Goal: Information Seeking & Learning: Learn about a topic

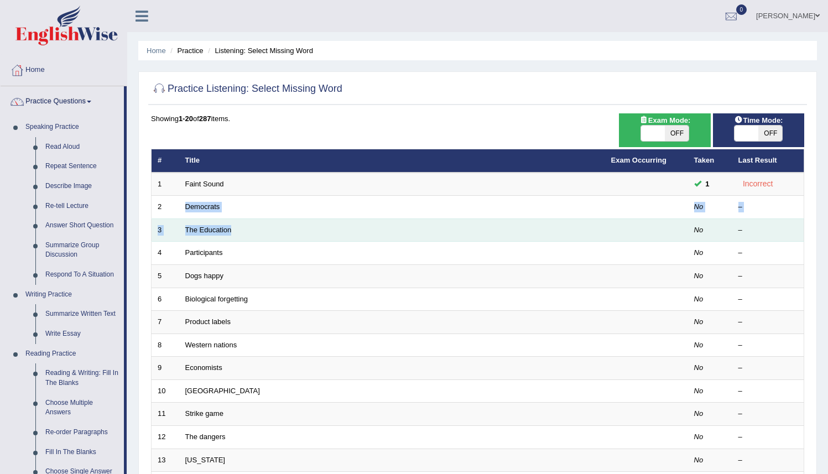
drag, startPoint x: 251, startPoint y: 201, endPoint x: 271, endPoint y: 228, distance: 33.2
click at [271, 228] on tbody "1 Faint Sound 1 Incorrect 2 Democrats No – 3 The Education No – 4 Participants …" at bounding box center [478, 403] width 653 height 460
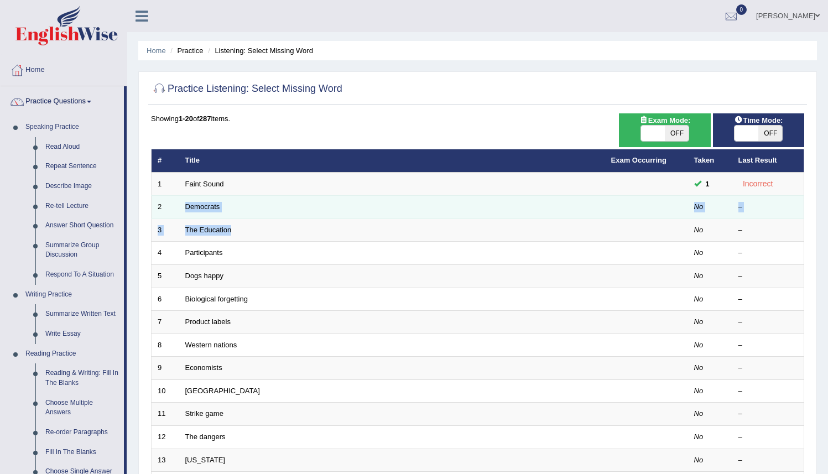
click at [221, 211] on td "Democrats" at bounding box center [392, 207] width 426 height 23
click at [208, 209] on link "Democrats" at bounding box center [202, 207] width 35 height 8
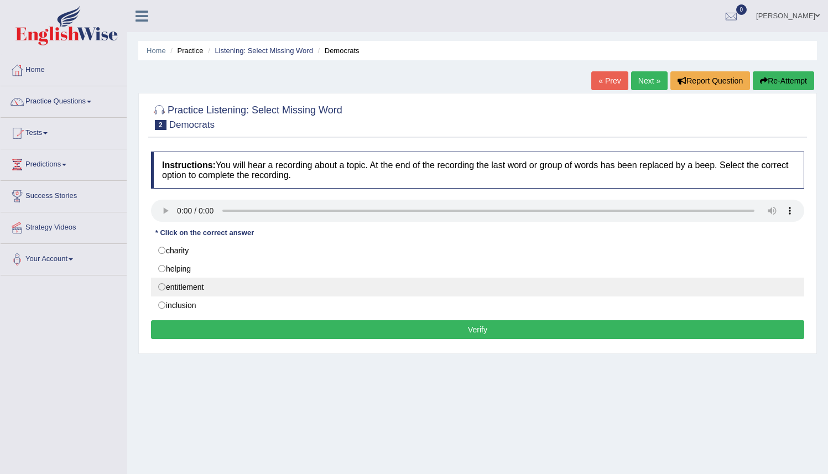
click at [195, 288] on label "entitlement" at bounding box center [478, 287] width 654 height 19
radio input "true"
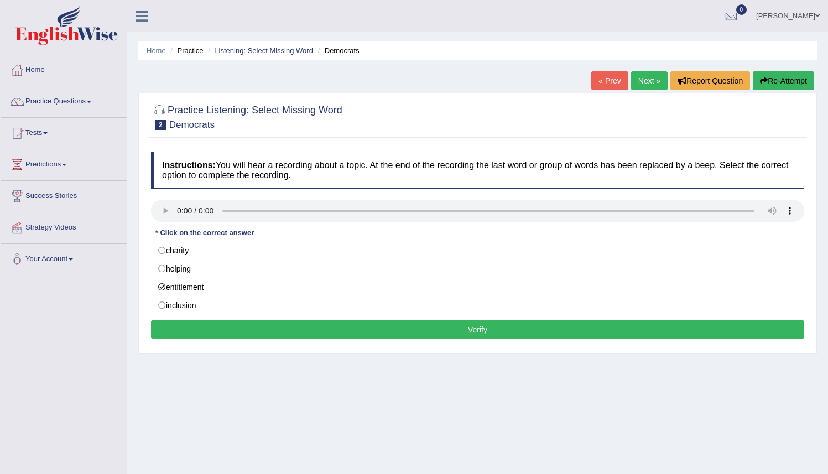
click at [464, 333] on button "Verify" at bounding box center [478, 329] width 654 height 19
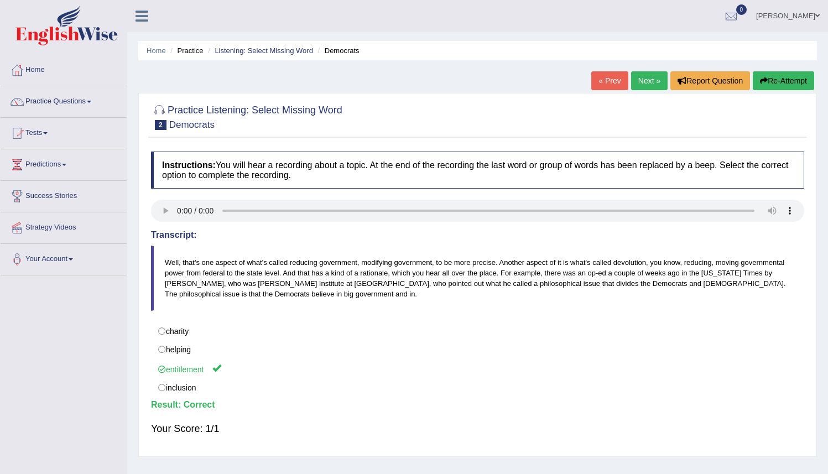
click at [638, 81] on link "Next »" at bounding box center [649, 80] width 37 height 19
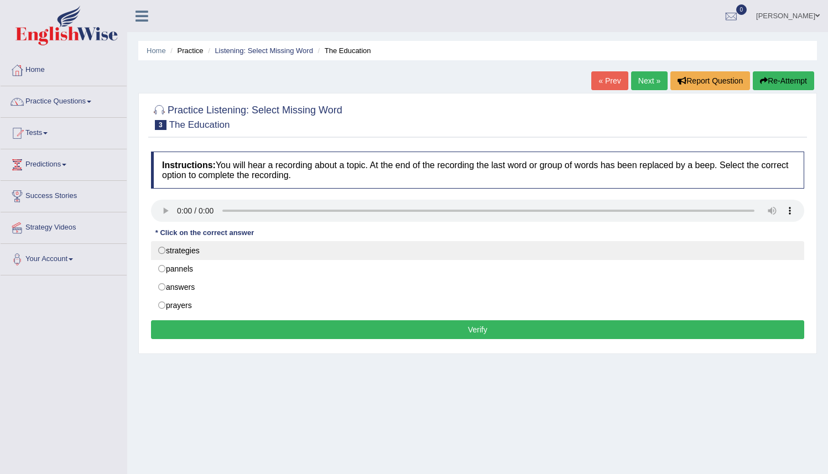
click at [165, 254] on label "strategies" at bounding box center [478, 250] width 654 height 19
radio input "true"
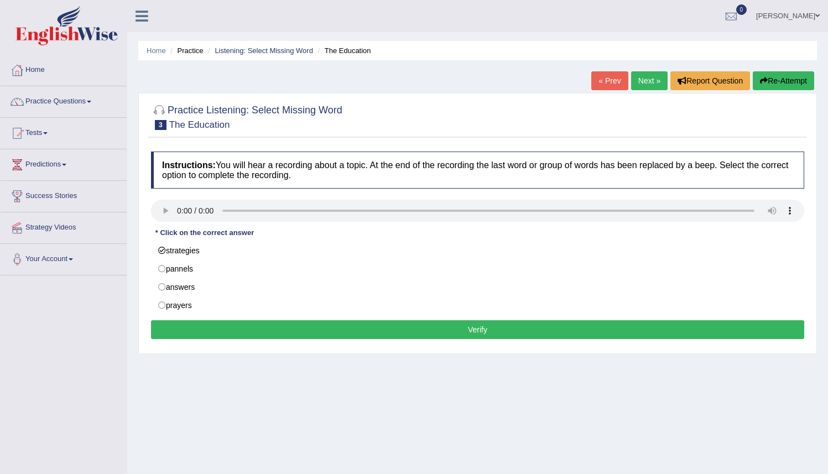
click at [475, 331] on button "Verify" at bounding box center [478, 329] width 654 height 19
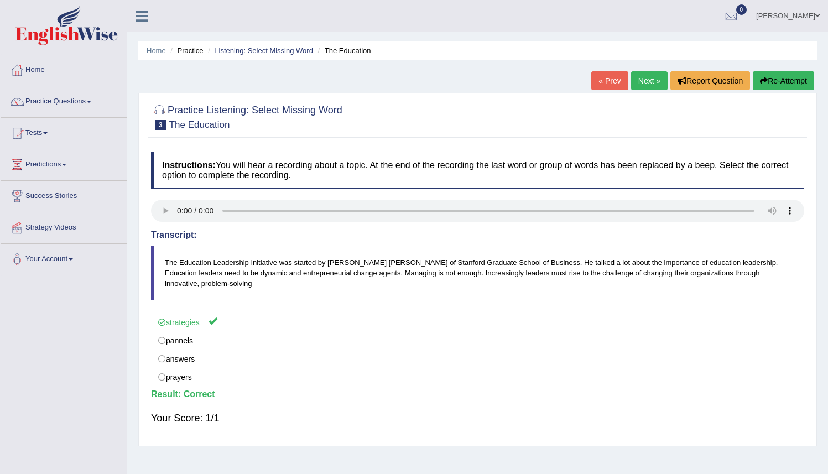
click at [642, 80] on link "Next »" at bounding box center [649, 80] width 37 height 19
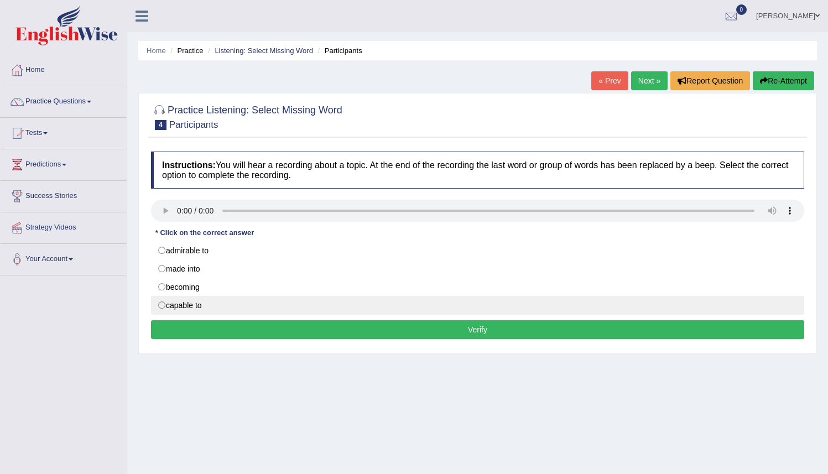
click at [160, 305] on label "capable to" at bounding box center [478, 305] width 654 height 19
radio input "true"
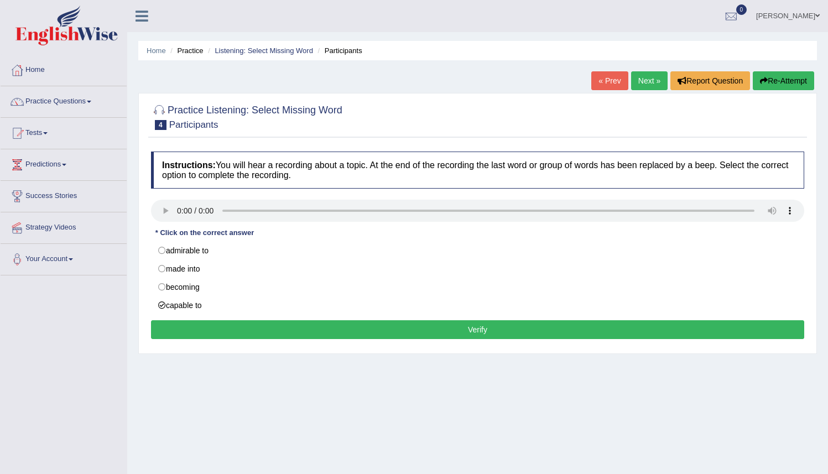
click at [442, 335] on button "Verify" at bounding box center [478, 329] width 654 height 19
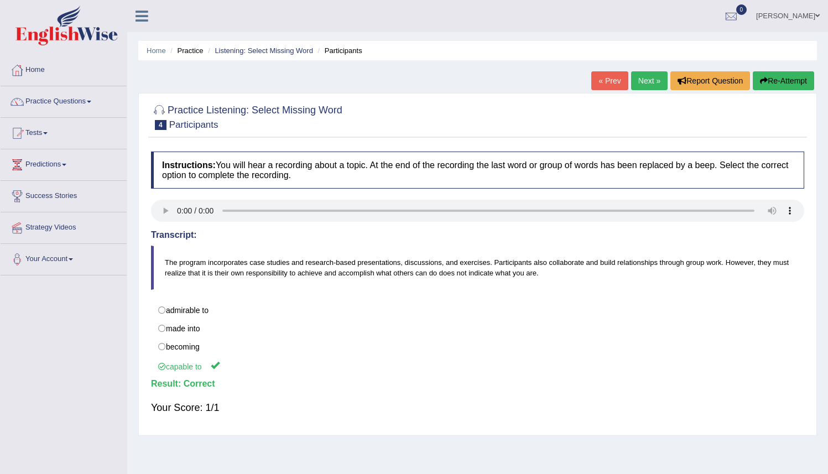
click at [638, 77] on link "Next »" at bounding box center [649, 80] width 37 height 19
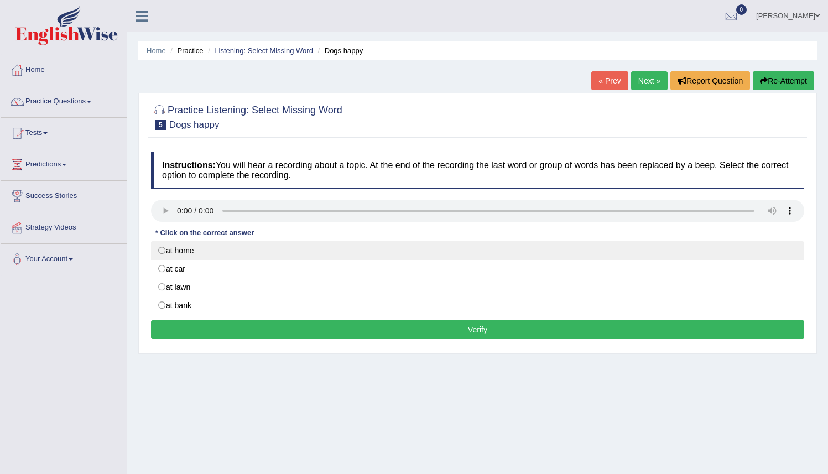
click at [164, 252] on label "at home" at bounding box center [478, 250] width 654 height 19
radio input "true"
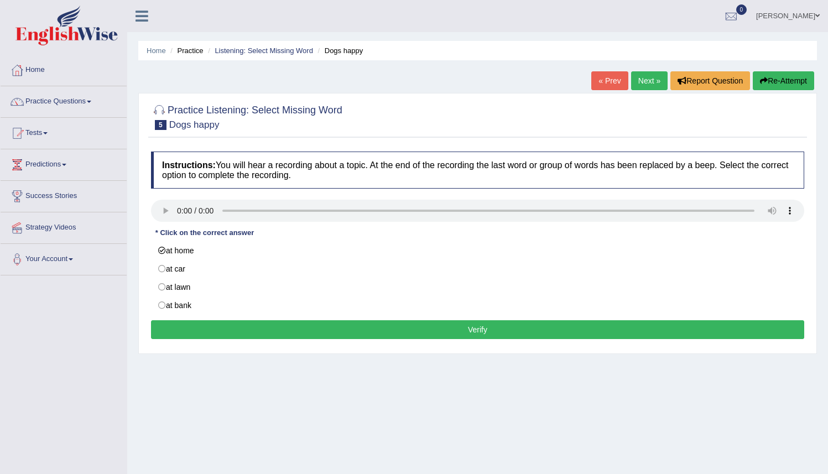
click at [462, 333] on button "Verify" at bounding box center [478, 329] width 654 height 19
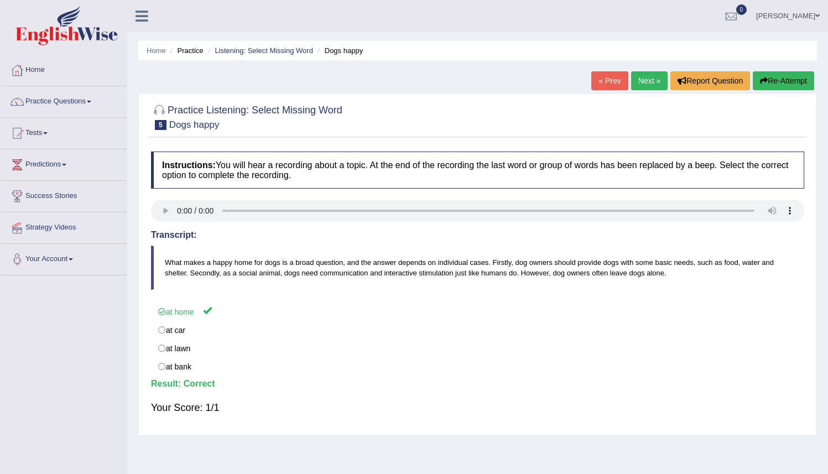
click at [644, 82] on link "Next »" at bounding box center [649, 80] width 37 height 19
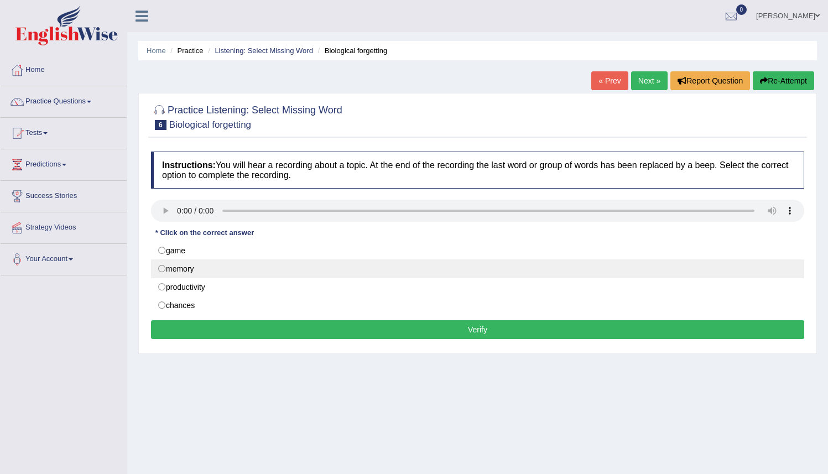
click at [163, 272] on label "memory" at bounding box center [478, 269] width 654 height 19
radio input "true"
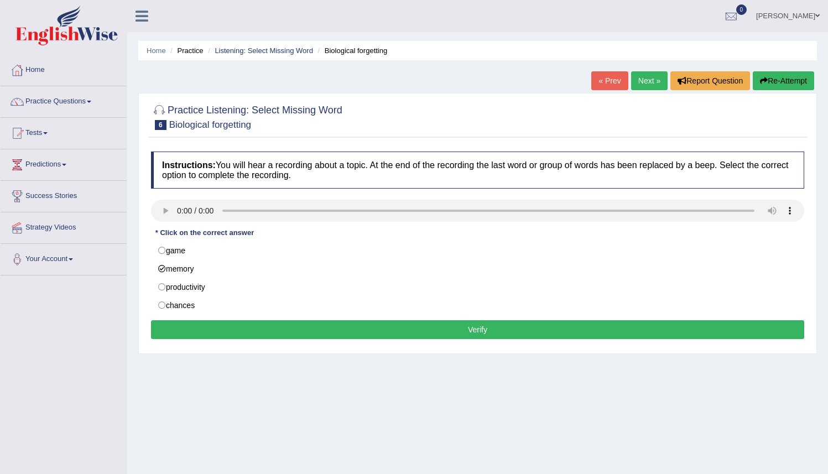
click at [464, 329] on button "Verify" at bounding box center [478, 329] width 654 height 19
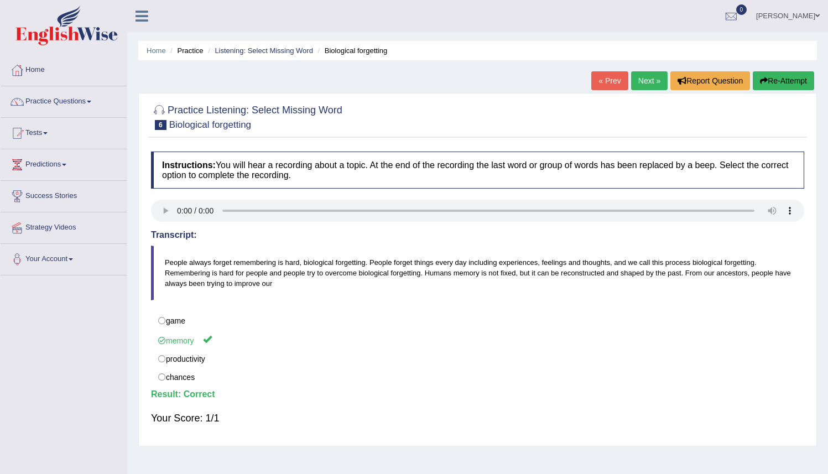
click at [645, 81] on link "Next »" at bounding box center [649, 80] width 37 height 19
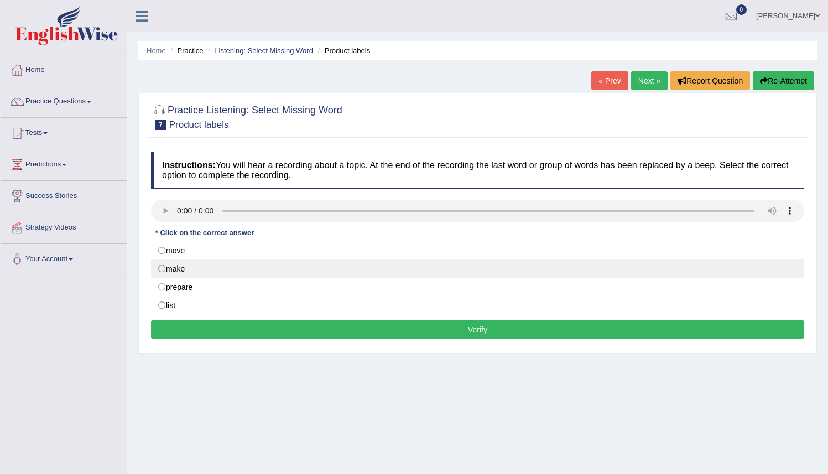
click at [158, 268] on label "make" at bounding box center [478, 269] width 654 height 19
radio input "true"
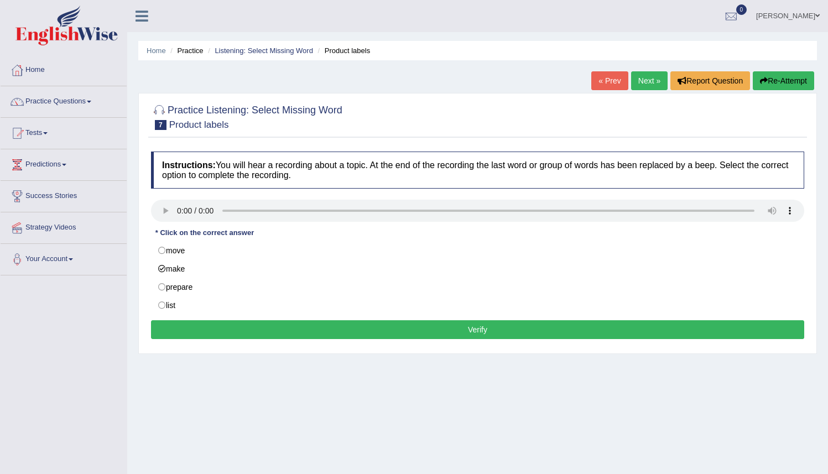
click at [422, 328] on button "Verify" at bounding box center [478, 329] width 654 height 19
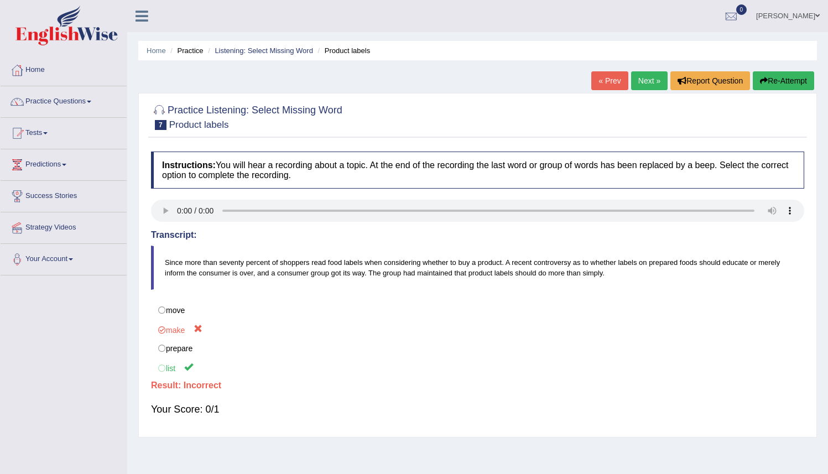
click at [637, 79] on link "Next »" at bounding box center [649, 80] width 37 height 19
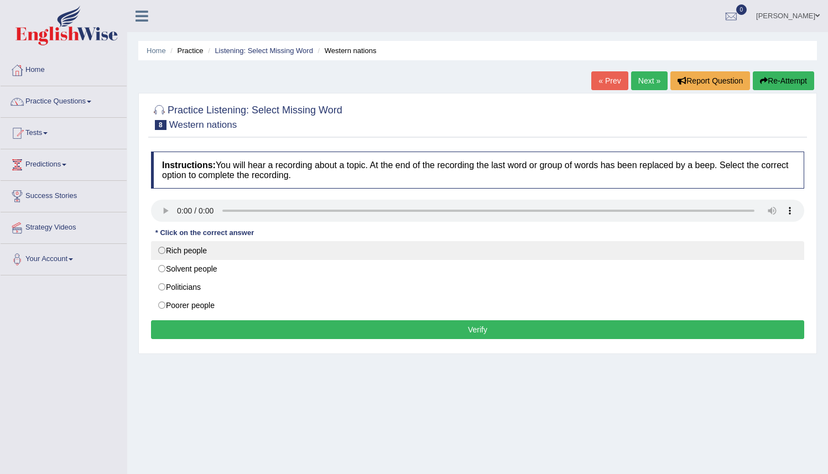
click at [160, 251] on label "Rich people" at bounding box center [478, 250] width 654 height 19
radio input "true"
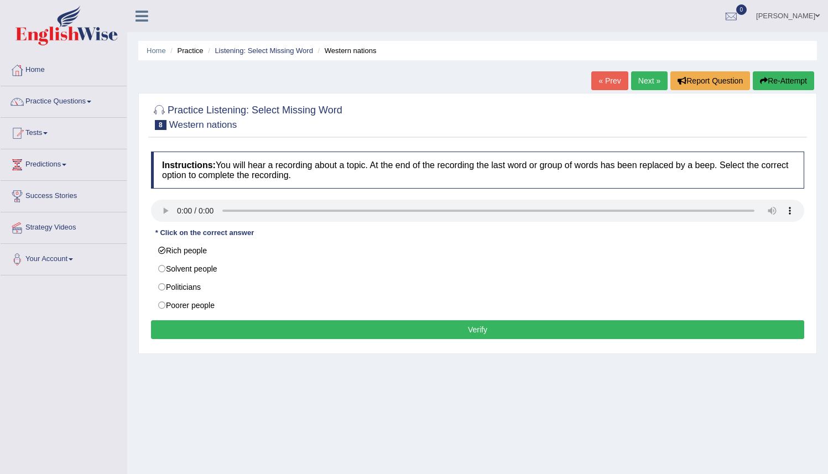
click at [344, 331] on button "Verify" at bounding box center [478, 329] width 654 height 19
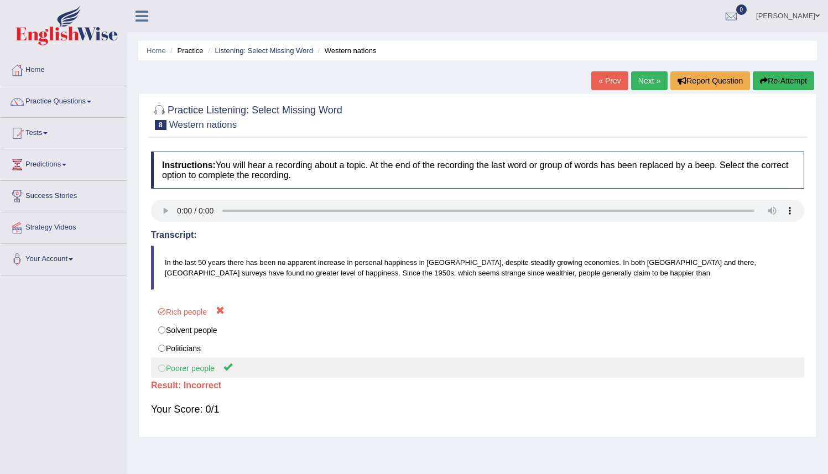
click at [195, 376] on label "Poorer people" at bounding box center [478, 367] width 654 height 20
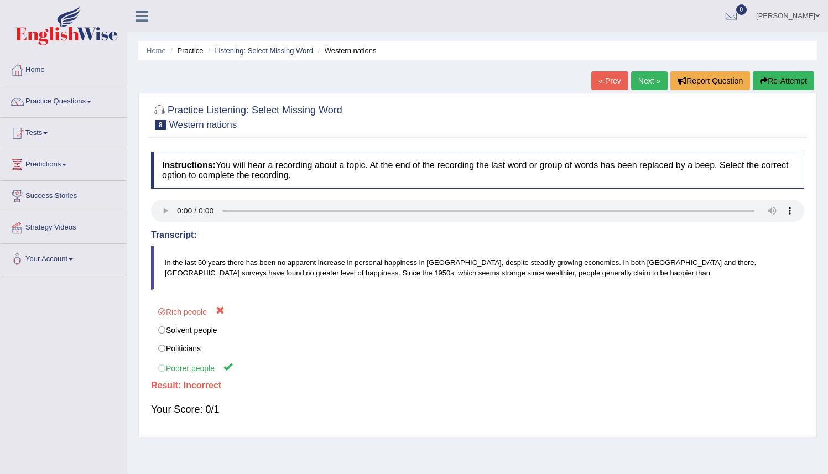
click at [645, 81] on link "Next »" at bounding box center [649, 80] width 37 height 19
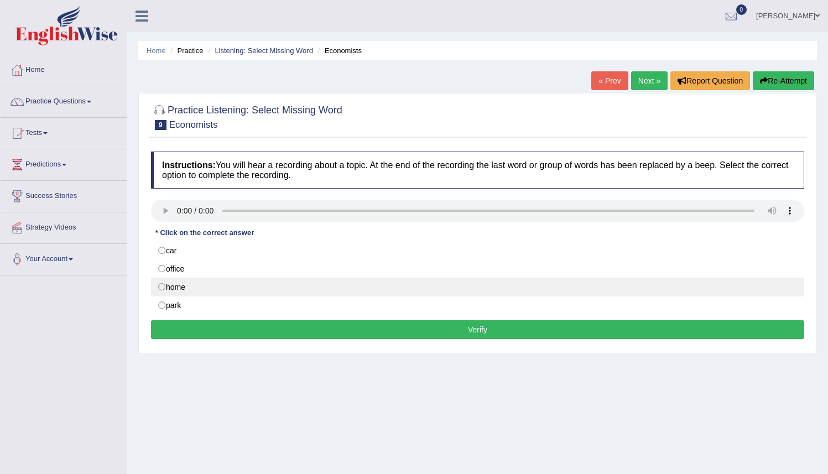
click at [179, 288] on label "home" at bounding box center [478, 287] width 654 height 19
radio input "true"
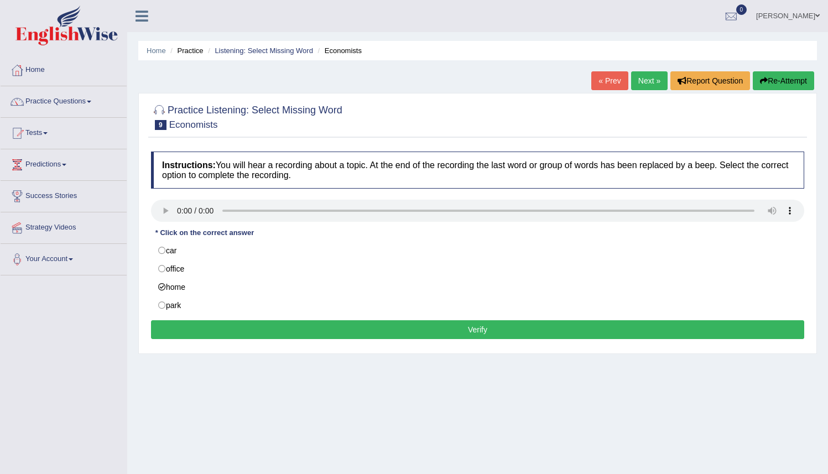
click at [454, 327] on button "Verify" at bounding box center [478, 329] width 654 height 19
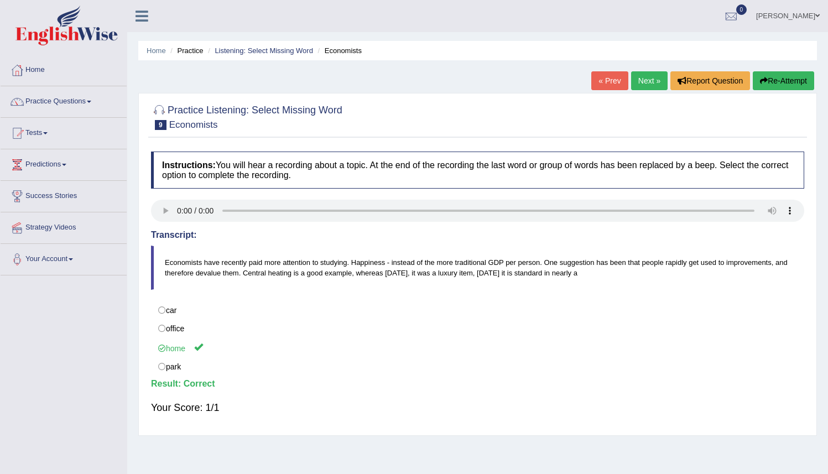
click at [641, 80] on link "Next »" at bounding box center [649, 80] width 37 height 19
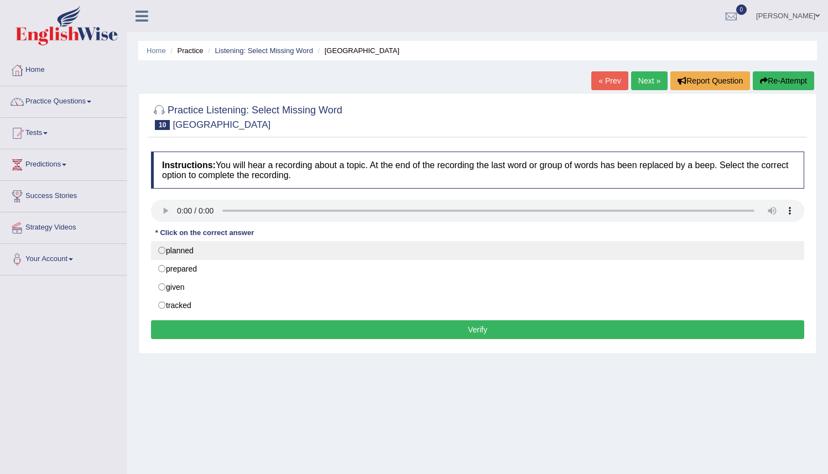
click at [226, 255] on label "planned" at bounding box center [478, 250] width 654 height 19
radio input "true"
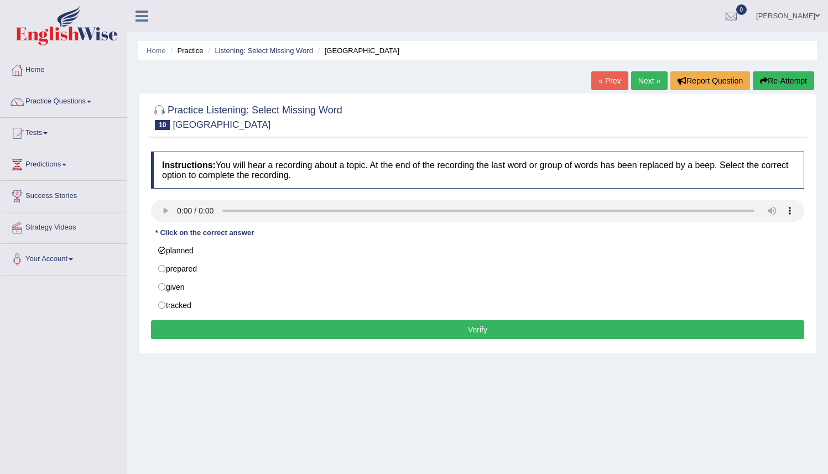
click at [460, 332] on button "Verify" at bounding box center [478, 329] width 654 height 19
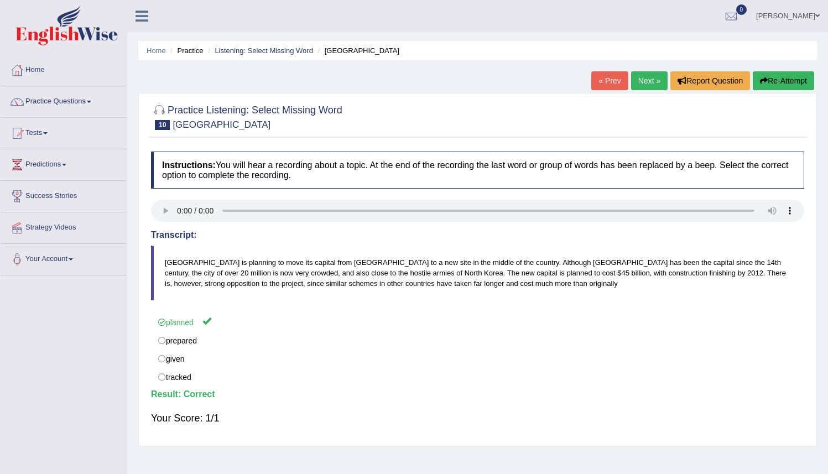
click at [644, 82] on link "Next »" at bounding box center [649, 80] width 37 height 19
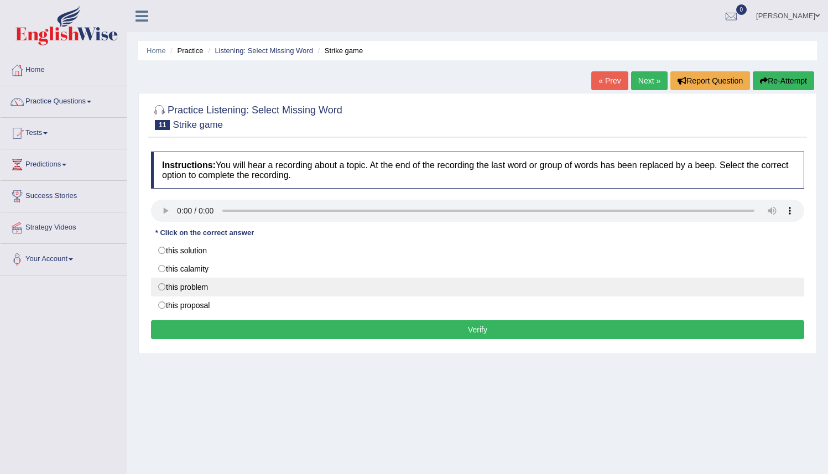
click at [184, 288] on label "this problem" at bounding box center [478, 287] width 654 height 19
radio input "true"
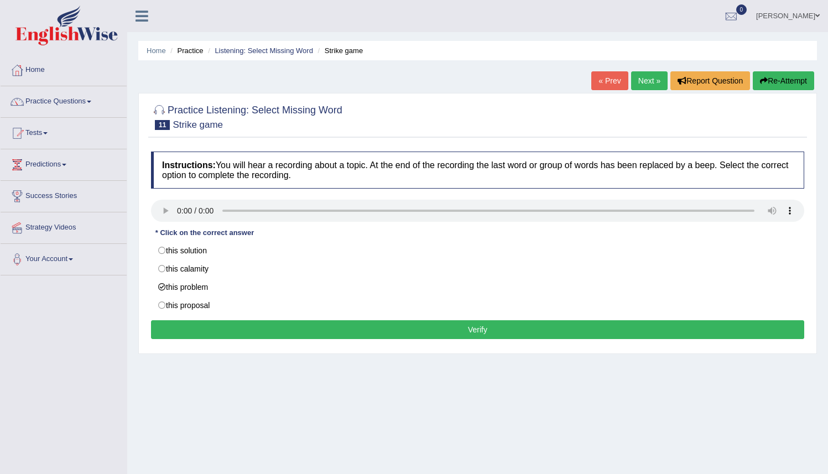
click at [408, 335] on button "Verify" at bounding box center [478, 329] width 654 height 19
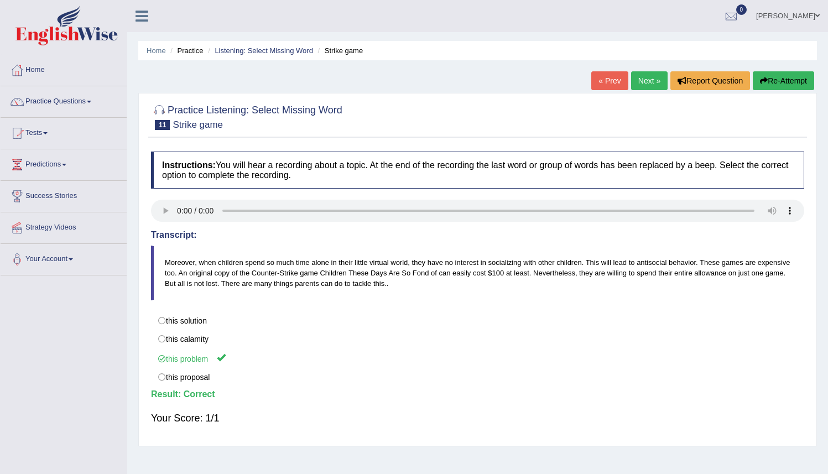
click at [639, 81] on link "Next »" at bounding box center [649, 80] width 37 height 19
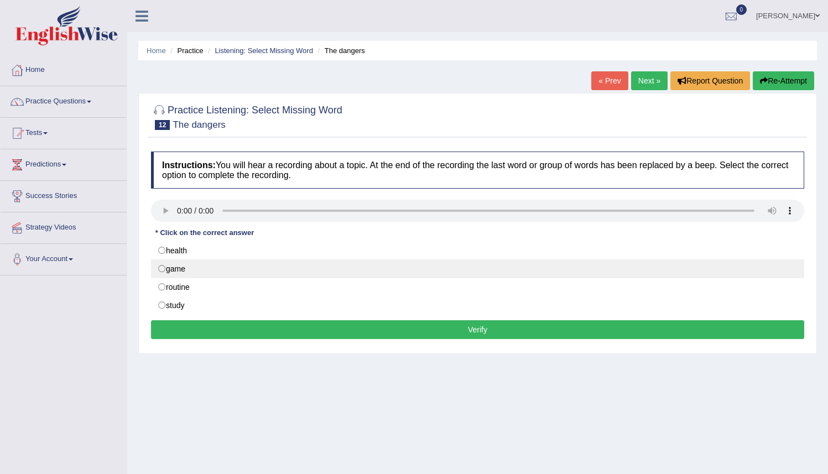
click at [200, 272] on label "game" at bounding box center [478, 269] width 654 height 19
radio input "true"
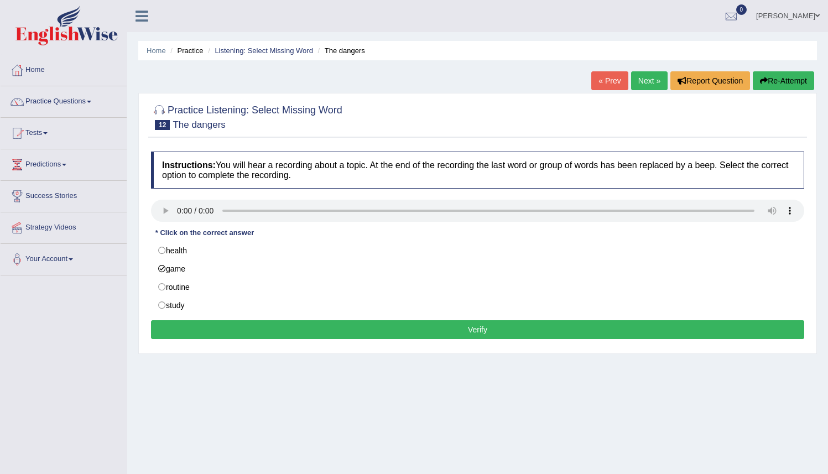
click at [464, 333] on button "Verify" at bounding box center [478, 329] width 654 height 19
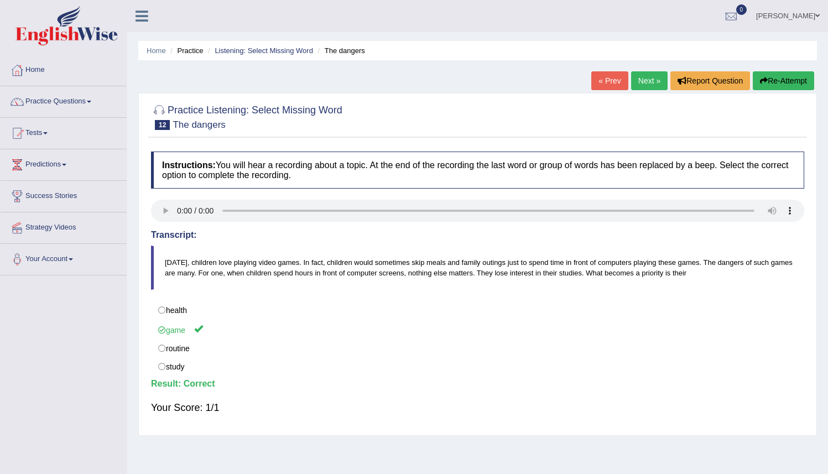
click at [643, 75] on link "Next »" at bounding box center [649, 80] width 37 height 19
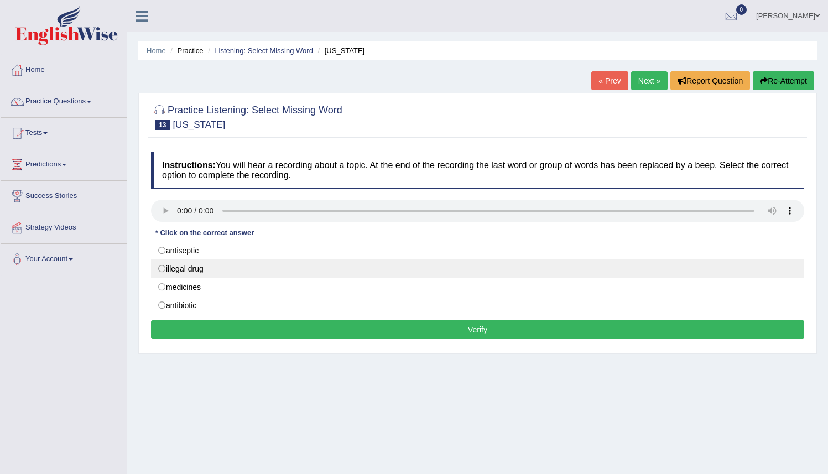
click at [180, 274] on label "illegal drug" at bounding box center [478, 269] width 654 height 19
radio input "true"
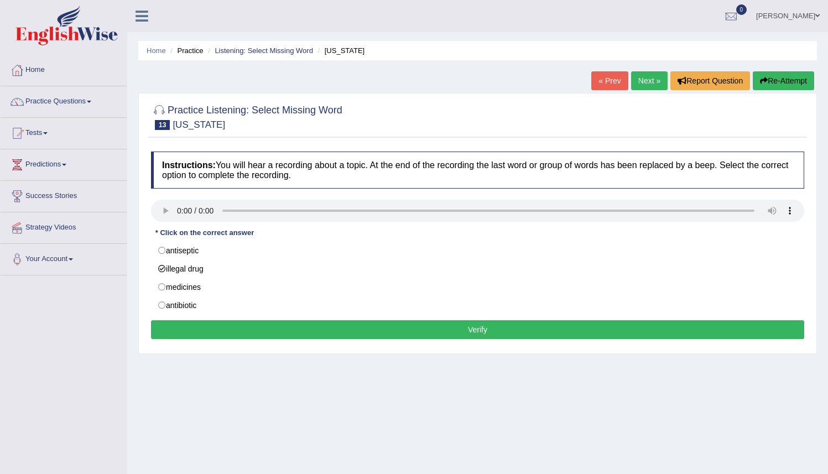
click at [432, 334] on button "Verify" at bounding box center [478, 329] width 654 height 19
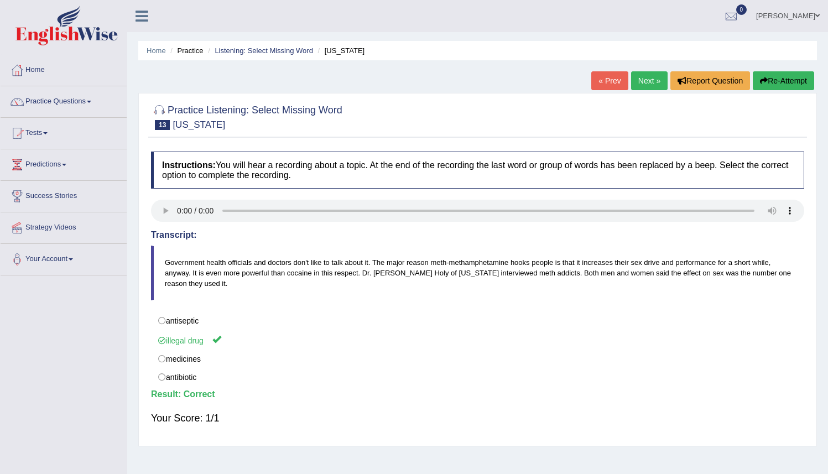
click at [641, 79] on link "Next »" at bounding box center [649, 80] width 37 height 19
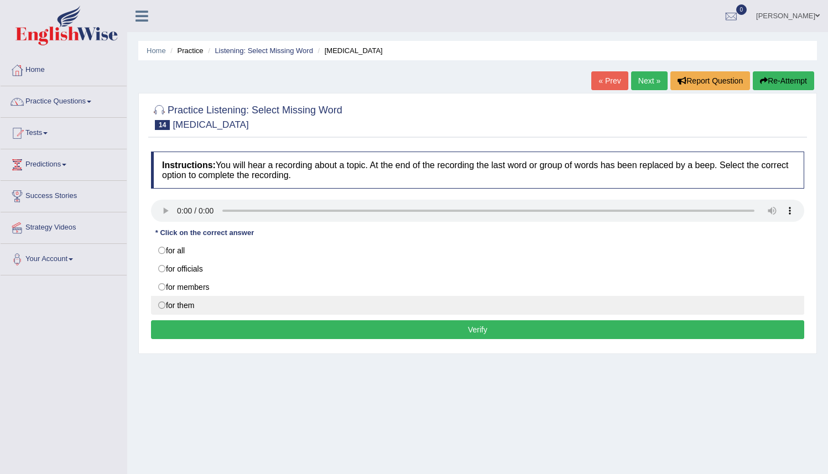
click at [189, 305] on label "for them" at bounding box center [478, 305] width 654 height 19
radio input "true"
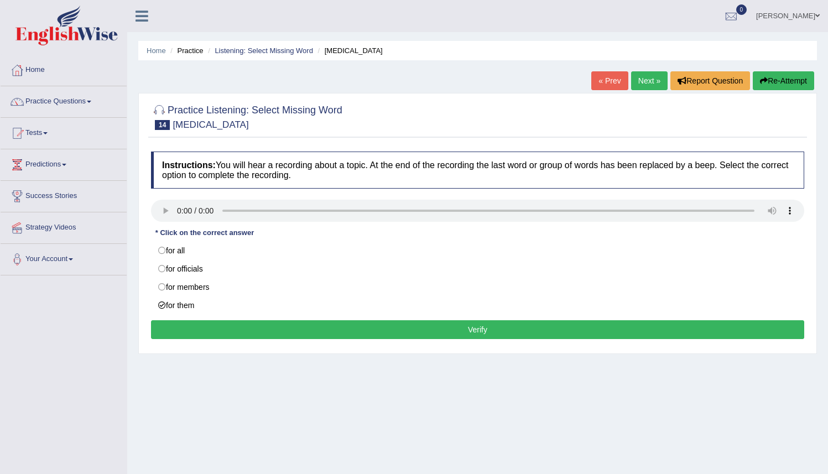
click at [345, 329] on button "Verify" at bounding box center [478, 329] width 654 height 19
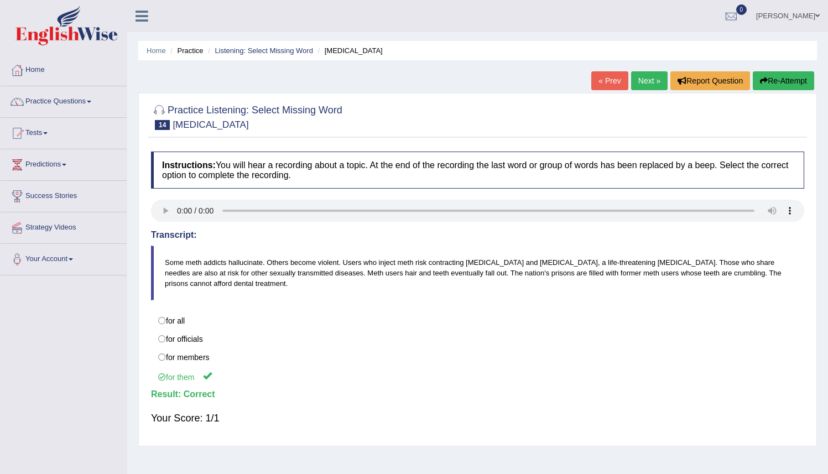
click at [644, 82] on link "Next »" at bounding box center [649, 80] width 37 height 19
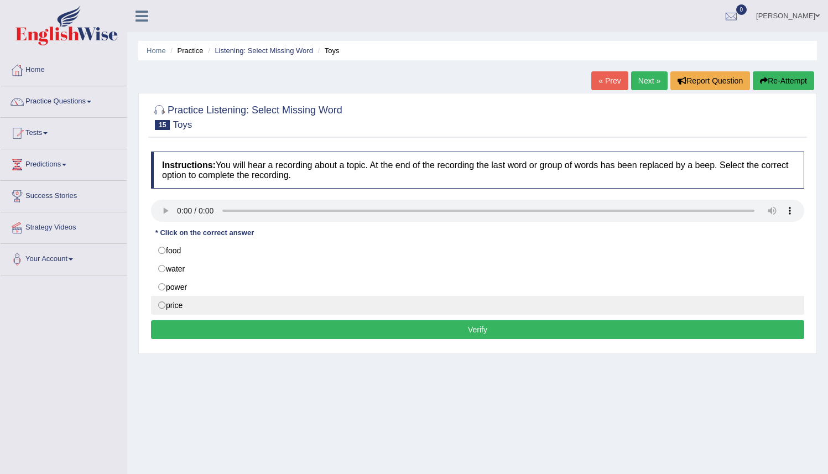
click at [176, 305] on label "price" at bounding box center [478, 305] width 654 height 19
radio input "true"
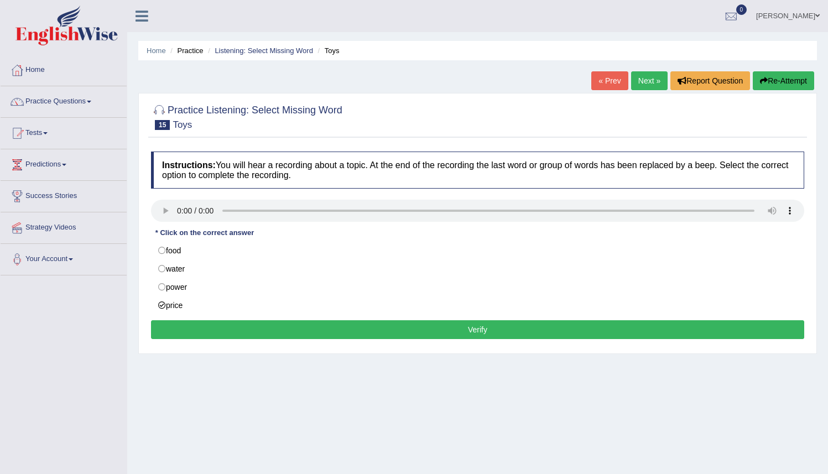
click at [481, 330] on button "Verify" at bounding box center [478, 329] width 654 height 19
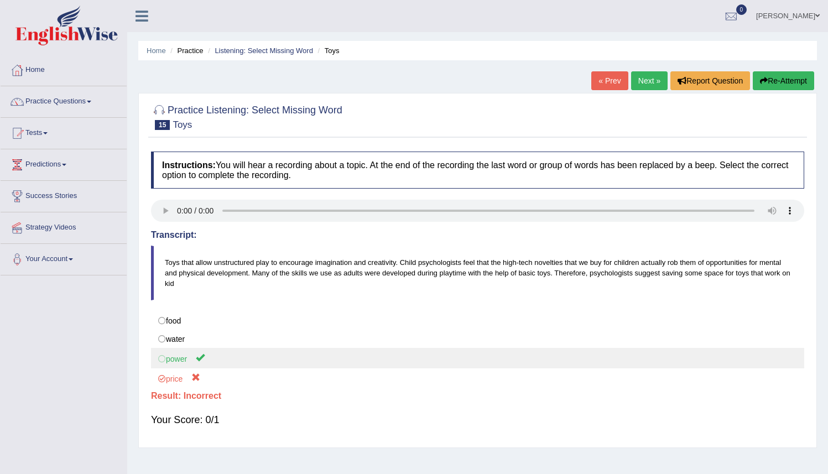
click at [218, 362] on label "power" at bounding box center [478, 358] width 654 height 20
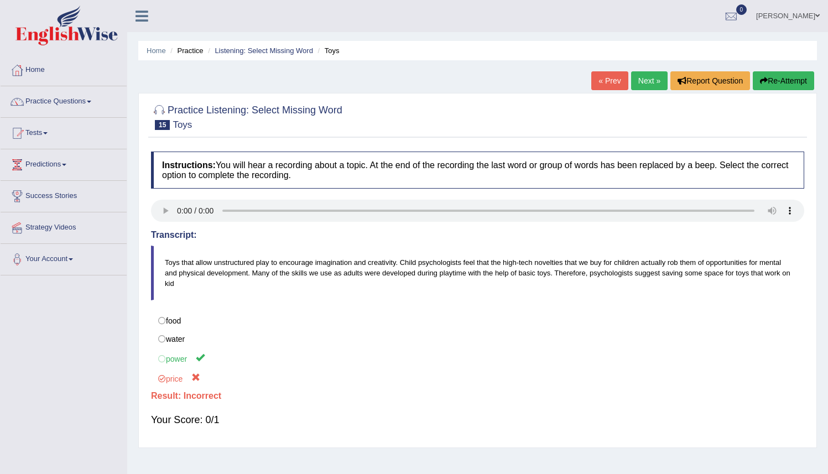
click at [642, 79] on link "Next »" at bounding box center [649, 80] width 37 height 19
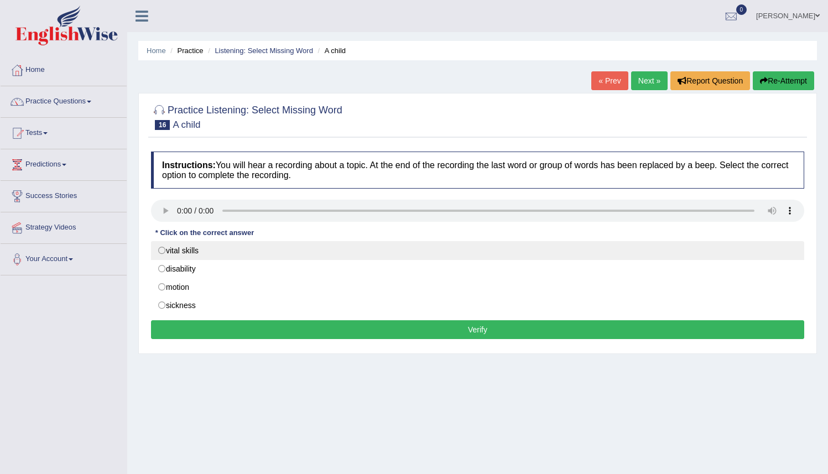
click at [194, 254] on label "vital skills" at bounding box center [478, 250] width 654 height 19
radio input "true"
click at [168, 253] on label "vital skills" at bounding box center [478, 250] width 654 height 19
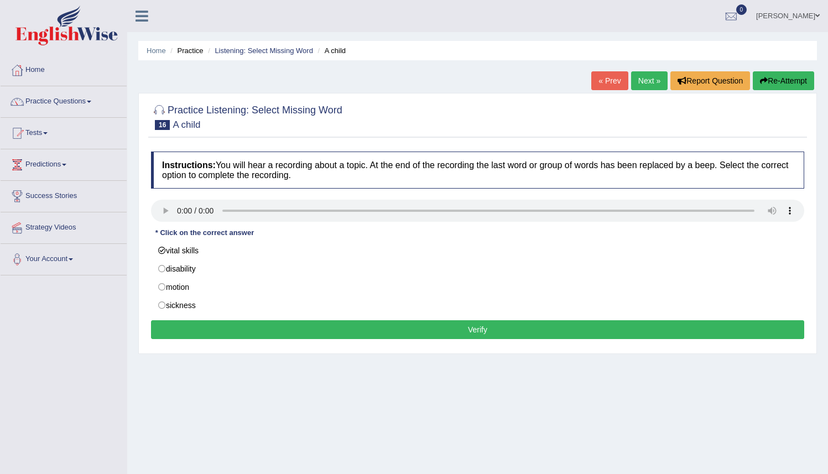
click at [475, 331] on button "Verify" at bounding box center [478, 329] width 654 height 19
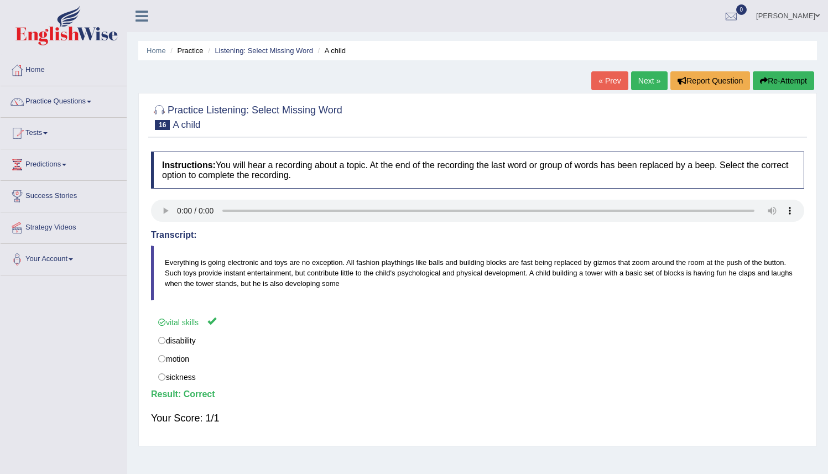
click at [648, 79] on link "Next »" at bounding box center [649, 80] width 37 height 19
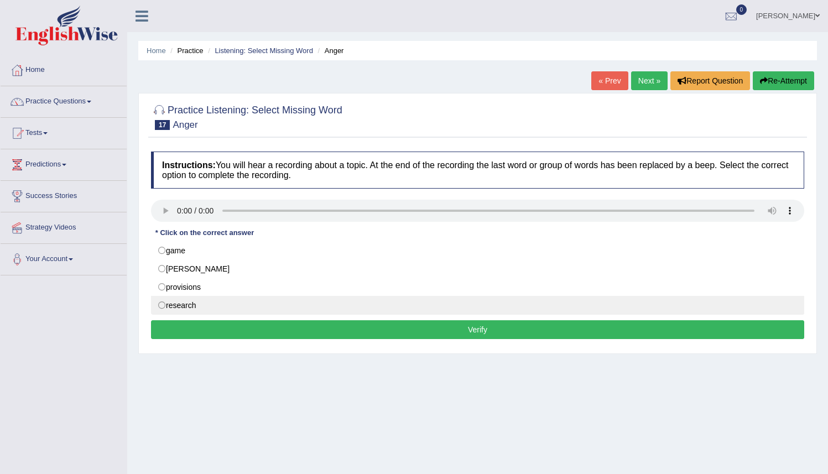
click at [184, 309] on label "research" at bounding box center [478, 305] width 654 height 19
radio input "true"
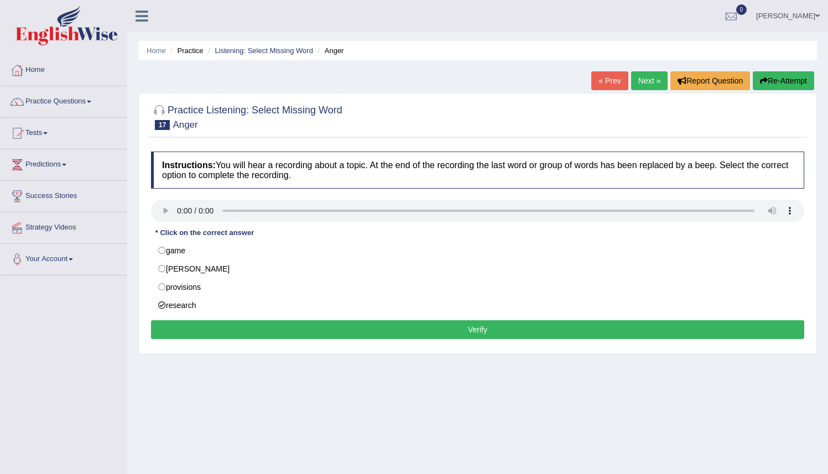
click at [484, 325] on button "Verify" at bounding box center [478, 329] width 654 height 19
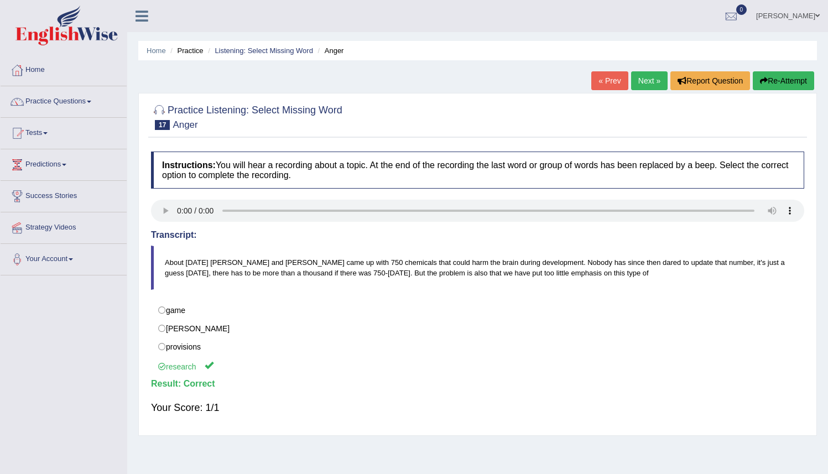
click at [640, 81] on link "Next »" at bounding box center [649, 80] width 37 height 19
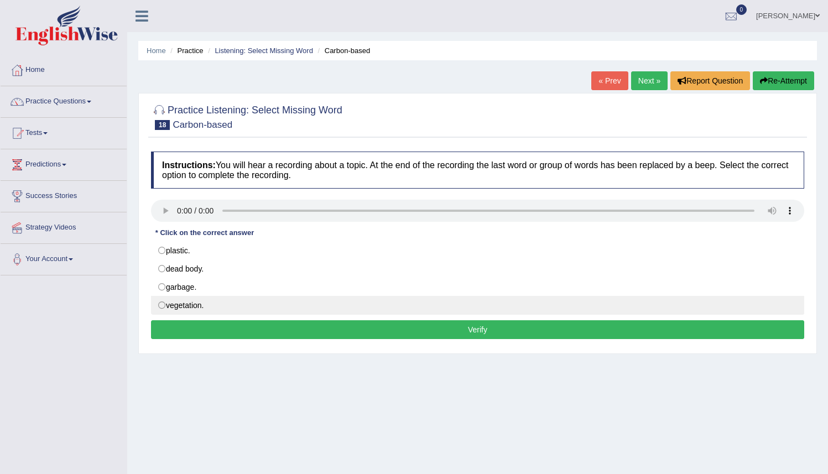
click label "vegetation."
radio input "true"
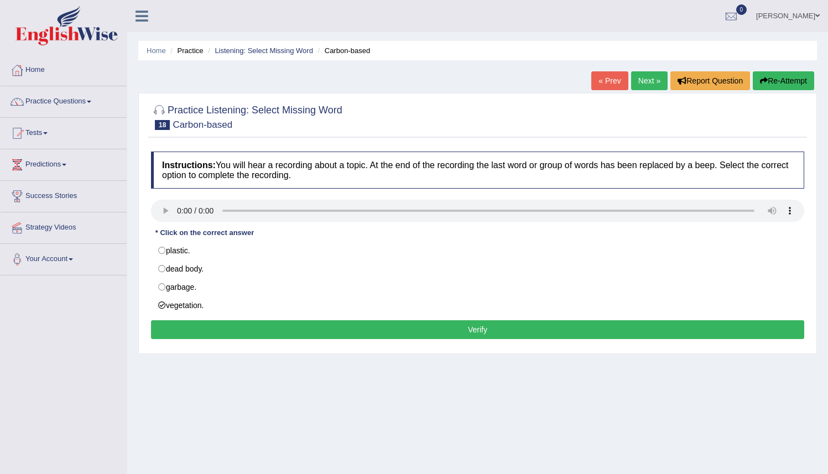
click button "Verify"
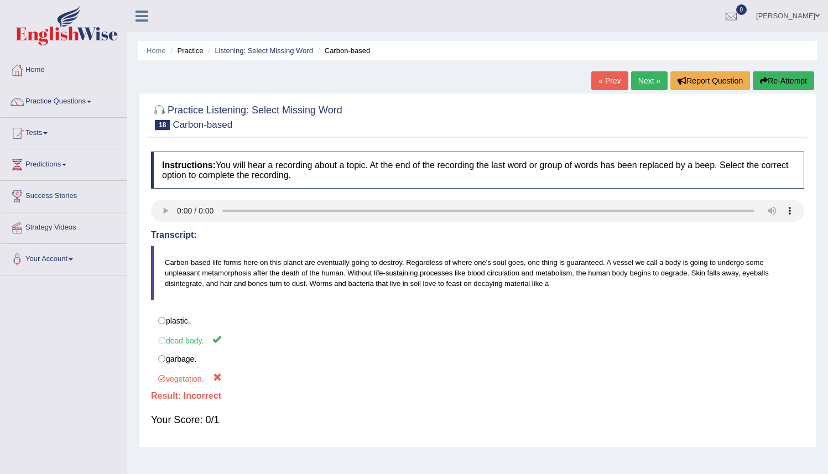
click link "Next »"
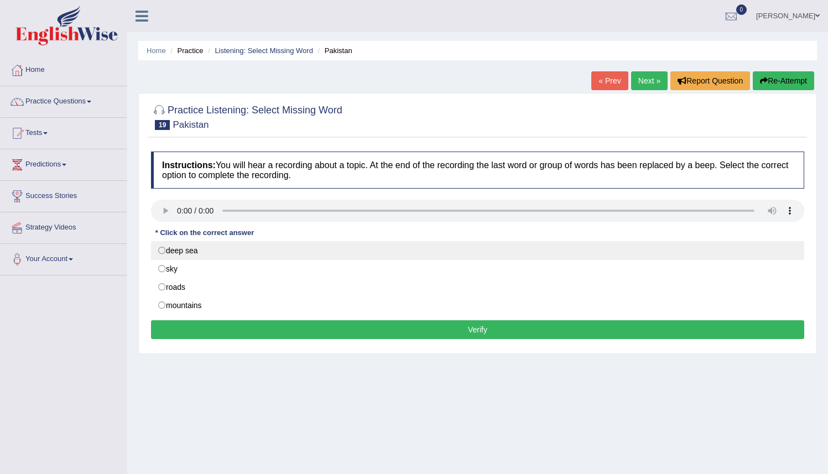
click at [167, 250] on label "deep sea" at bounding box center [478, 250] width 654 height 19
radio input "true"
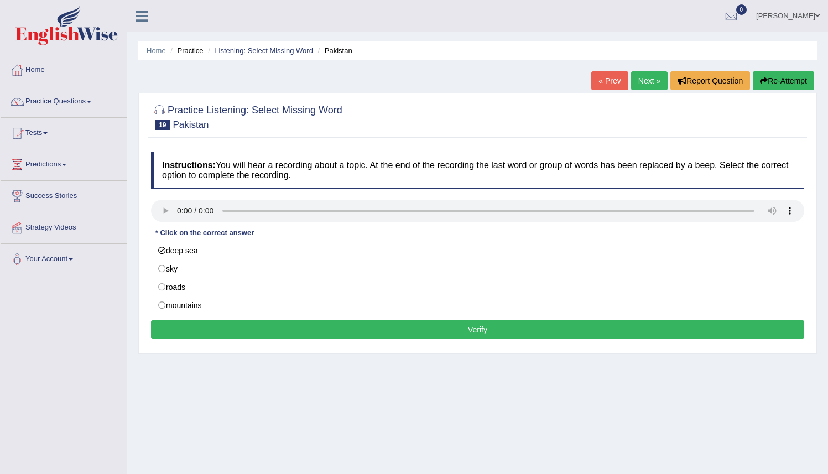
click at [221, 331] on button "Verify" at bounding box center [478, 329] width 654 height 19
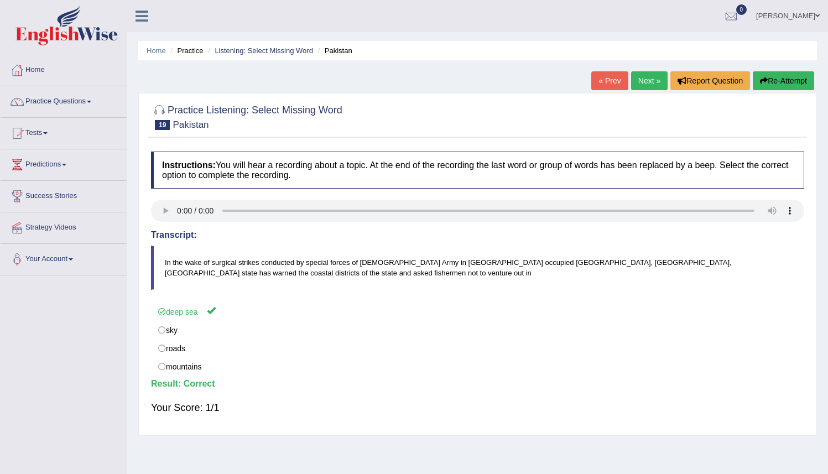
click at [642, 80] on link "Next »" at bounding box center [649, 80] width 37 height 19
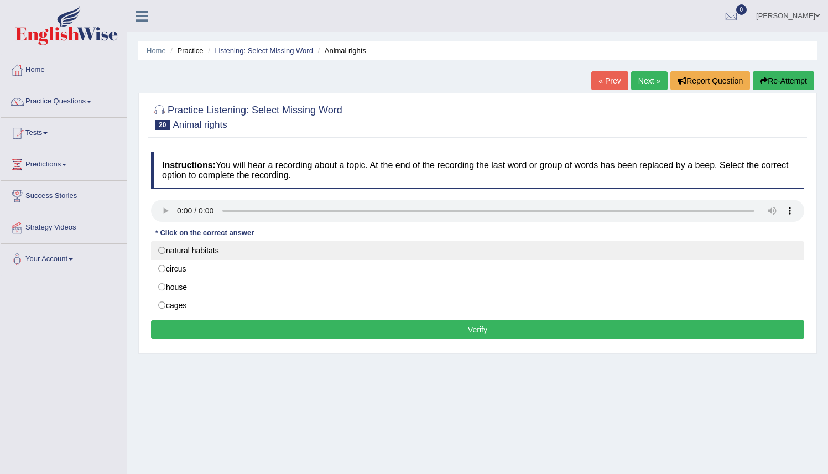
click at [174, 252] on label "natural habitats" at bounding box center [478, 250] width 654 height 19
radio input "true"
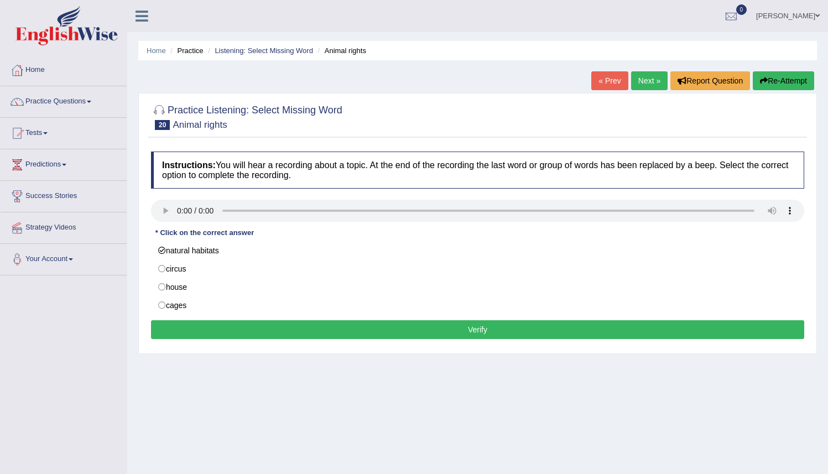
click at [464, 335] on button "Verify" at bounding box center [478, 329] width 654 height 19
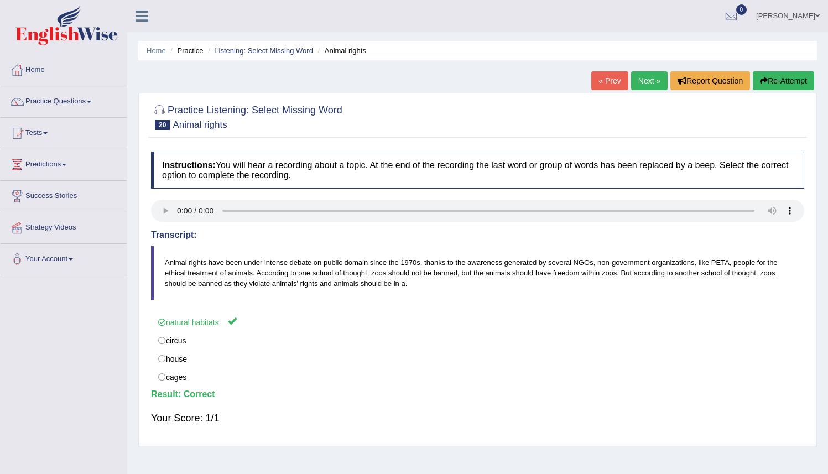
click at [639, 77] on link "Next »" at bounding box center [649, 80] width 37 height 19
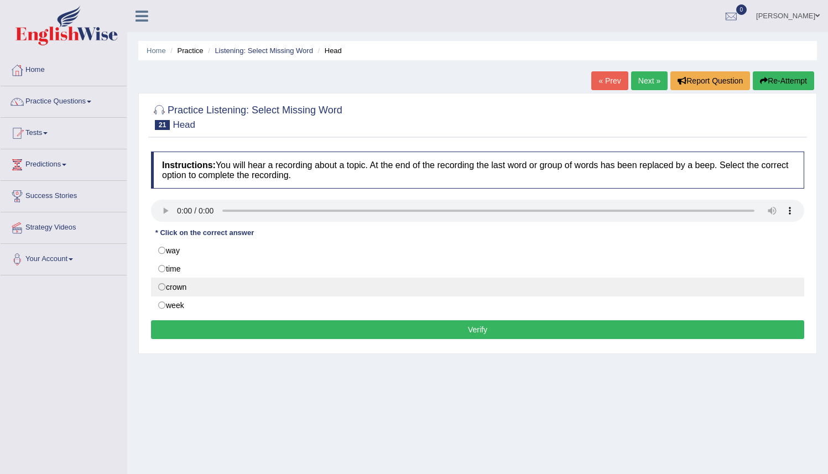
click at [178, 291] on label "crown" at bounding box center [478, 287] width 654 height 19
radio input "true"
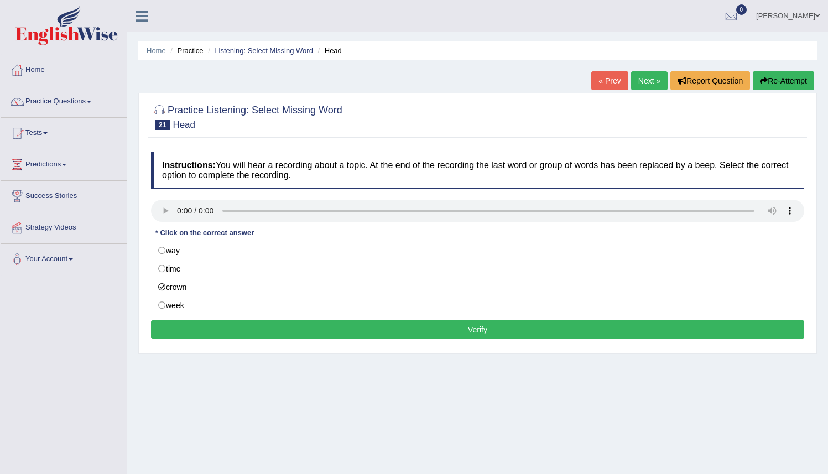
click at [265, 334] on button "Verify" at bounding box center [478, 329] width 654 height 19
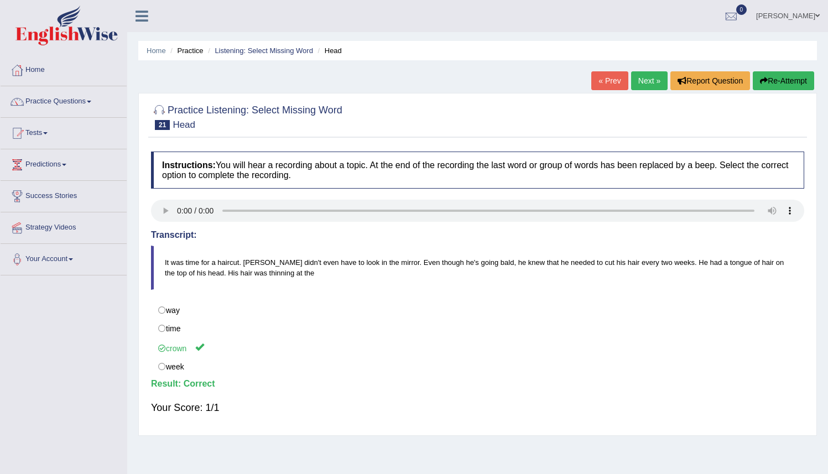
click at [604, 80] on link "« Prev" at bounding box center [610, 80] width 37 height 19
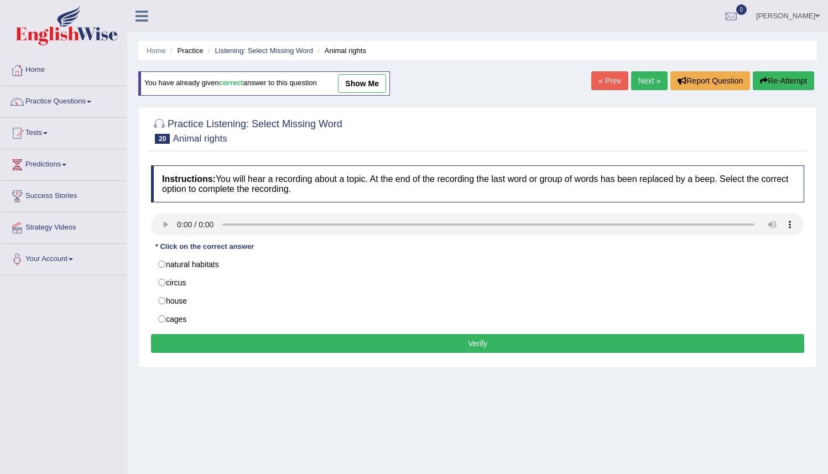
click at [649, 82] on link "Next »" at bounding box center [649, 80] width 37 height 19
click at [644, 79] on link "Next »" at bounding box center [649, 80] width 37 height 19
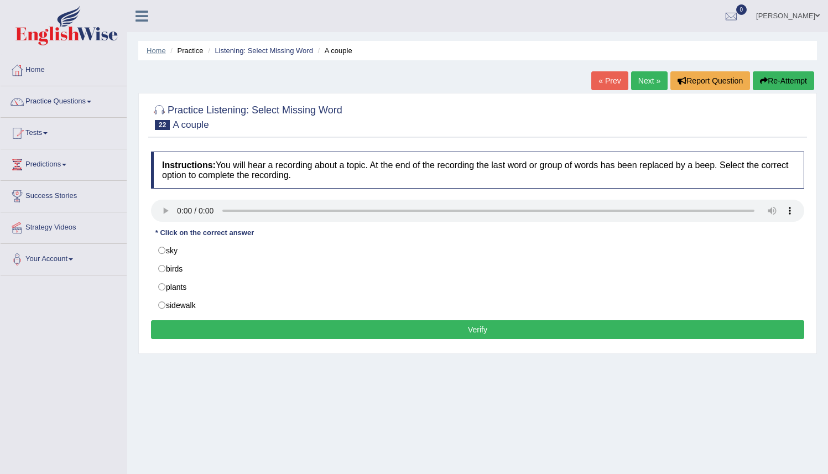
click at [157, 51] on link "Home" at bounding box center [156, 50] width 19 height 8
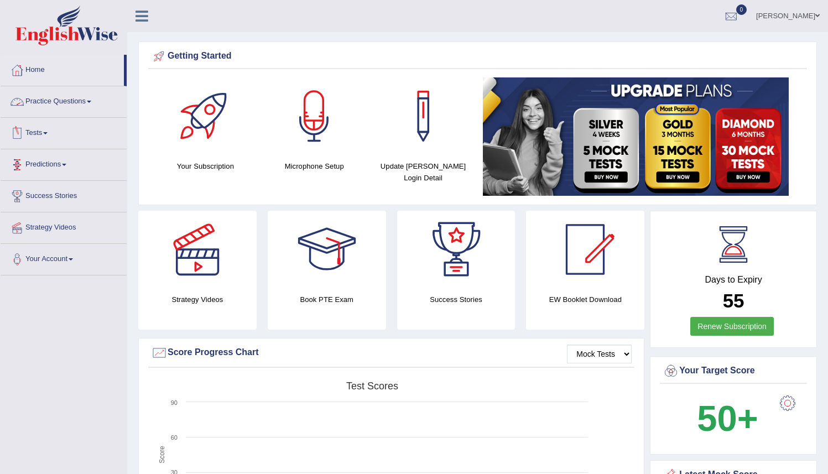
click at [59, 105] on link "Practice Questions" at bounding box center [64, 100] width 126 height 28
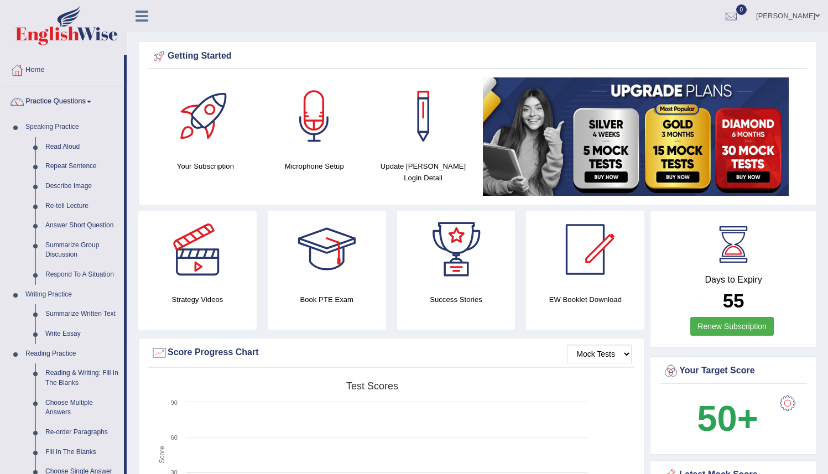
scroll to position [218, 0]
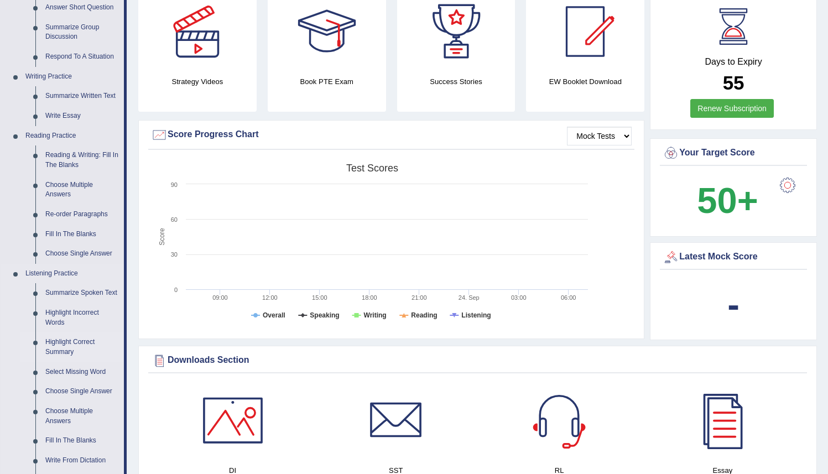
click at [65, 352] on link "Highlight Correct Summary" at bounding box center [82, 347] width 84 height 29
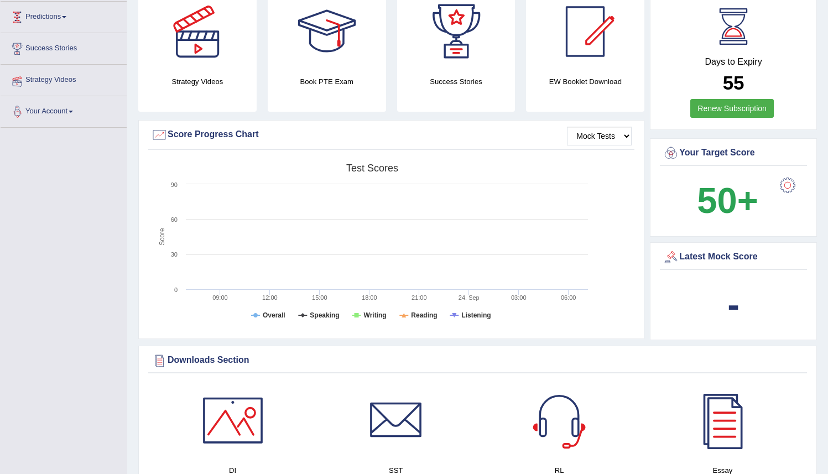
scroll to position [249, 0]
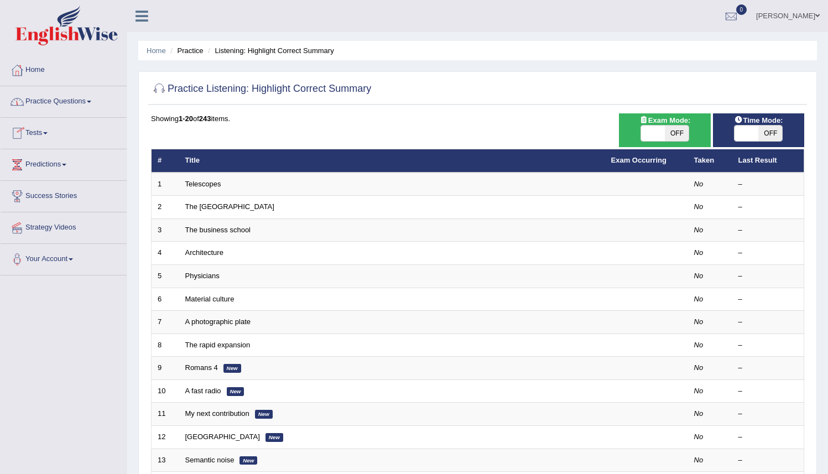
click at [43, 103] on link "Practice Questions" at bounding box center [64, 100] width 126 height 28
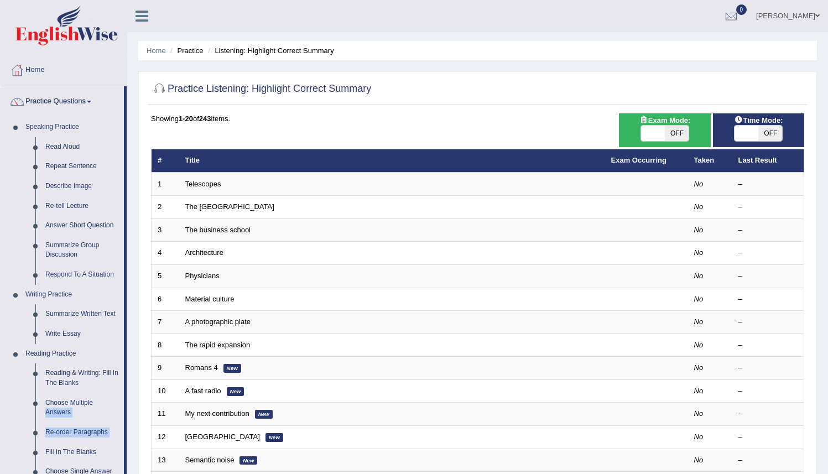
drag, startPoint x: 127, startPoint y: 404, endPoint x: 124, endPoint y: 443, distance: 38.9
click at [124, 444] on div "Home Practice Questions Speaking Practice Read Aloud Repeat Sentence Describe I…" at bounding box center [63, 461] width 143 height 812
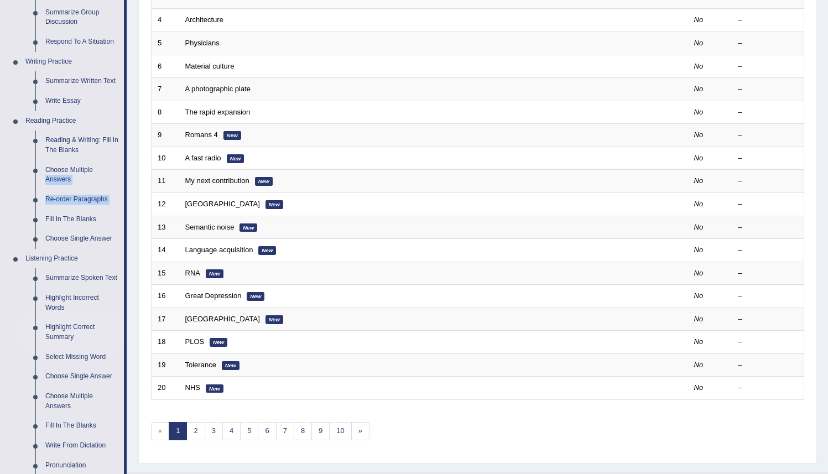
scroll to position [234, 0]
click at [49, 284] on link "Summarize Spoken Text" at bounding box center [82, 277] width 84 height 20
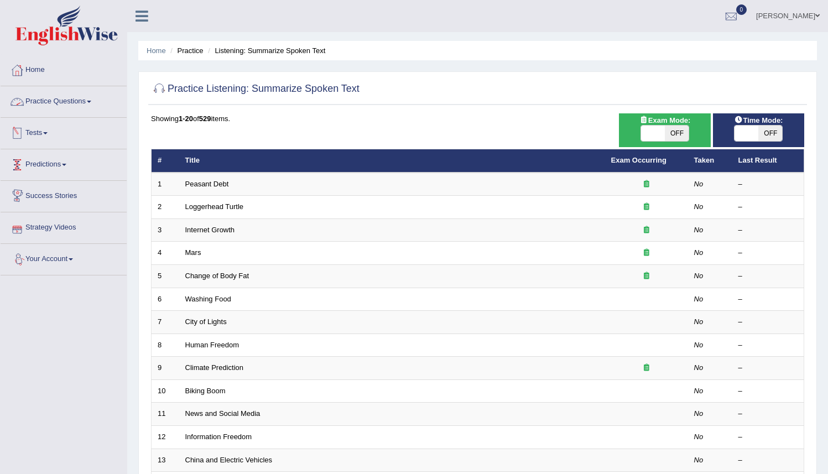
click at [48, 106] on link "Practice Questions" at bounding box center [64, 100] width 126 height 28
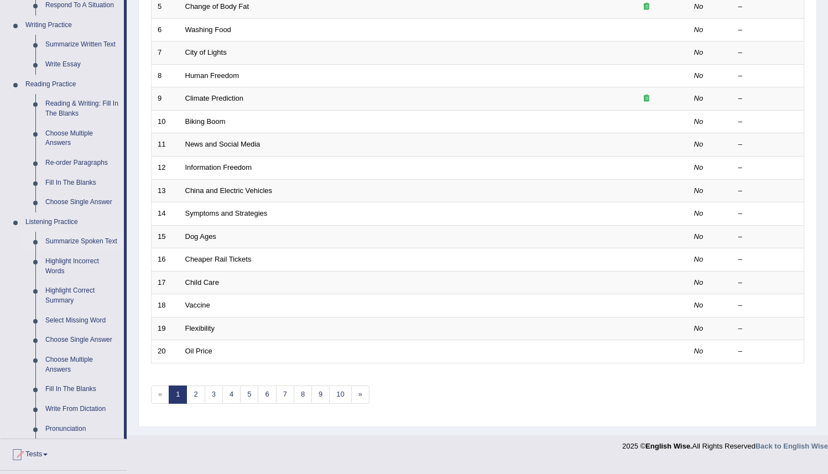
scroll to position [270, 0]
click at [72, 303] on link "Highlight Correct Summary" at bounding box center [82, 295] width 84 height 29
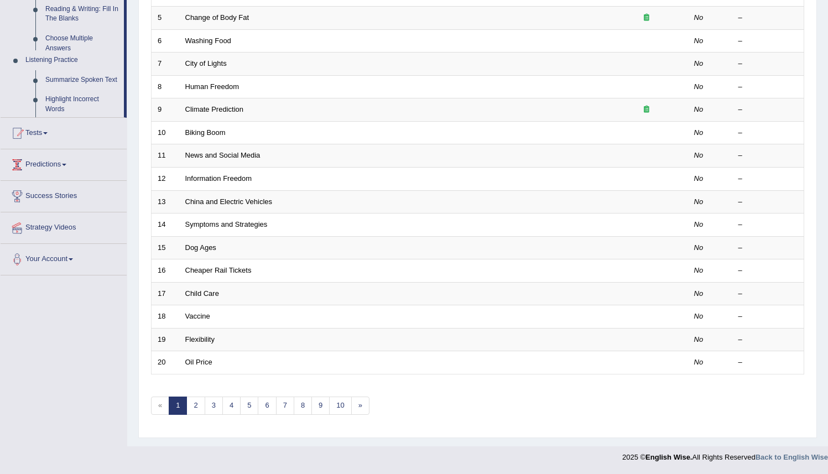
scroll to position [136, 0]
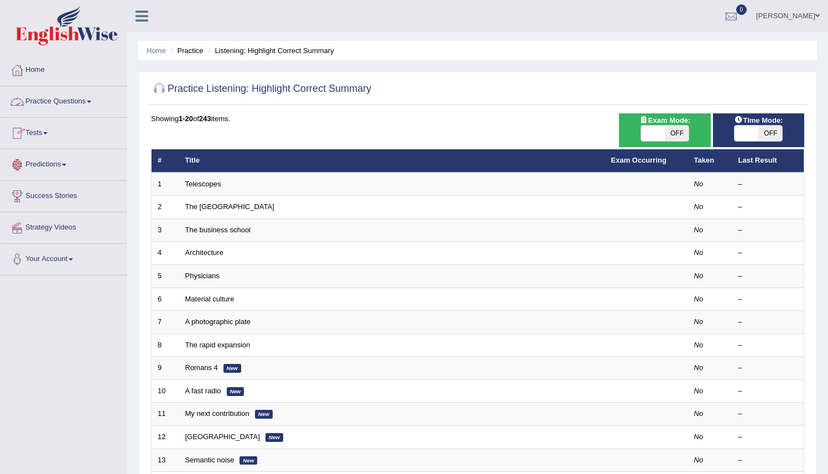
click at [50, 102] on link "Practice Questions" at bounding box center [64, 100] width 126 height 28
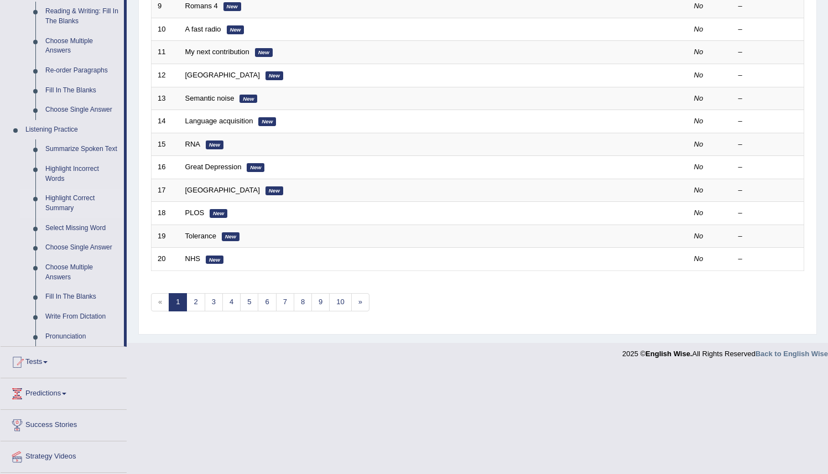
scroll to position [358, 0]
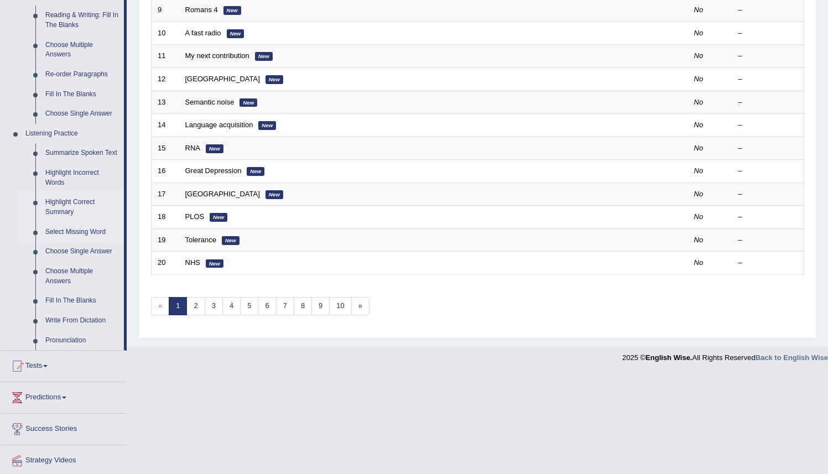
click at [71, 242] on link "Select Missing Word" at bounding box center [82, 232] width 84 height 20
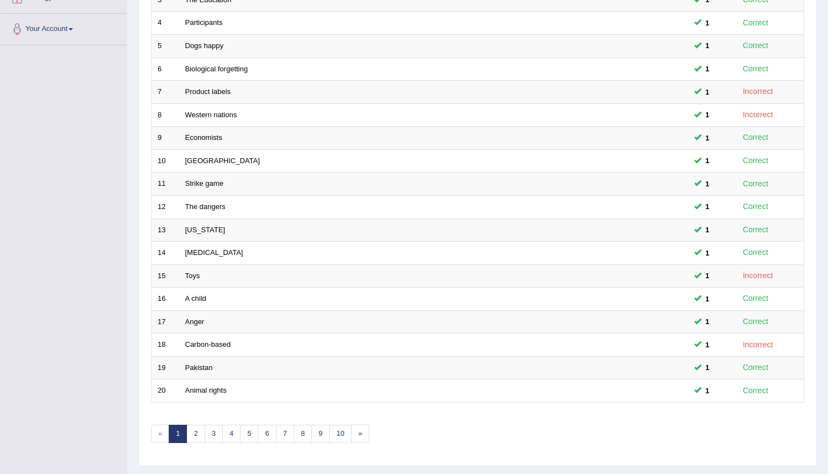
scroll to position [258, 0]
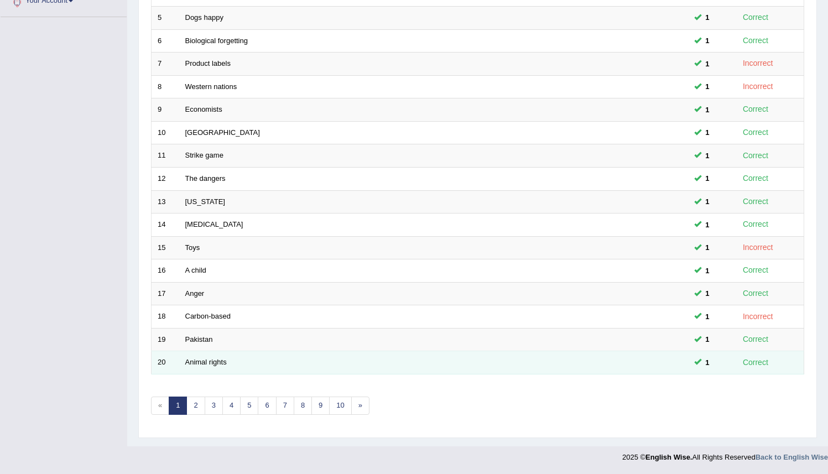
click at [279, 364] on td "Animal rights" at bounding box center [392, 362] width 426 height 23
click at [209, 364] on link "Animal rights" at bounding box center [206, 362] width 42 height 8
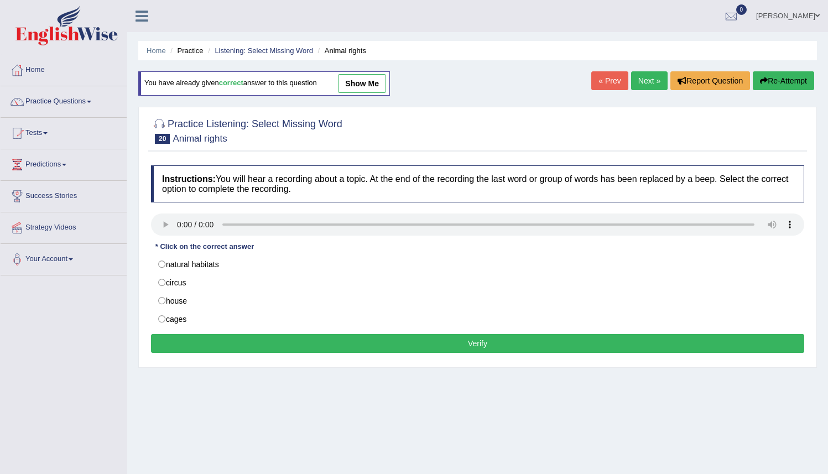
click at [643, 78] on link "Next »" at bounding box center [649, 80] width 37 height 19
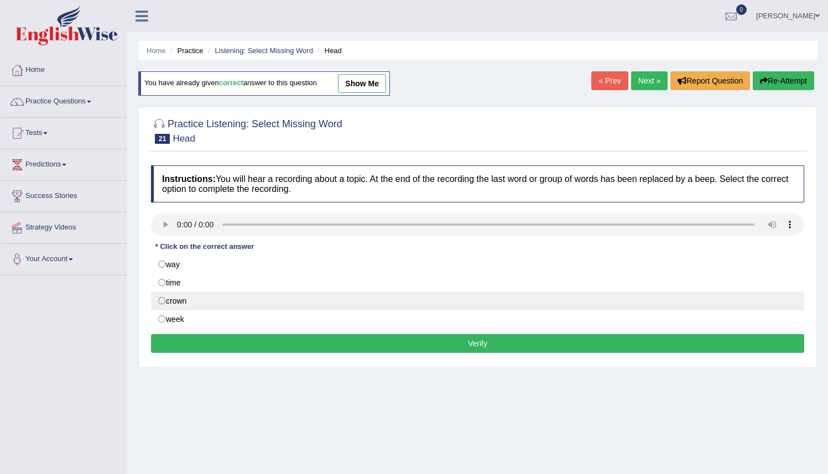
click at [189, 303] on label "crown" at bounding box center [478, 301] width 654 height 19
radio input "true"
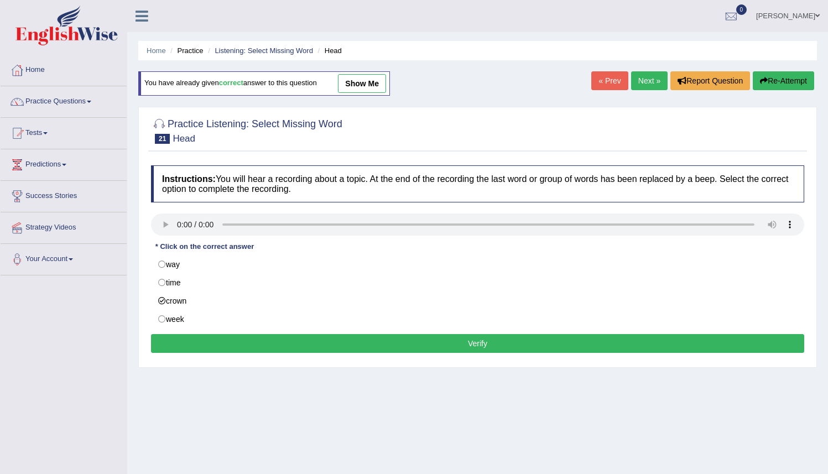
click at [479, 347] on button "Verify" at bounding box center [478, 343] width 654 height 19
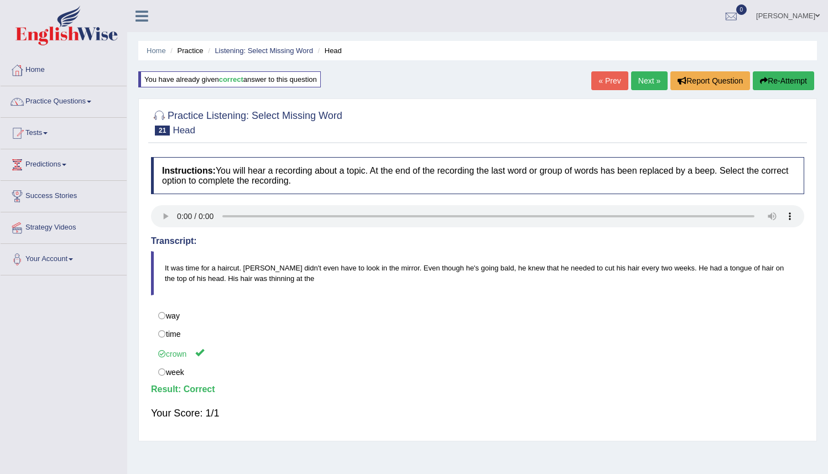
click at [645, 80] on link "Next »" at bounding box center [649, 80] width 37 height 19
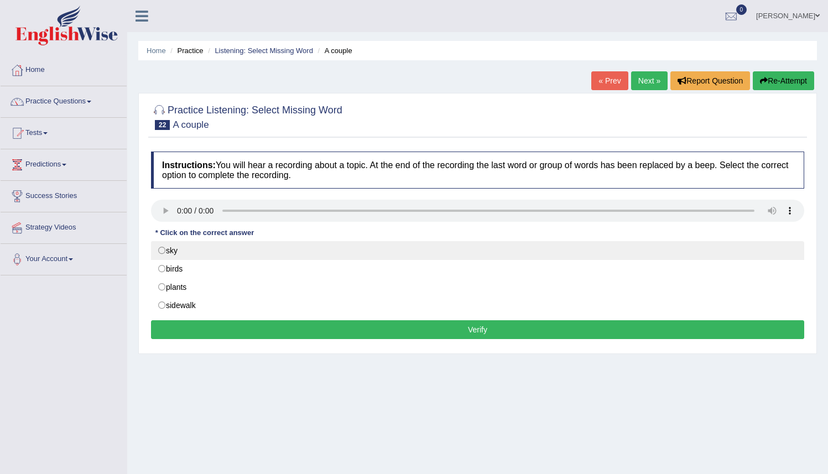
click at [174, 250] on label "sky" at bounding box center [478, 250] width 654 height 19
radio input "true"
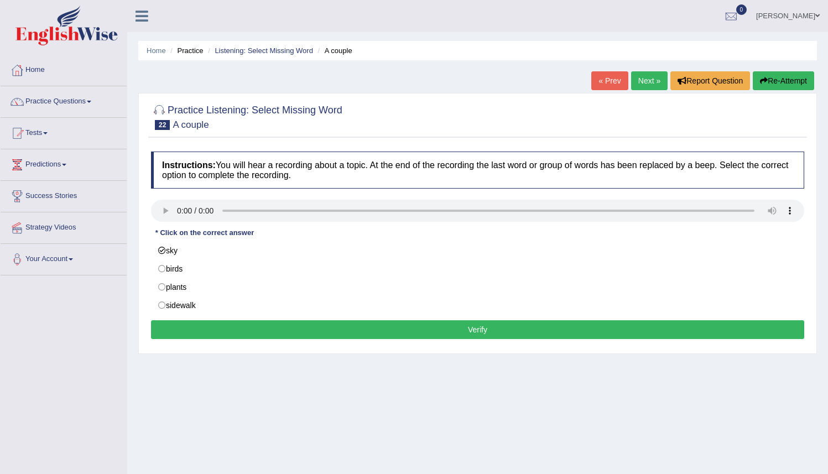
click at [474, 333] on button "Verify" at bounding box center [478, 329] width 654 height 19
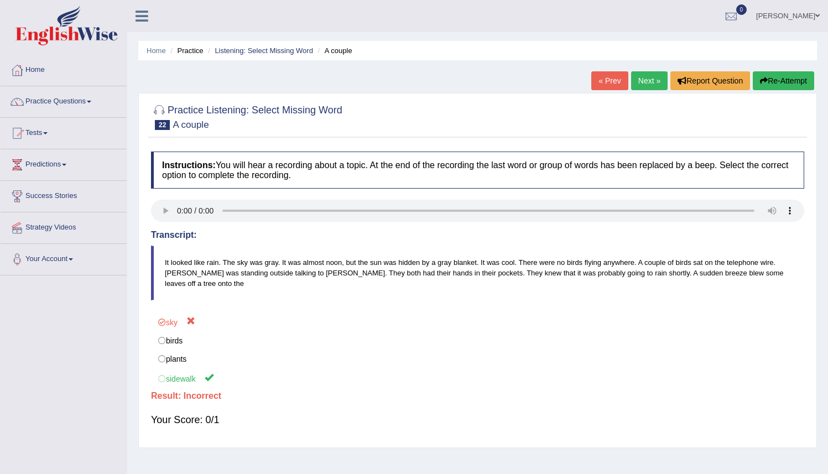
click at [644, 79] on link "Next »" at bounding box center [649, 80] width 37 height 19
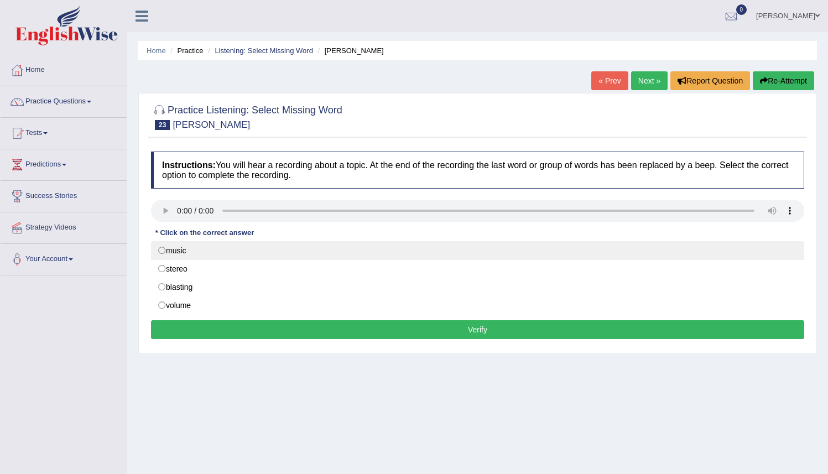
click at [177, 252] on label "music" at bounding box center [478, 250] width 654 height 19
radio input "true"
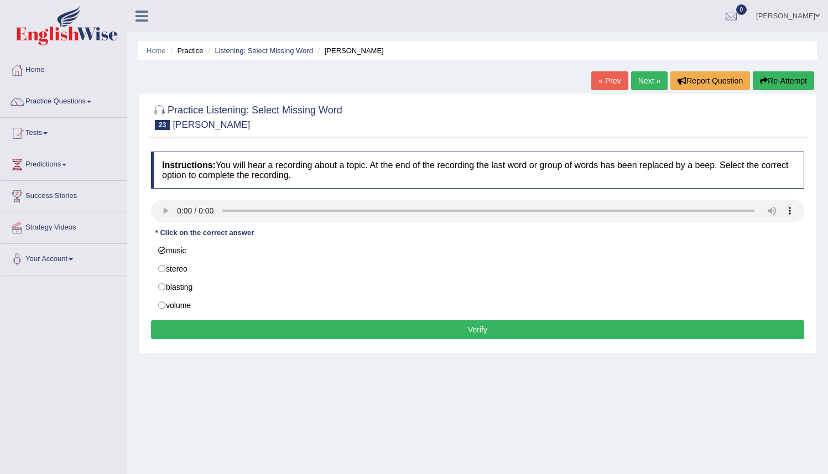
click at [431, 331] on button "Verify" at bounding box center [478, 329] width 654 height 19
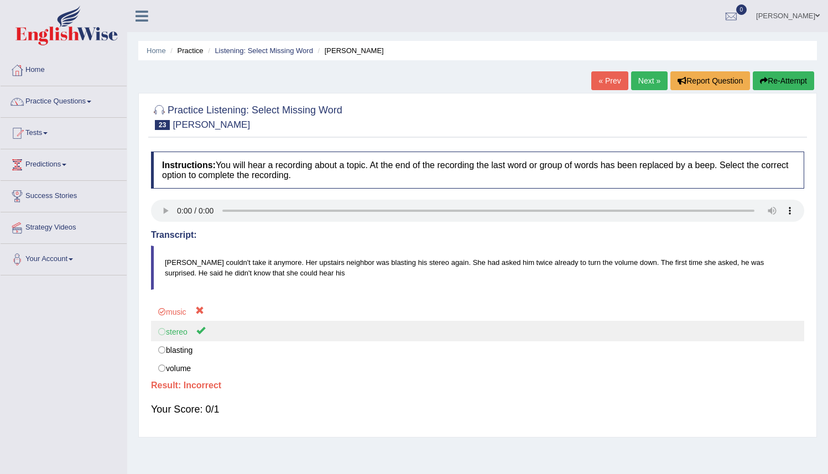
click at [211, 341] on label "stereo" at bounding box center [478, 331] width 654 height 20
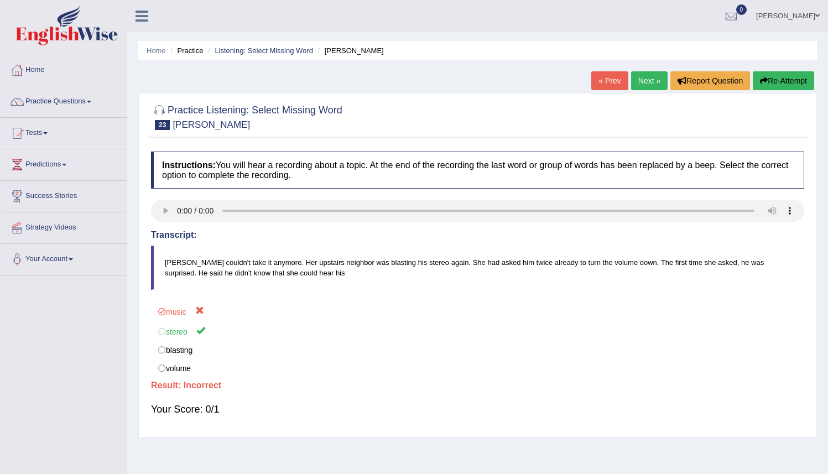
click at [648, 80] on link "Next »" at bounding box center [649, 80] width 37 height 19
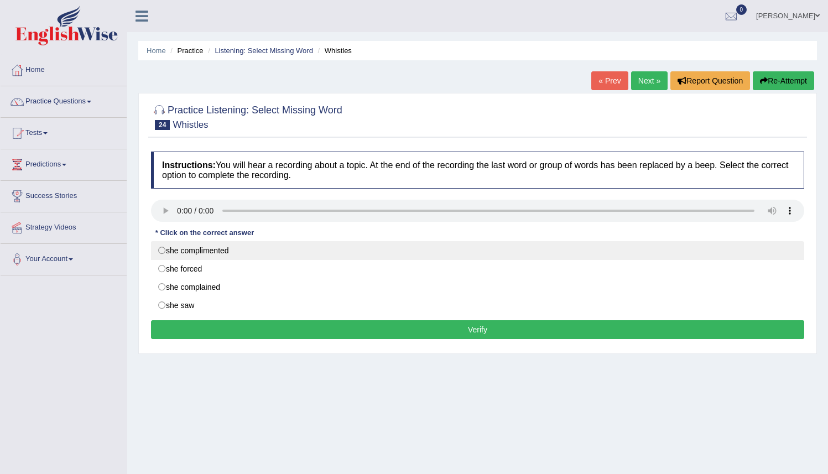
click at [218, 251] on label "she complimented" at bounding box center [478, 250] width 654 height 19
radio input "true"
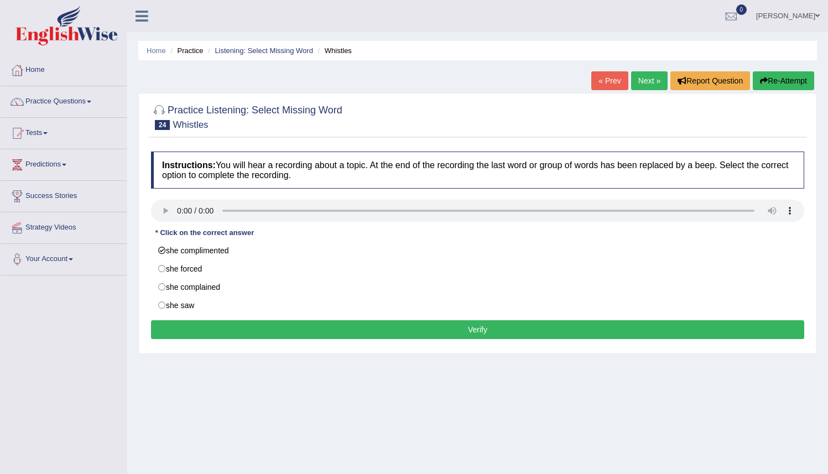
click at [463, 332] on button "Verify" at bounding box center [478, 329] width 654 height 19
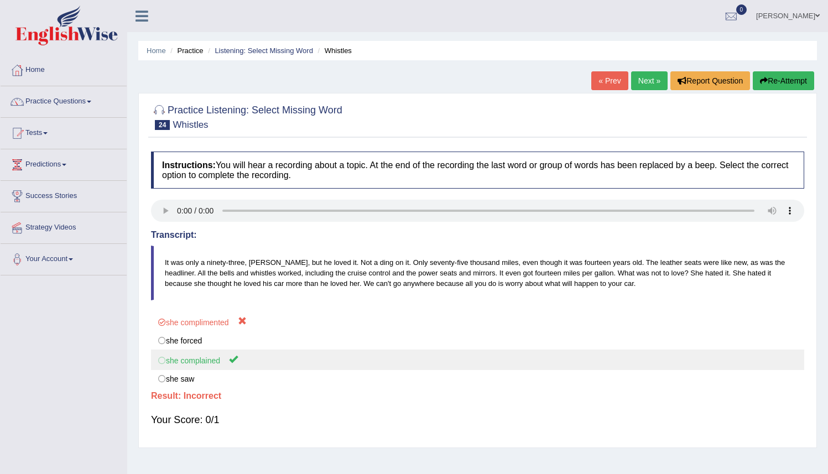
click at [241, 361] on label "she complained" at bounding box center [478, 360] width 654 height 20
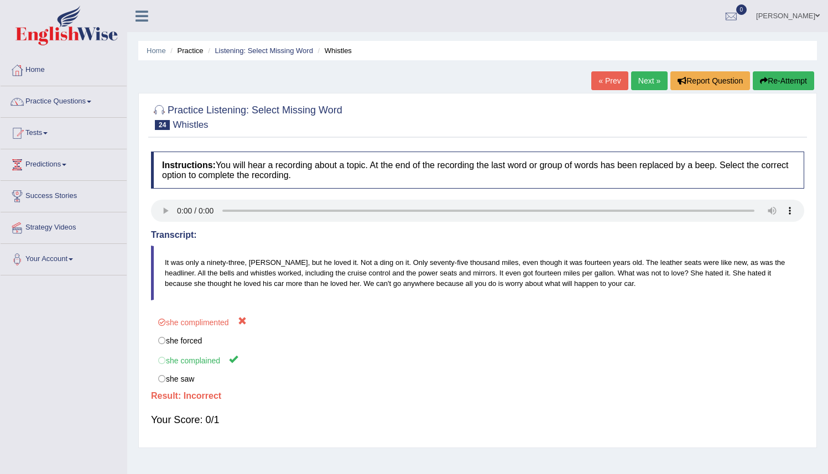
click at [792, 77] on button "Re-Attempt" at bounding box center [783, 80] width 61 height 19
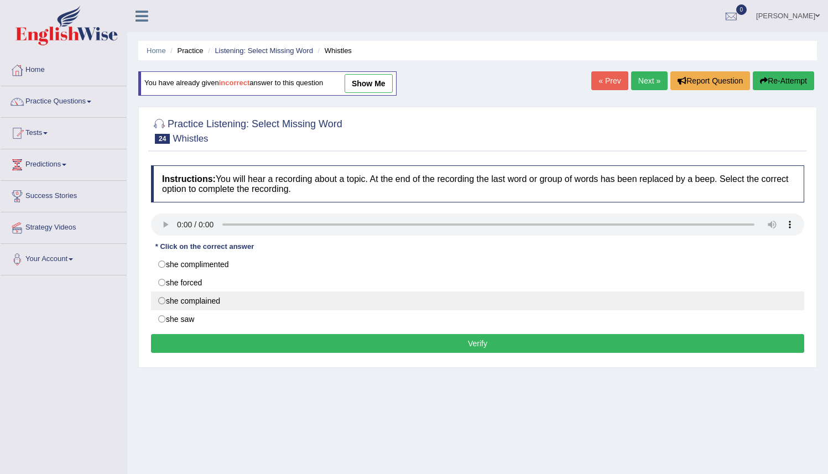
click at [206, 303] on label "she complained" at bounding box center [478, 301] width 654 height 19
radio input "true"
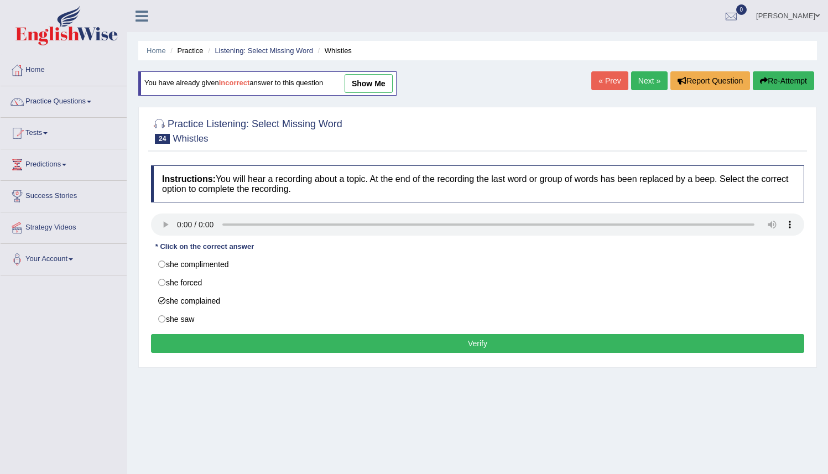
click at [523, 345] on button "Verify" at bounding box center [478, 343] width 654 height 19
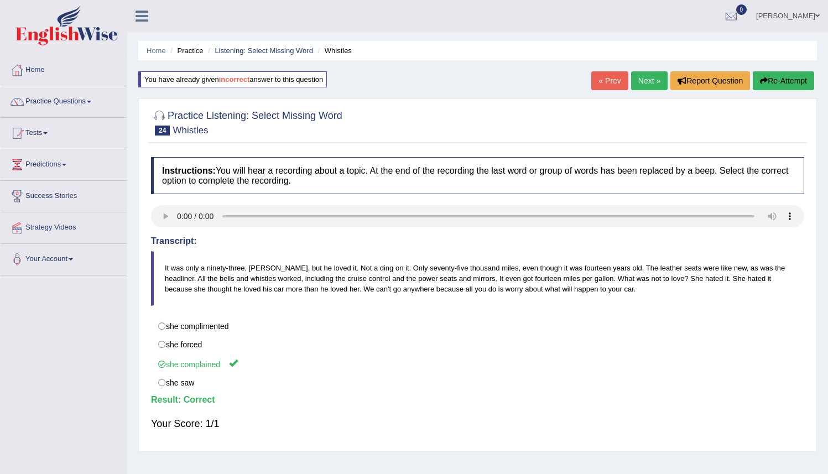
click at [646, 76] on link "Next »" at bounding box center [649, 80] width 37 height 19
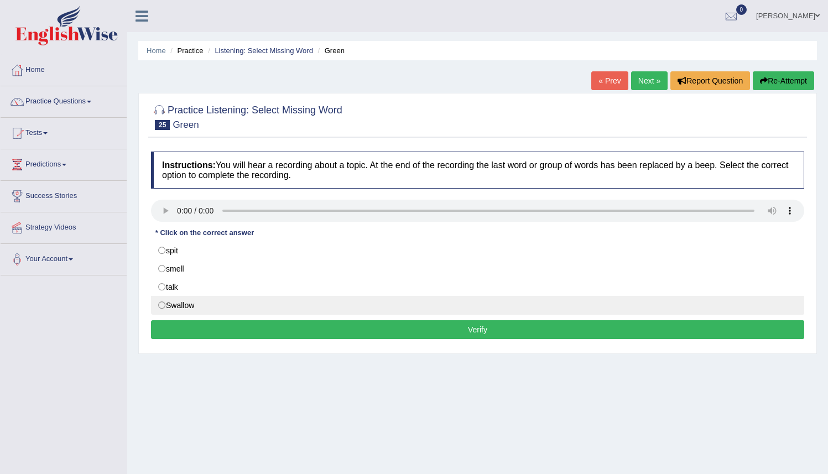
click at [165, 304] on label "Swallow" at bounding box center [478, 305] width 654 height 19
radio input "true"
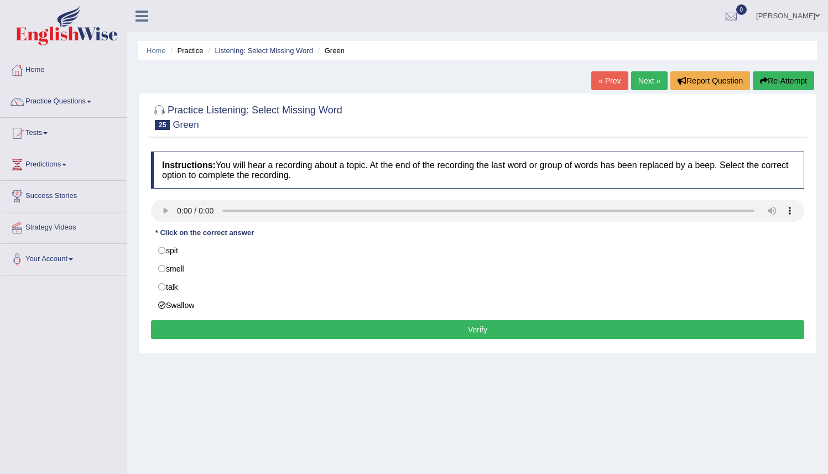
click at [495, 335] on button "Verify" at bounding box center [478, 329] width 654 height 19
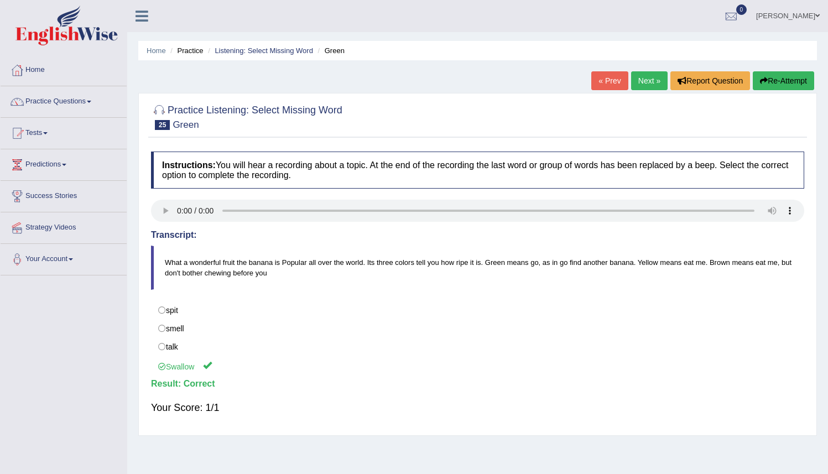
click at [640, 81] on link "Next »" at bounding box center [649, 80] width 37 height 19
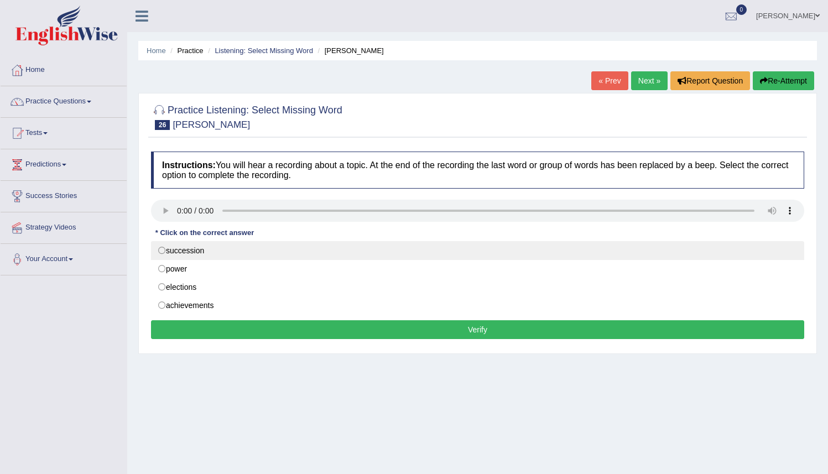
click at [190, 255] on label "succession" at bounding box center [478, 250] width 654 height 19
radio input "true"
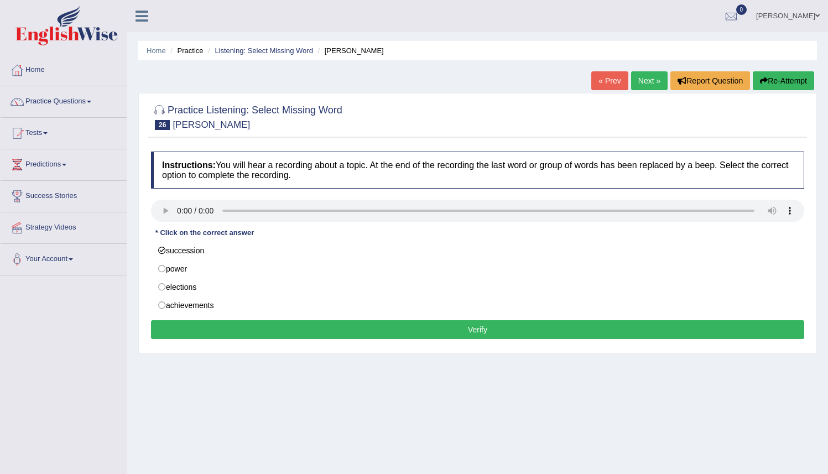
click at [371, 330] on button "Verify" at bounding box center [478, 329] width 654 height 19
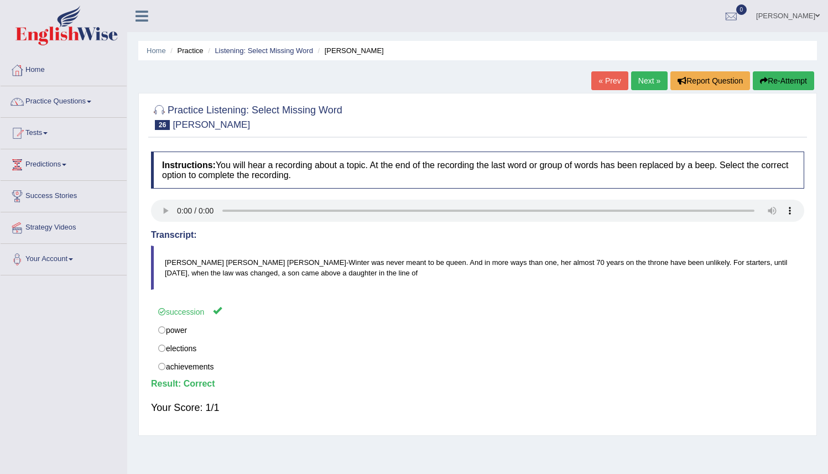
click at [647, 83] on link "Next »" at bounding box center [649, 80] width 37 height 19
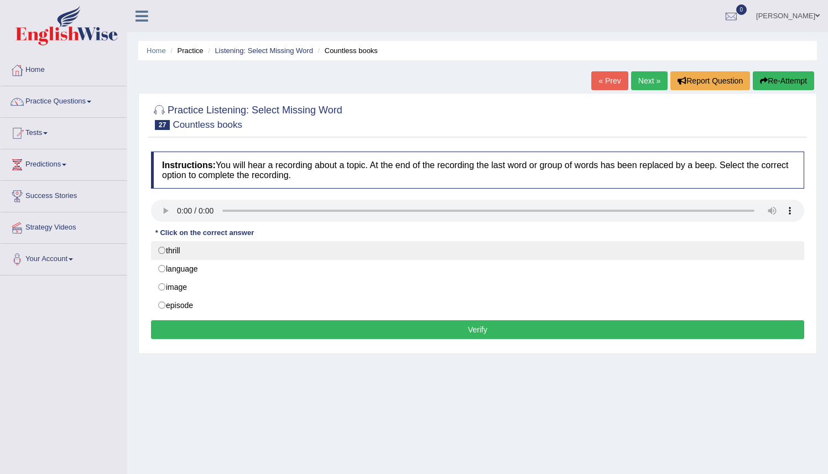
click at [163, 251] on label "thrill" at bounding box center [478, 250] width 654 height 19
radio input "true"
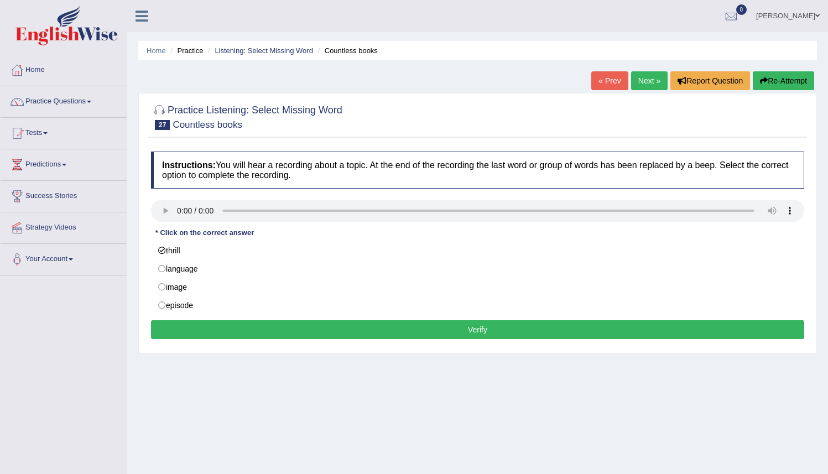
click at [200, 328] on button "Verify" at bounding box center [478, 329] width 654 height 19
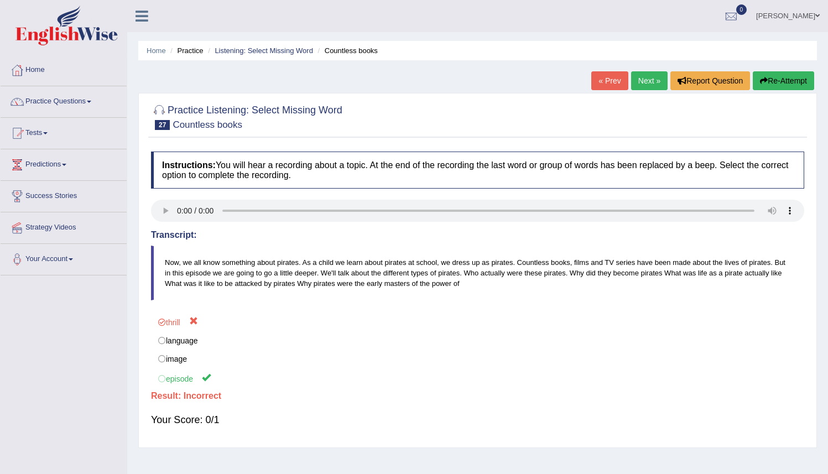
click at [784, 83] on button "Re-Attempt" at bounding box center [783, 80] width 61 height 19
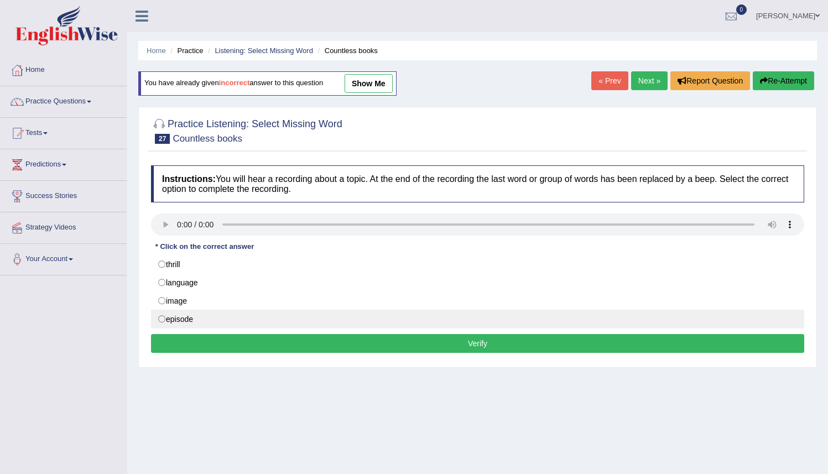
click at [161, 322] on label "episode" at bounding box center [478, 319] width 654 height 19
radio input "true"
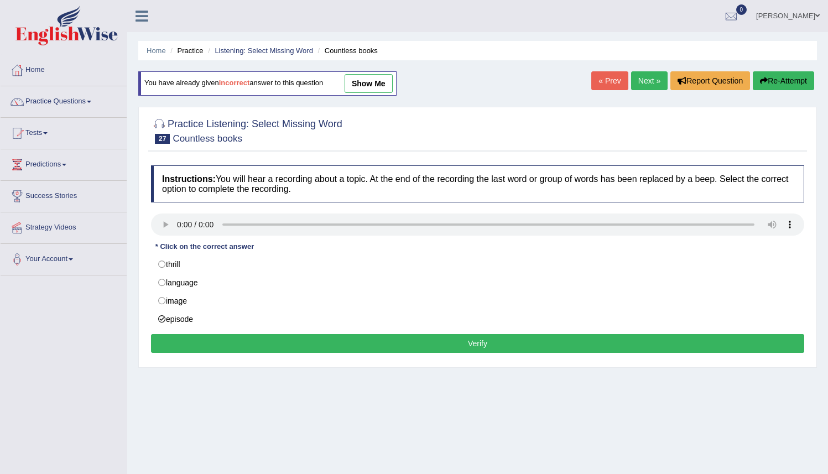
click at [417, 346] on button "Verify" at bounding box center [478, 343] width 654 height 19
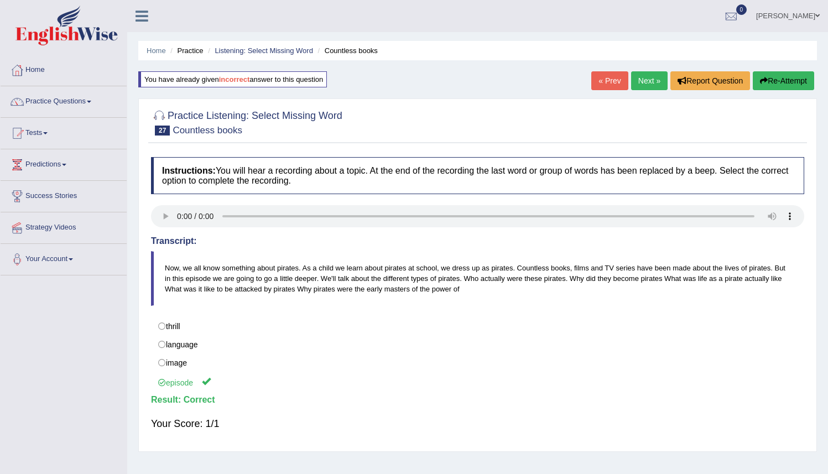
click at [639, 78] on link "Next »" at bounding box center [649, 80] width 37 height 19
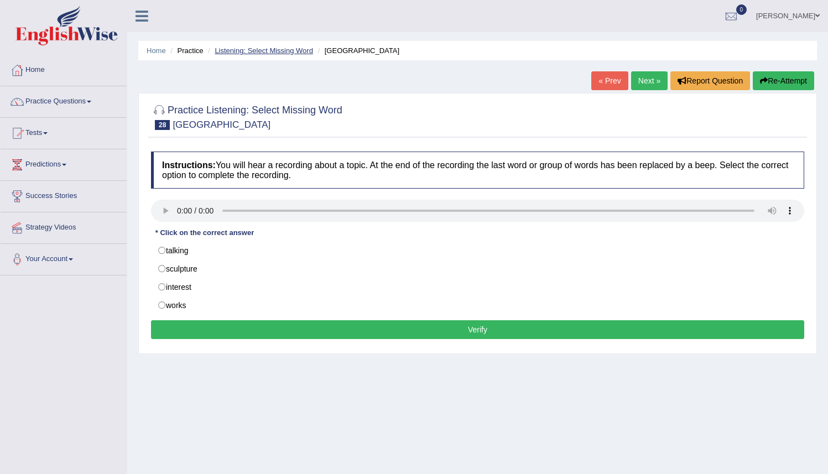
click at [232, 49] on link "Listening: Select Missing Word" at bounding box center [264, 50] width 99 height 8
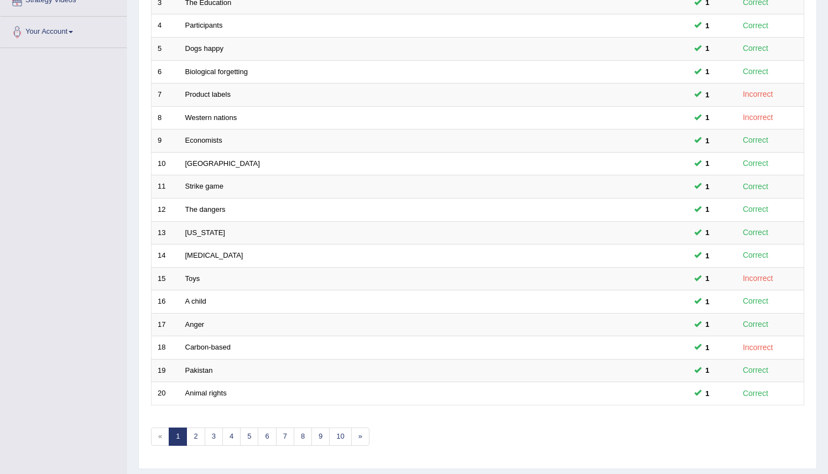
scroll to position [258, 0]
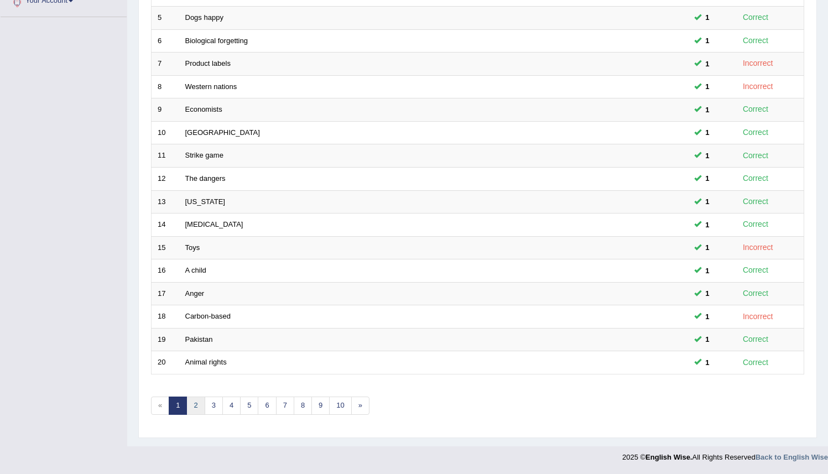
click at [199, 407] on link "2" at bounding box center [195, 406] width 18 height 18
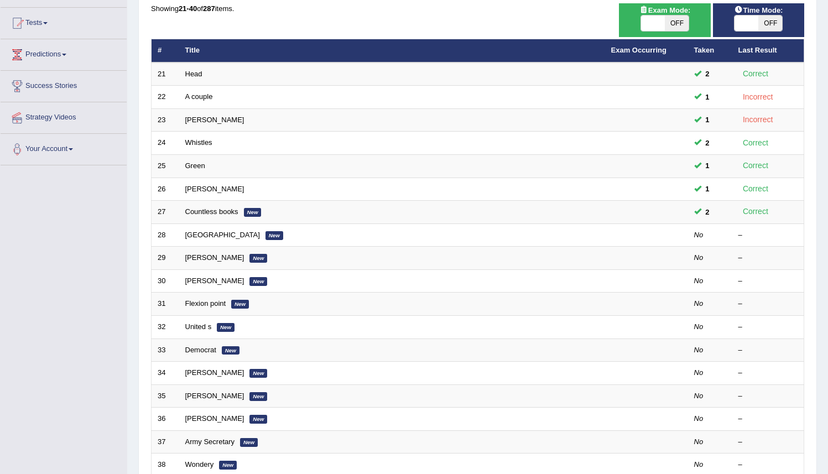
scroll to position [108, 0]
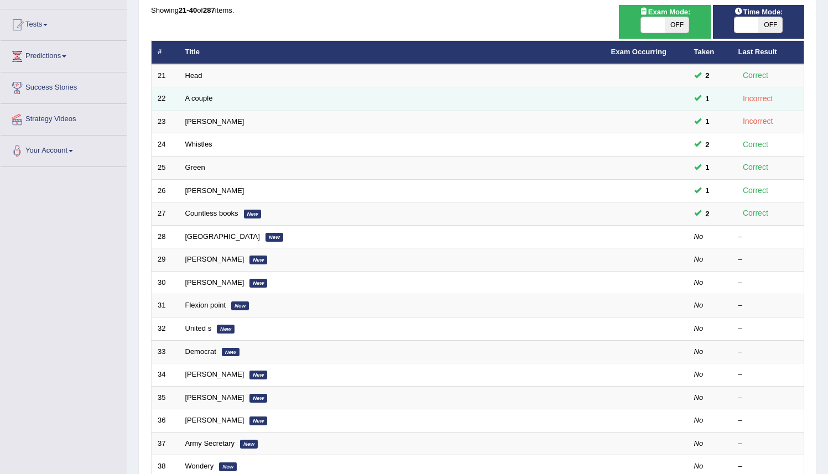
click at [752, 108] on td "Incorrect" at bounding box center [769, 98] width 72 height 23
click at [749, 101] on div "Incorrect" at bounding box center [758, 98] width 39 height 13
click at [187, 95] on link "A couple" at bounding box center [199, 98] width 28 height 8
click at [189, 95] on link "A couple" at bounding box center [199, 98] width 28 height 8
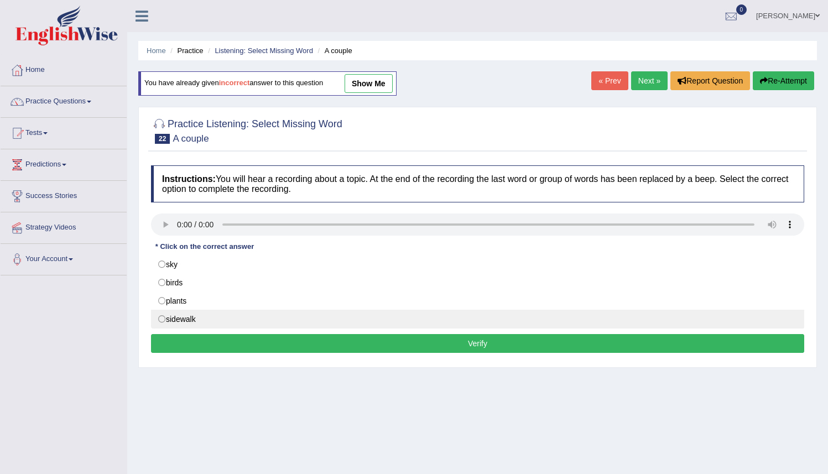
drag, startPoint x: 191, startPoint y: 320, endPoint x: 197, endPoint y: 320, distance: 6.1
click at [191, 320] on label "sidewalk" at bounding box center [478, 319] width 654 height 19
radio input "true"
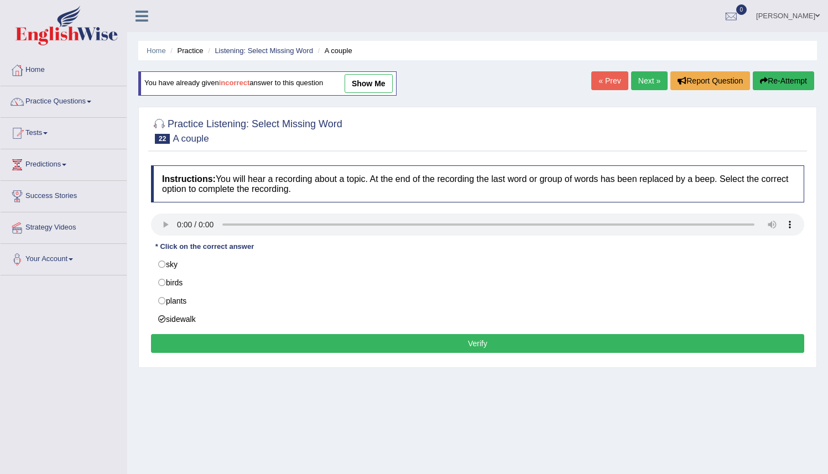
click at [486, 348] on button "Verify" at bounding box center [478, 343] width 654 height 19
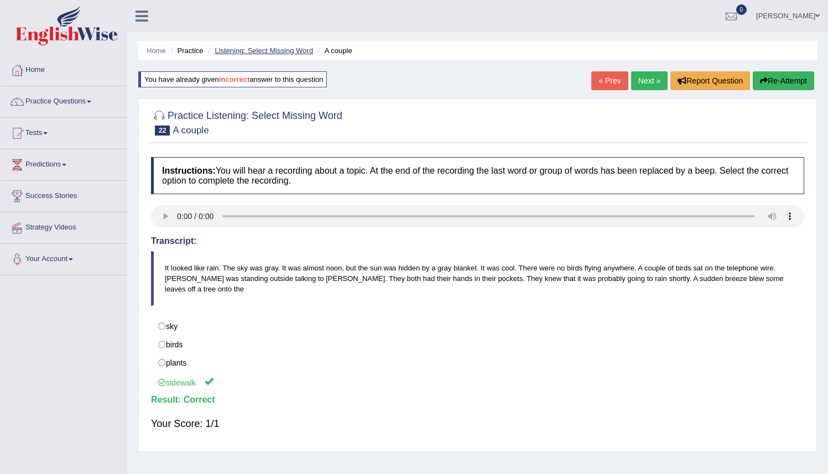
click at [255, 50] on link "Listening: Select Missing Word" at bounding box center [264, 50] width 99 height 8
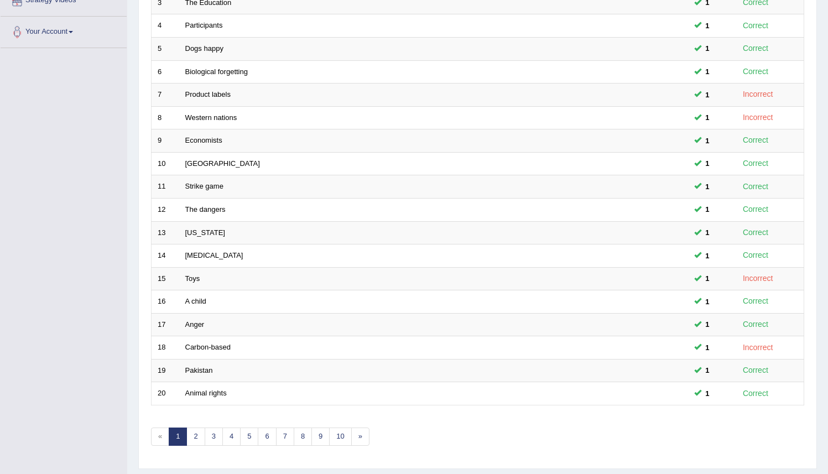
scroll to position [258, 0]
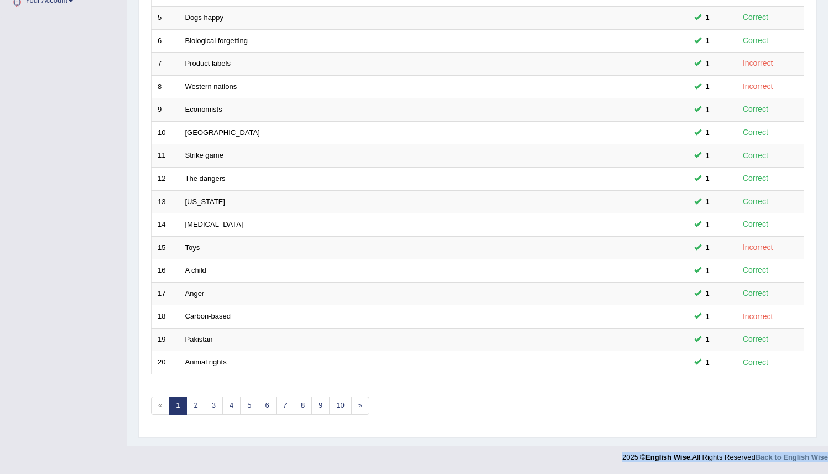
drag, startPoint x: 836, startPoint y: 302, endPoint x: 811, endPoint y: 445, distance: 145.5
click at [194, 406] on link "2" at bounding box center [195, 406] width 18 height 18
click at [195, 406] on link "2" at bounding box center [195, 406] width 18 height 18
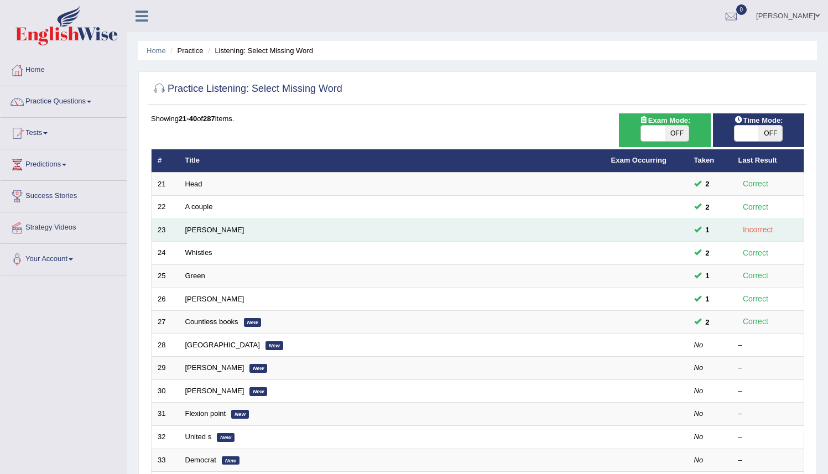
click at [750, 230] on div "Incorrect" at bounding box center [758, 230] width 39 height 13
click at [188, 230] on link "Barbara" at bounding box center [214, 230] width 59 height 8
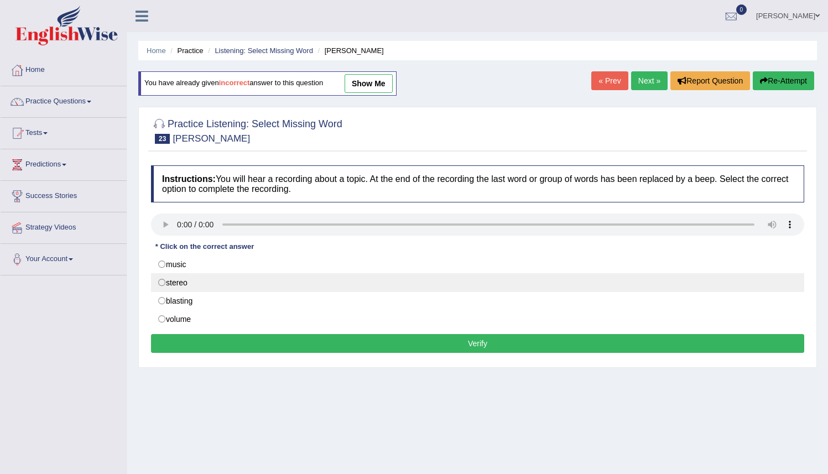
click at [180, 286] on label "stereo" at bounding box center [478, 282] width 654 height 19
radio input "true"
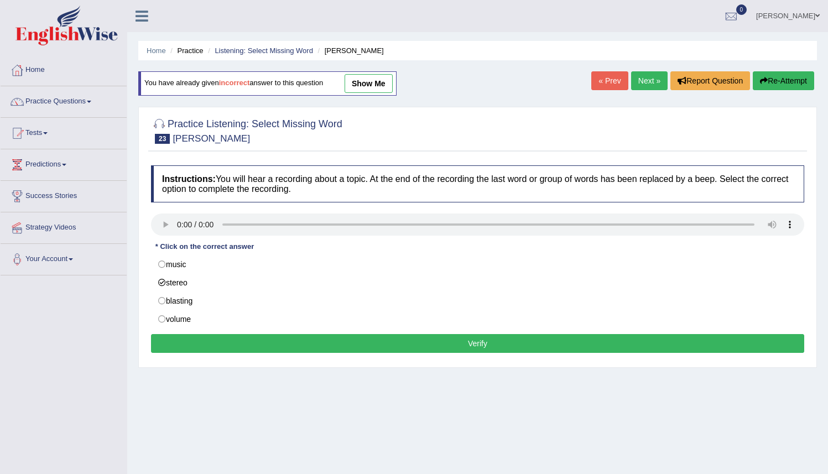
click at [471, 348] on button "Verify" at bounding box center [478, 343] width 654 height 19
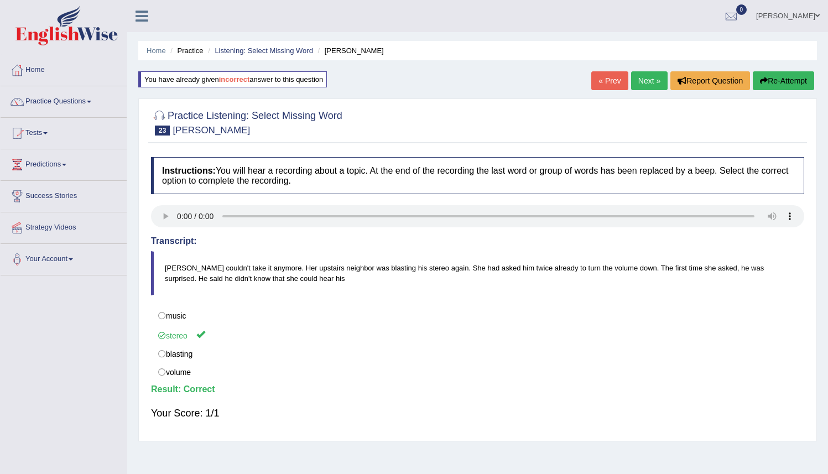
click at [641, 79] on link "Next »" at bounding box center [649, 80] width 37 height 19
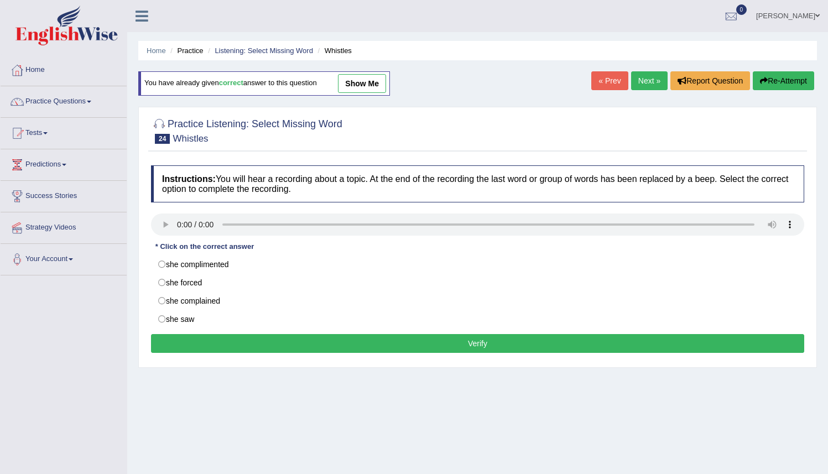
click at [369, 81] on link "show me" at bounding box center [362, 83] width 48 height 19
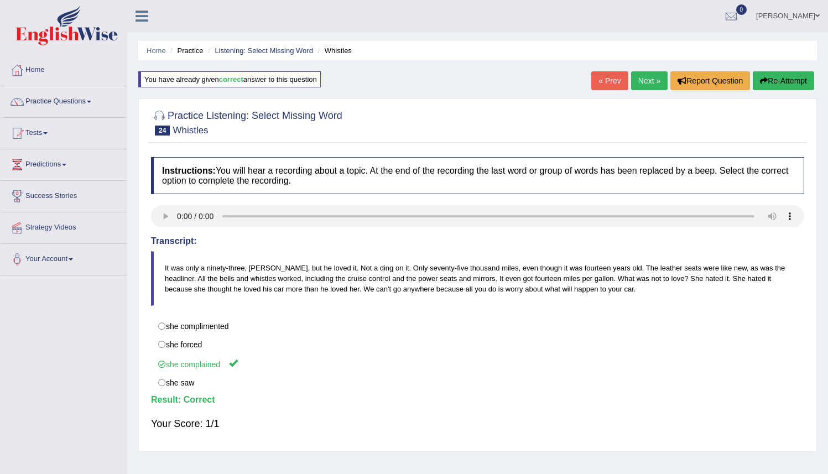
click at [644, 76] on link "Next »" at bounding box center [649, 80] width 37 height 19
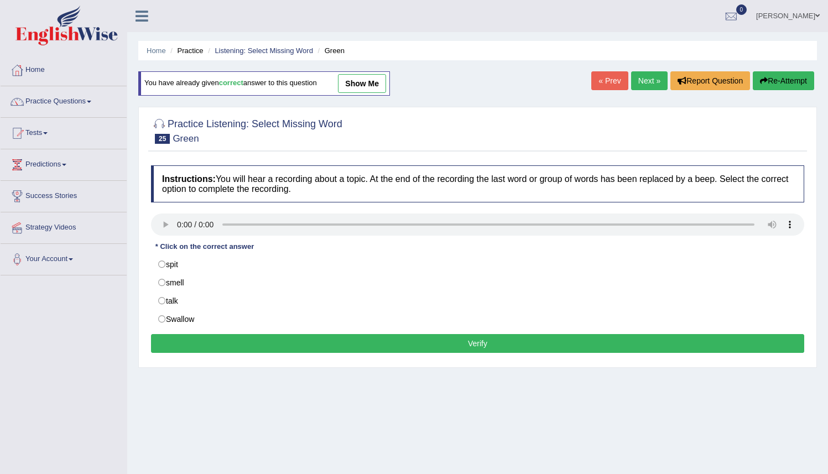
drag, startPoint x: 263, startPoint y: 51, endPoint x: 276, endPoint y: 59, distance: 14.6
click at [263, 51] on link "Listening: Select Missing Word" at bounding box center [264, 50] width 99 height 8
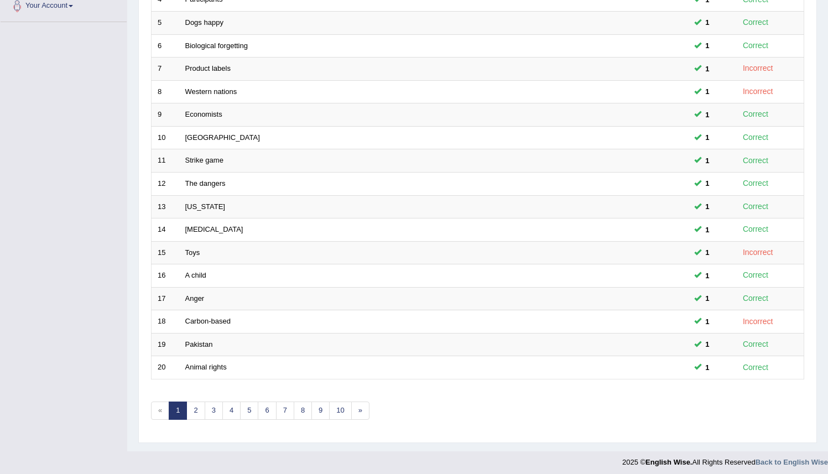
scroll to position [258, 0]
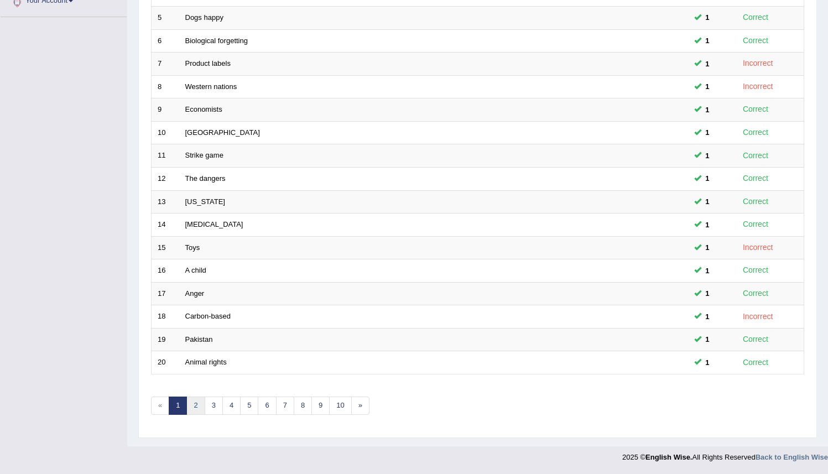
click at [199, 407] on link "2" at bounding box center [195, 406] width 18 height 18
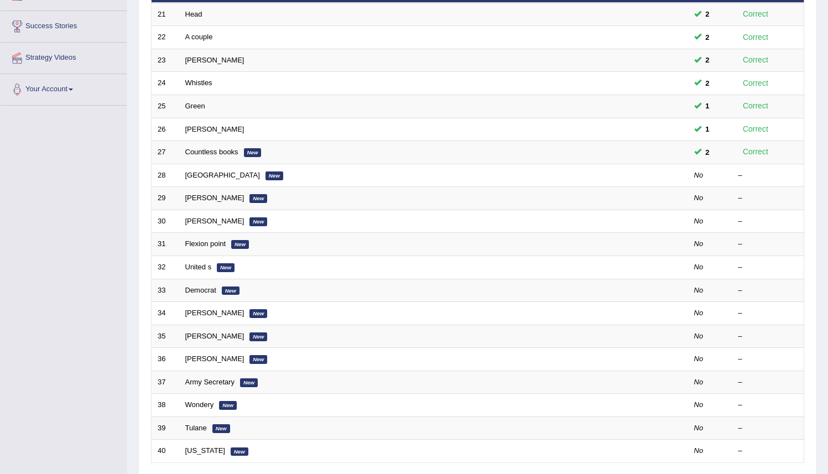
scroll to position [168, 0]
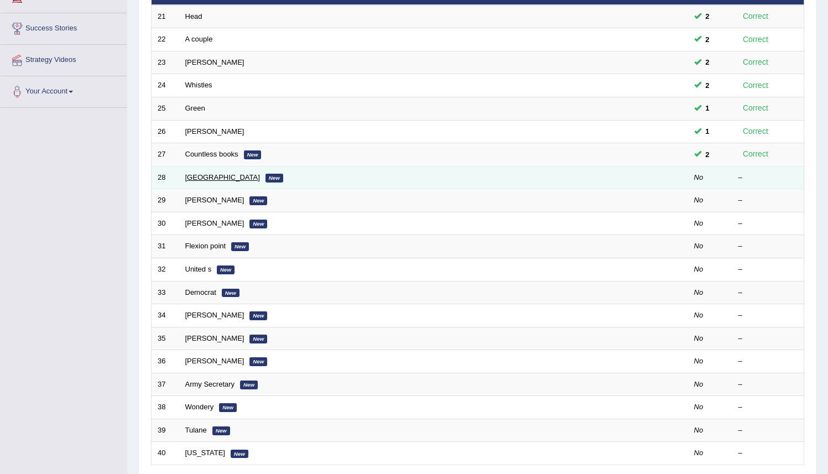
click at [196, 177] on link "[GEOGRAPHIC_DATA]" at bounding box center [222, 177] width 75 height 8
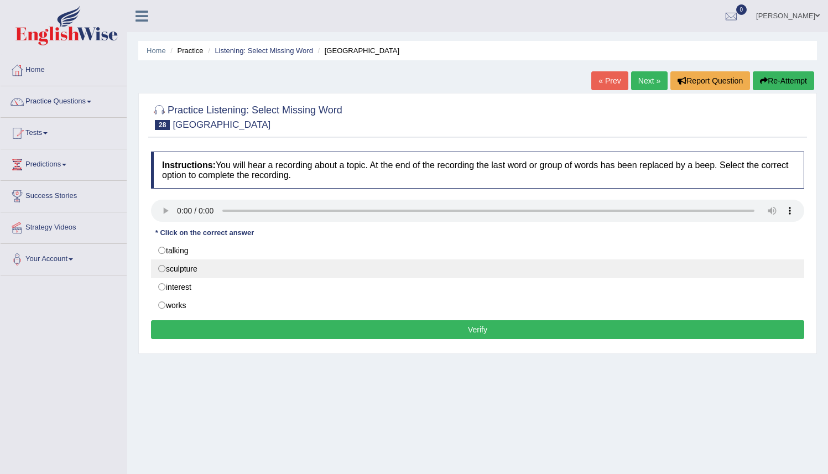
click at [158, 271] on label "sculpture" at bounding box center [478, 269] width 654 height 19
radio input "true"
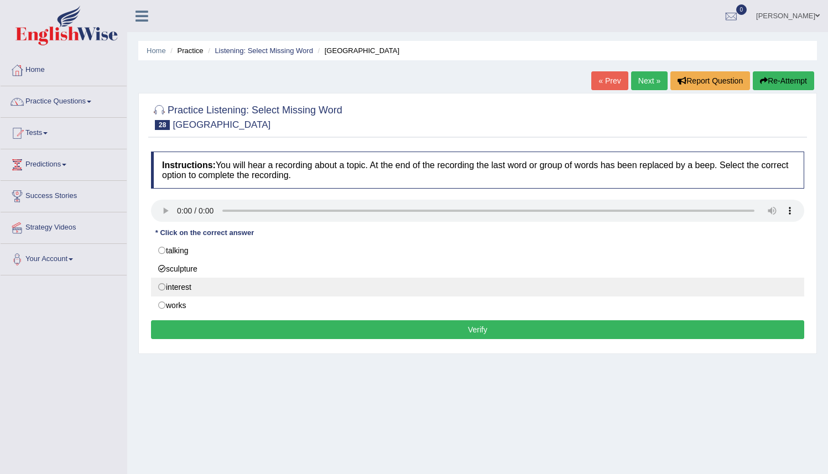
click at [162, 288] on label "interest" at bounding box center [478, 287] width 654 height 19
radio input "true"
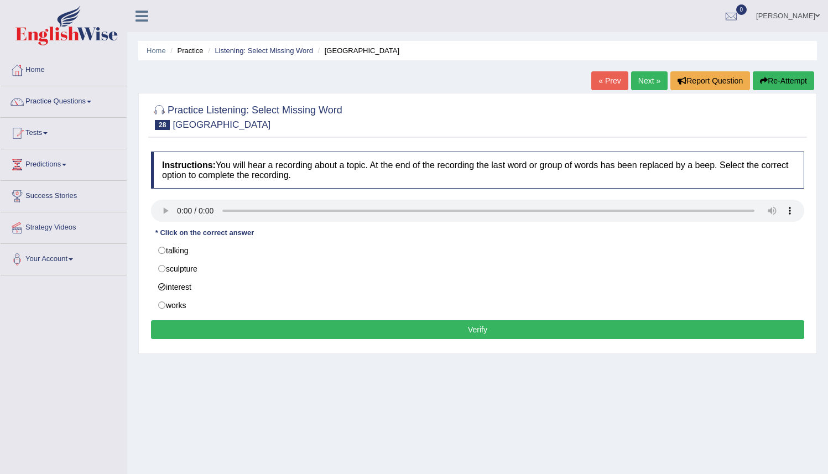
click at [490, 330] on button "Verify" at bounding box center [478, 329] width 654 height 19
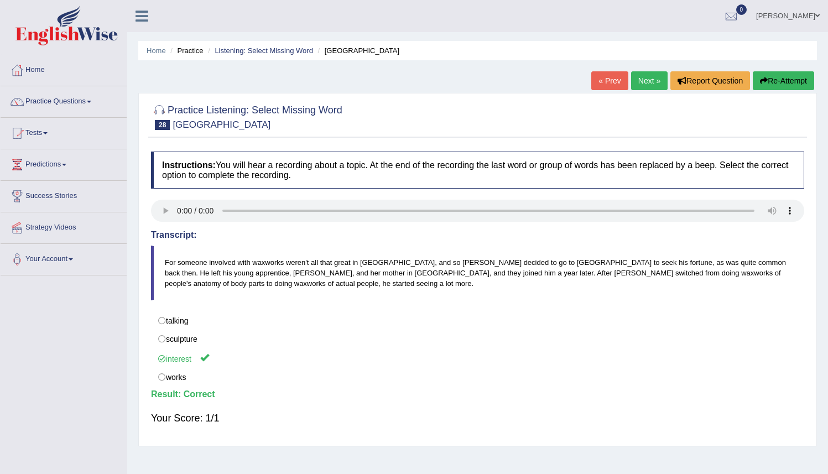
click at [638, 77] on link "Next »" at bounding box center [649, 80] width 37 height 19
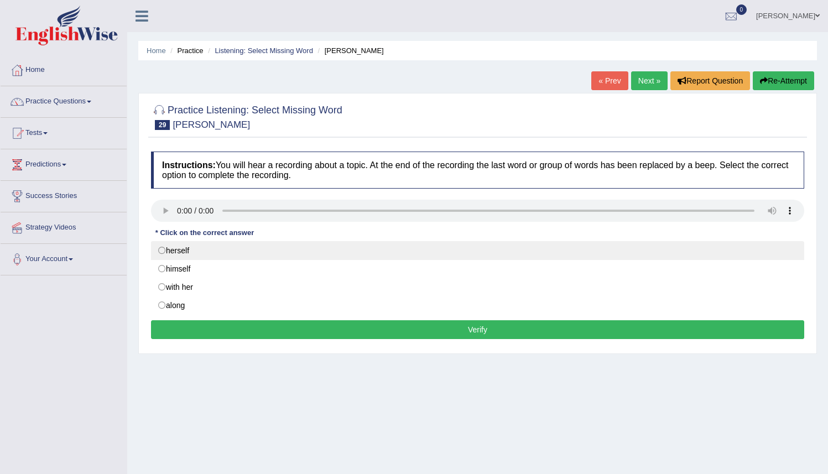
click at [221, 249] on label "herself" at bounding box center [478, 250] width 654 height 19
radio input "true"
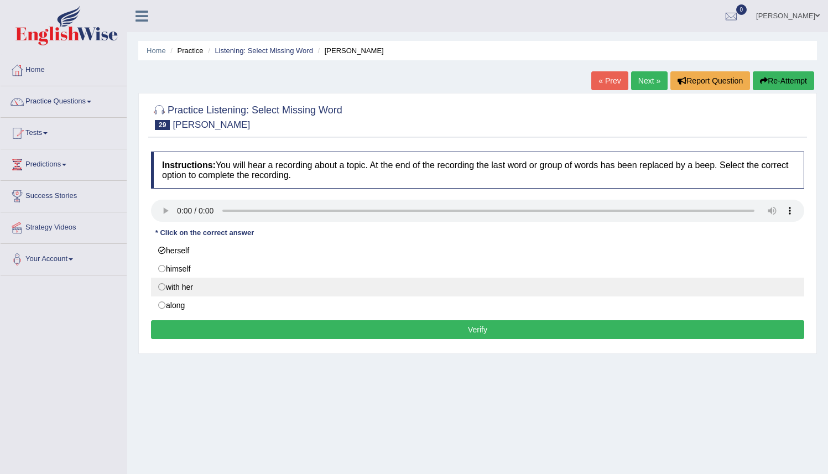
click at [165, 287] on label "with her" at bounding box center [478, 287] width 654 height 19
radio input "true"
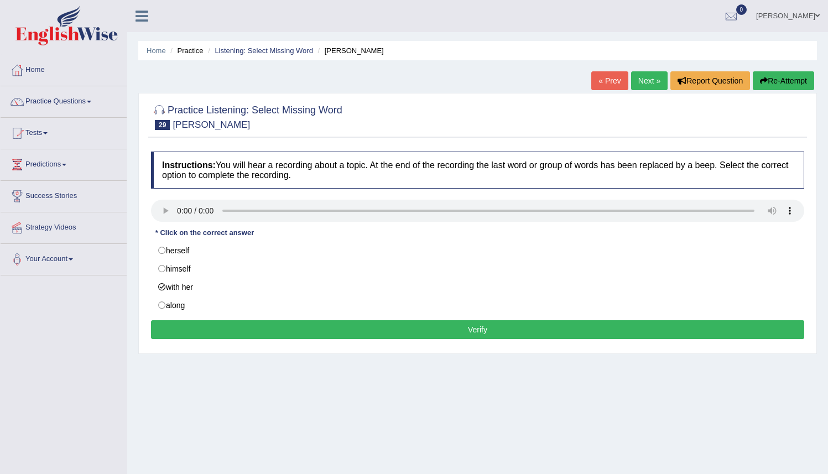
click at [473, 333] on button "Verify" at bounding box center [478, 329] width 654 height 19
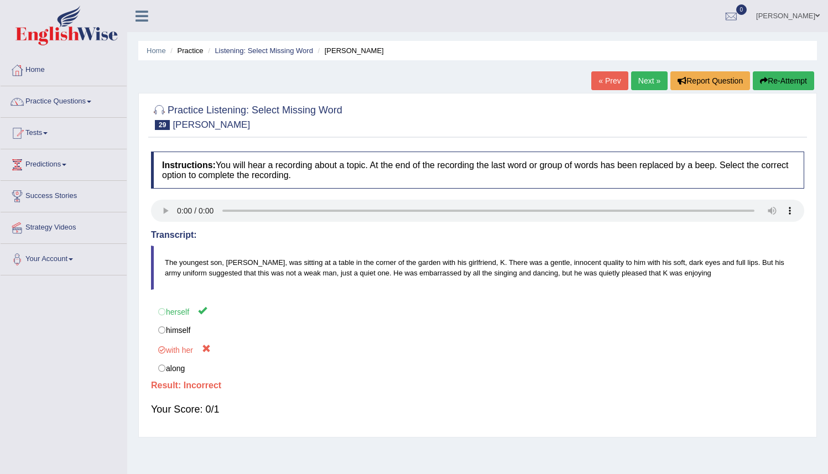
drag, startPoint x: 166, startPoint y: 317, endPoint x: 172, endPoint y: 297, distance: 20.7
click at [169, 308] on label "herself" at bounding box center [478, 311] width 654 height 20
click at [774, 82] on button "Re-Attempt" at bounding box center [783, 80] width 61 height 19
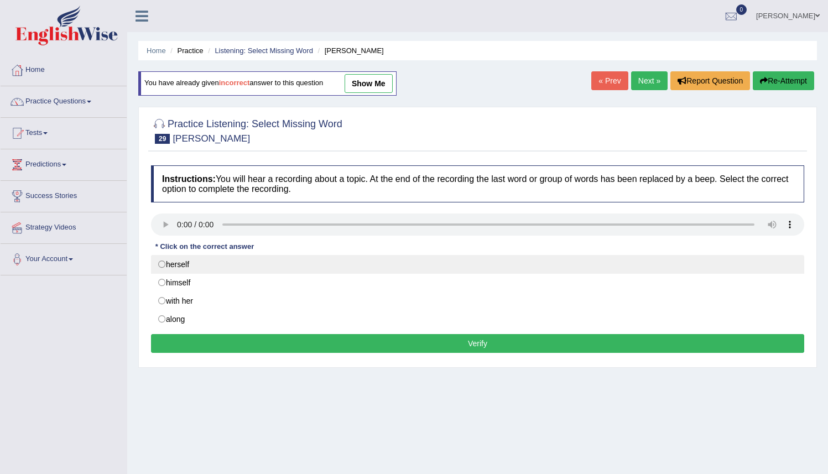
click at [162, 265] on label "herself" at bounding box center [478, 264] width 654 height 19
radio input "true"
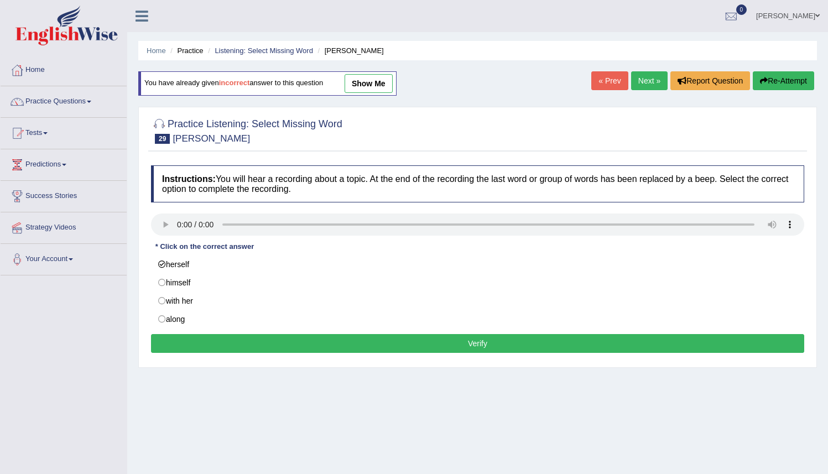
click at [477, 345] on button "Verify" at bounding box center [478, 343] width 654 height 19
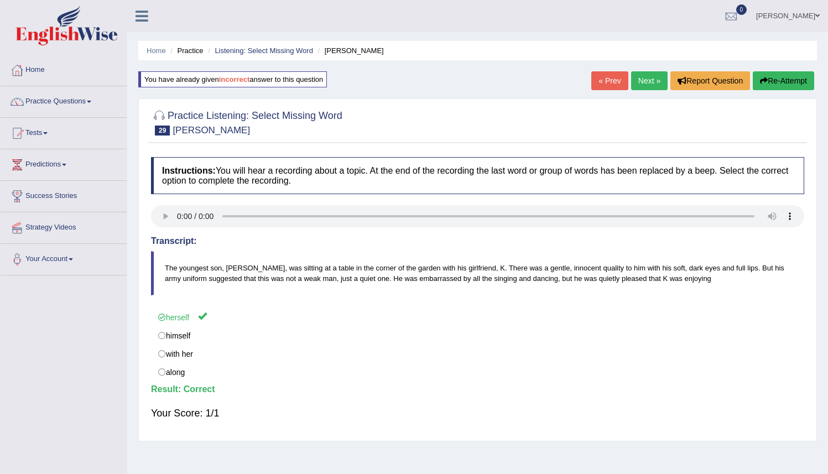
click at [639, 80] on link "Next »" at bounding box center [649, 80] width 37 height 19
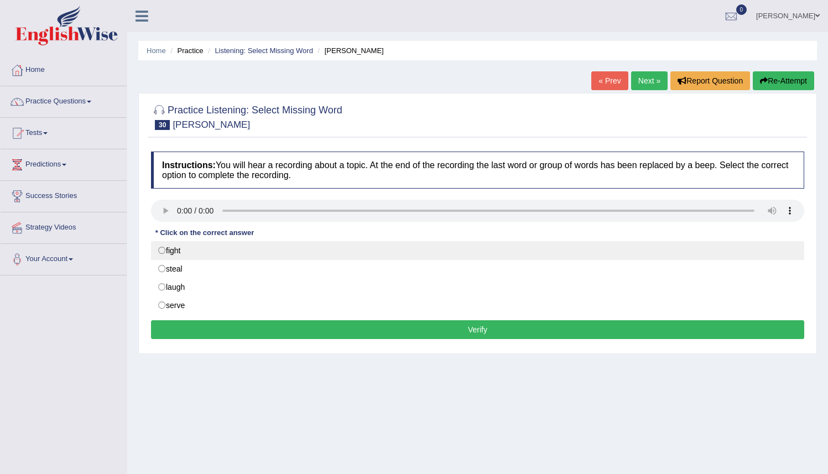
click at [163, 253] on label "fight" at bounding box center [478, 250] width 654 height 19
radio input "true"
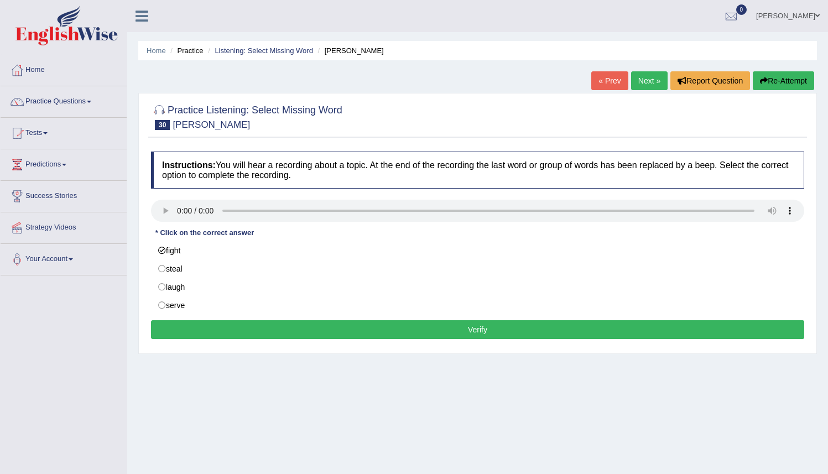
click at [391, 329] on button "Verify" at bounding box center [478, 329] width 654 height 19
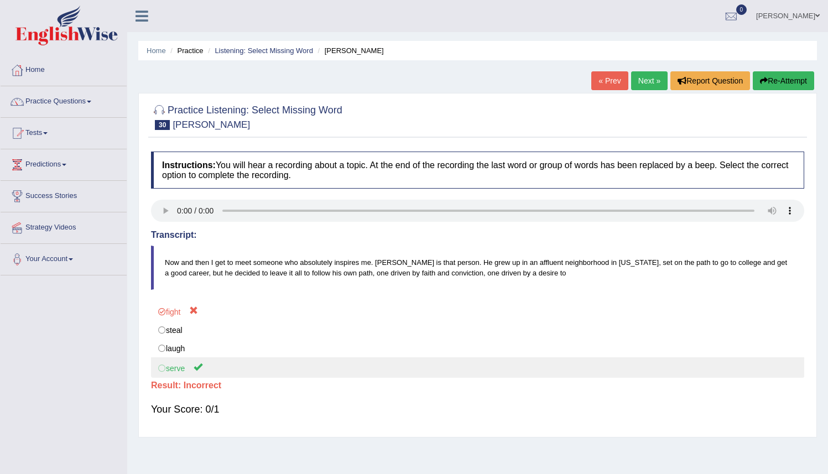
click at [178, 376] on label "serve" at bounding box center [478, 367] width 654 height 20
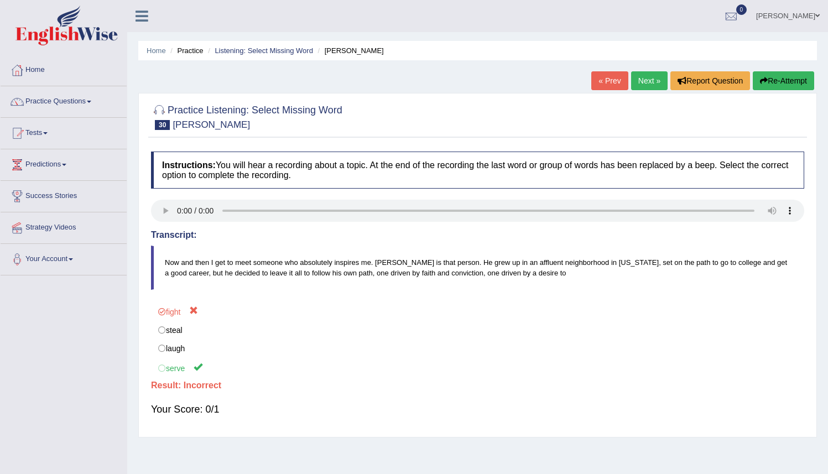
click at [794, 80] on button "Re-Attempt" at bounding box center [783, 80] width 61 height 19
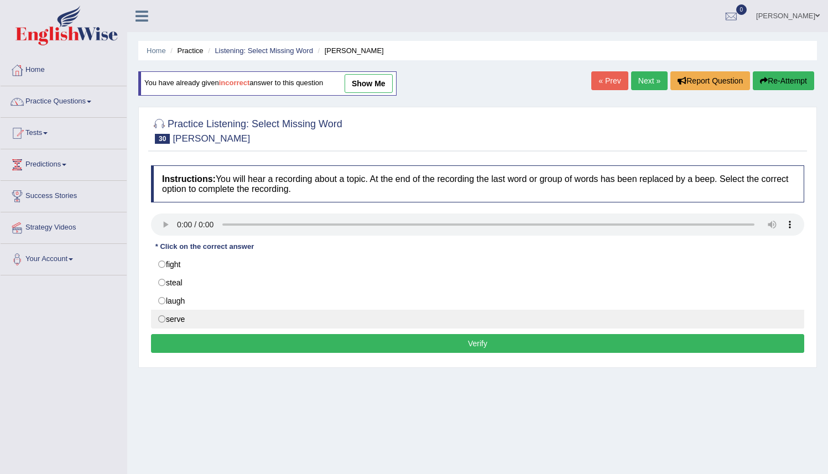
drag, startPoint x: 164, startPoint y: 322, endPoint x: 170, endPoint y: 320, distance: 6.2
click at [165, 321] on label "serve" at bounding box center [478, 319] width 654 height 19
radio input "true"
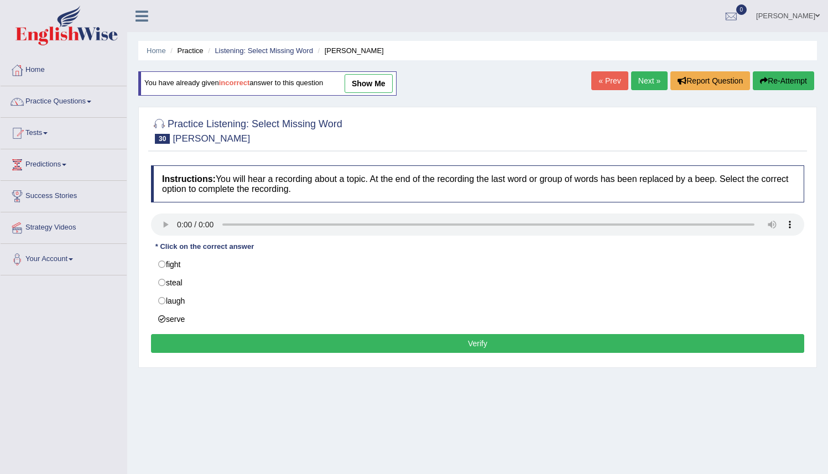
click at [442, 352] on button "Verify" at bounding box center [478, 343] width 654 height 19
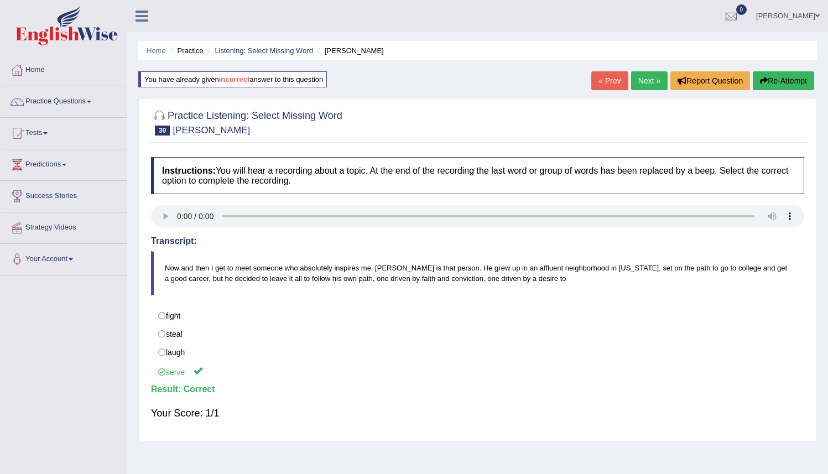
click at [640, 76] on link "Next »" at bounding box center [649, 80] width 37 height 19
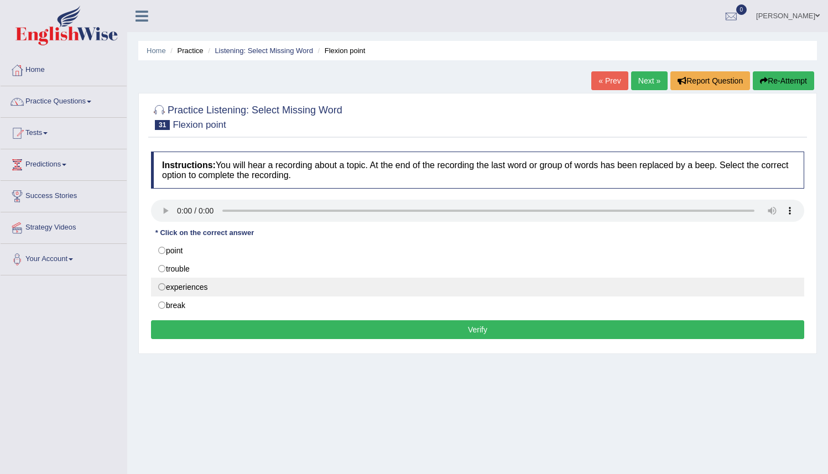
click at [167, 288] on label "experiences" at bounding box center [478, 287] width 654 height 19
radio input "true"
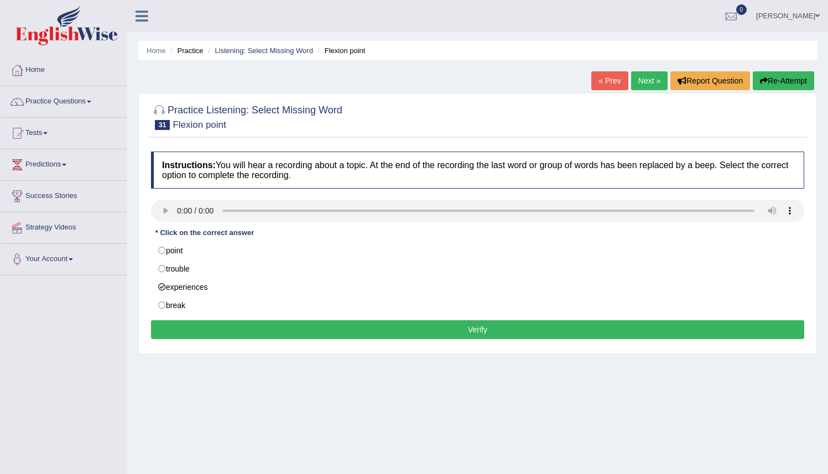
click at [478, 333] on button "Verify" at bounding box center [478, 329] width 654 height 19
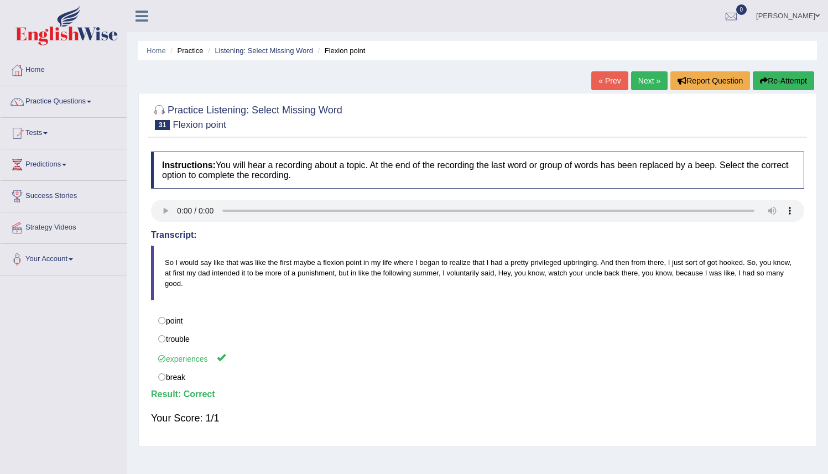
click at [637, 79] on link "Next »" at bounding box center [649, 80] width 37 height 19
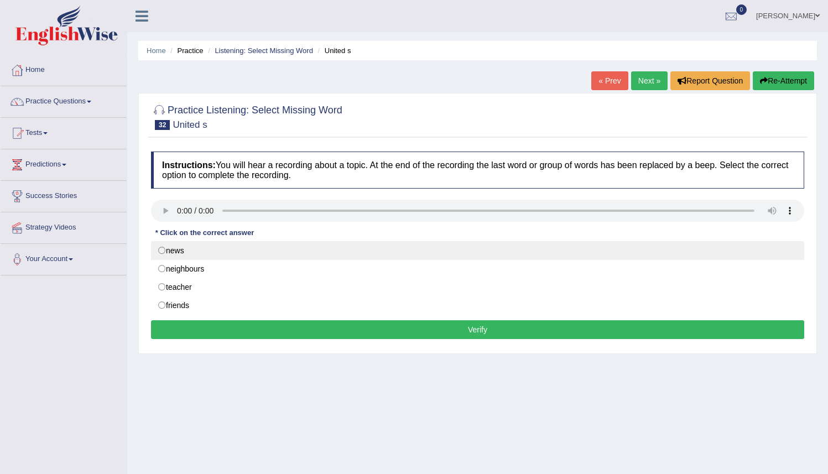
drag, startPoint x: 173, startPoint y: 252, endPoint x: 180, endPoint y: 251, distance: 7.2
click at [173, 252] on label "news" at bounding box center [478, 250] width 654 height 19
radio input "true"
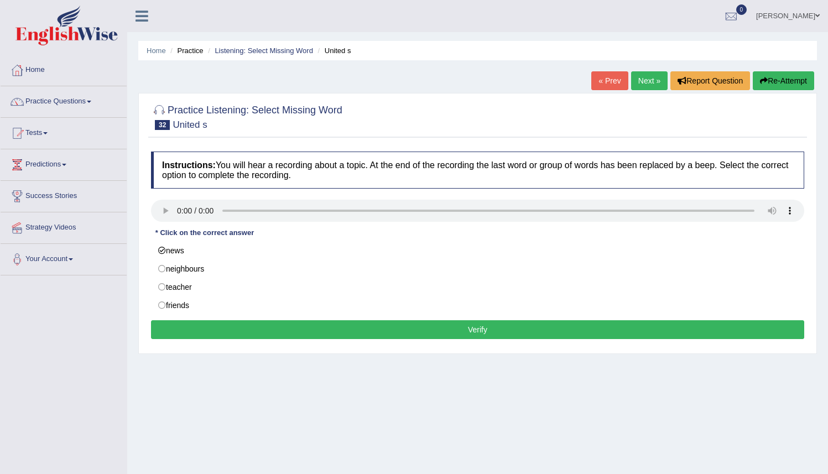
click at [480, 331] on button "Verify" at bounding box center [478, 329] width 654 height 19
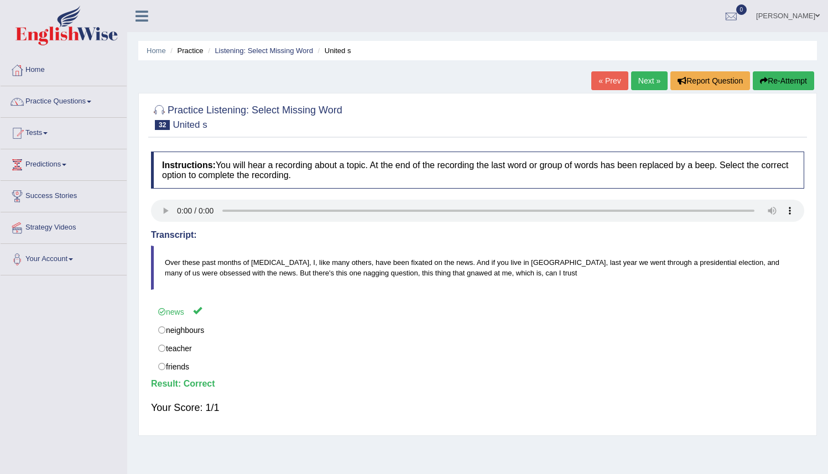
click at [644, 77] on link "Next »" at bounding box center [649, 80] width 37 height 19
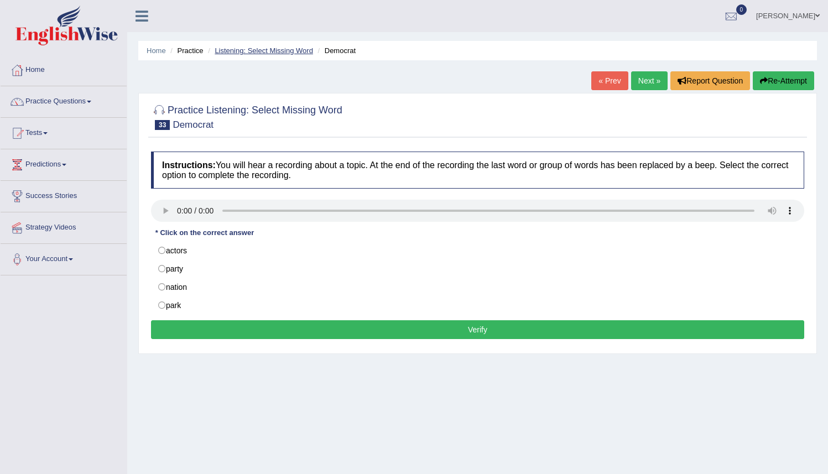
click at [276, 48] on link "Listening: Select Missing Word" at bounding box center [264, 50] width 99 height 8
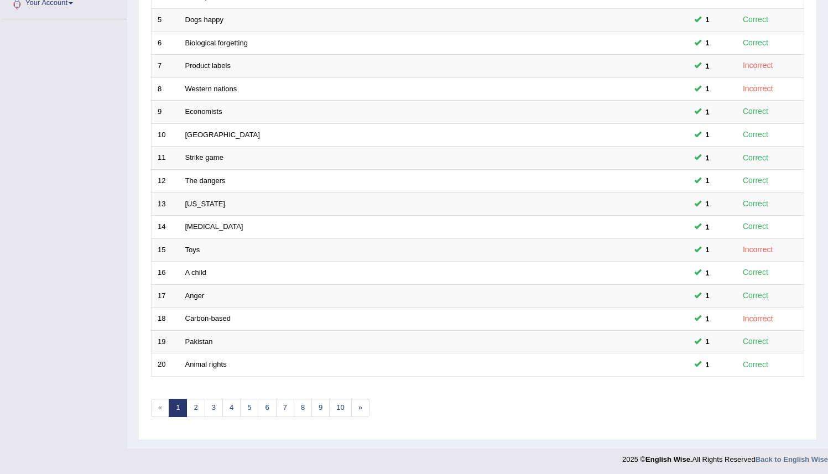
scroll to position [258, 0]
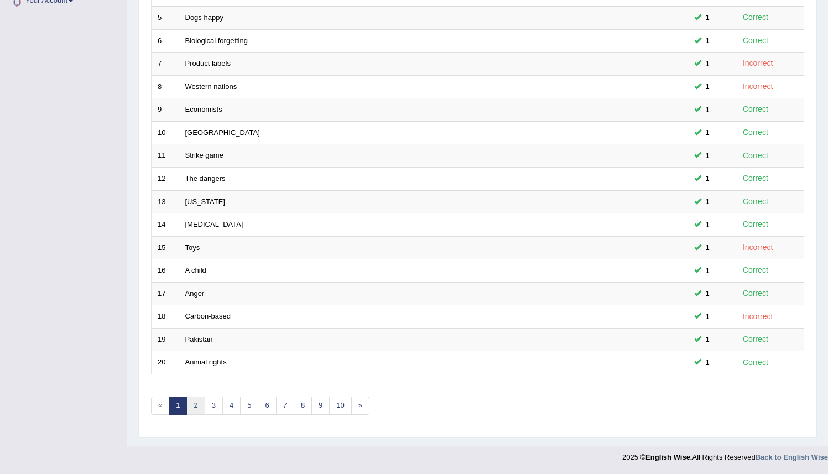
click at [194, 406] on link "2" at bounding box center [195, 406] width 18 height 18
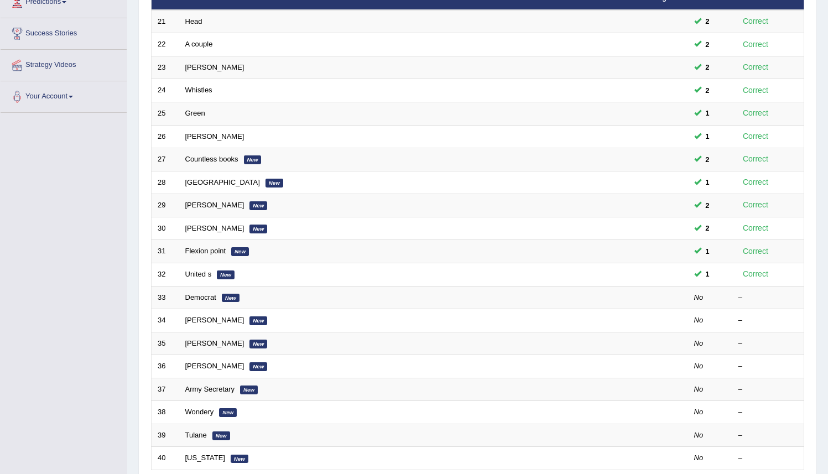
scroll to position [162, 0]
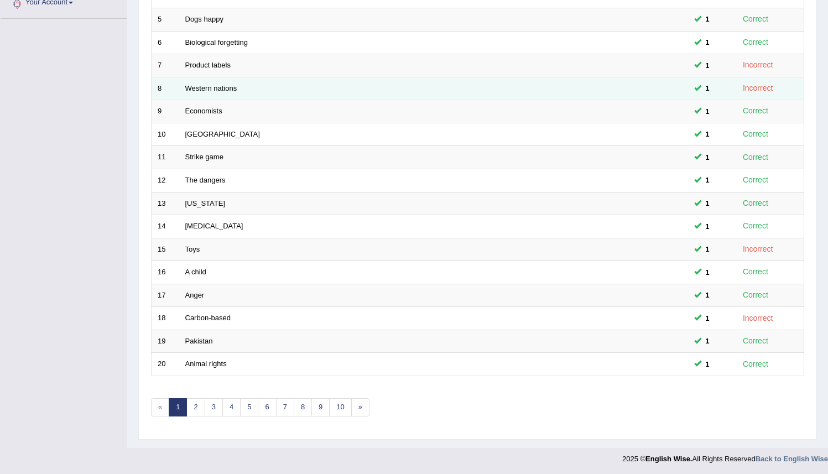
scroll to position [256, 0]
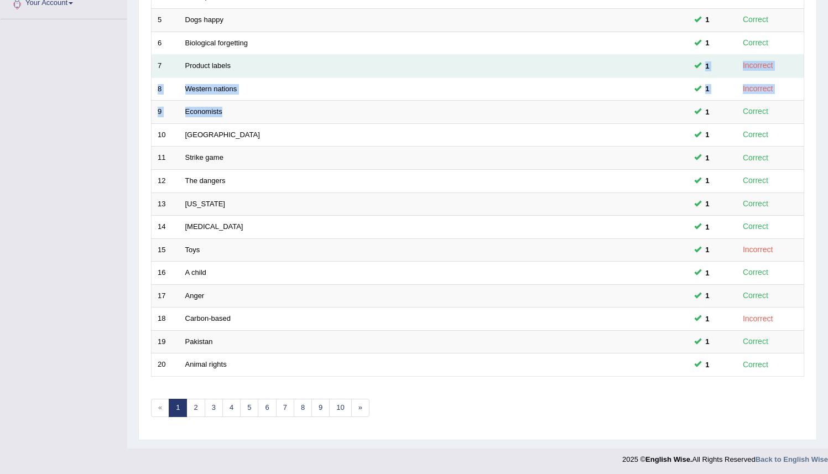
drag, startPoint x: 549, startPoint y: 109, endPoint x: 544, endPoint y: 73, distance: 36.3
click at [544, 73] on tbody "1 Faint Sound 1 Incorrect 2 Democrats 1 Correct 3 The Education 1 Correct 4 Par…" at bounding box center [478, 146] width 653 height 460
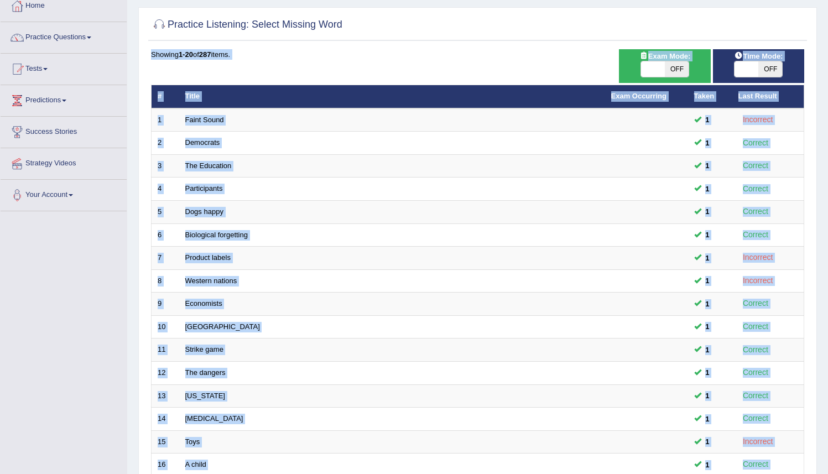
scroll to position [63, 0]
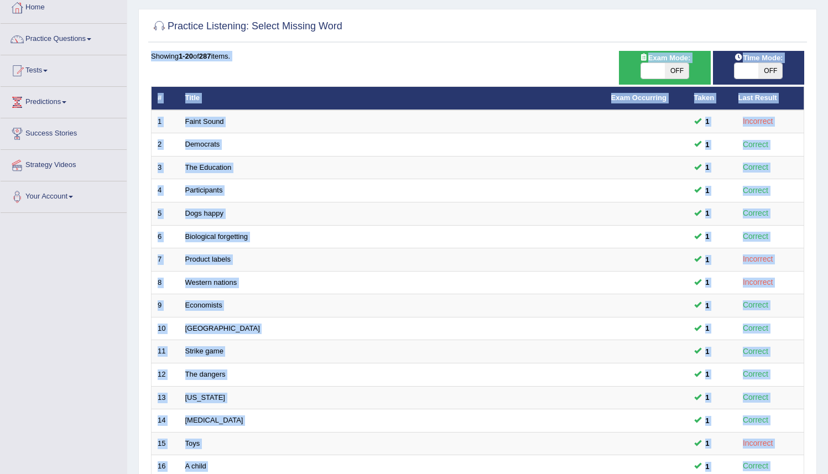
drag, startPoint x: 831, startPoint y: 156, endPoint x: 813, endPoint y: 58, distance: 100.0
click at [816, 56] on html "Toggle navigation Home Practice Questions Speaking Practice Read Aloud Repeat S…" at bounding box center [414, 174] width 828 height 474
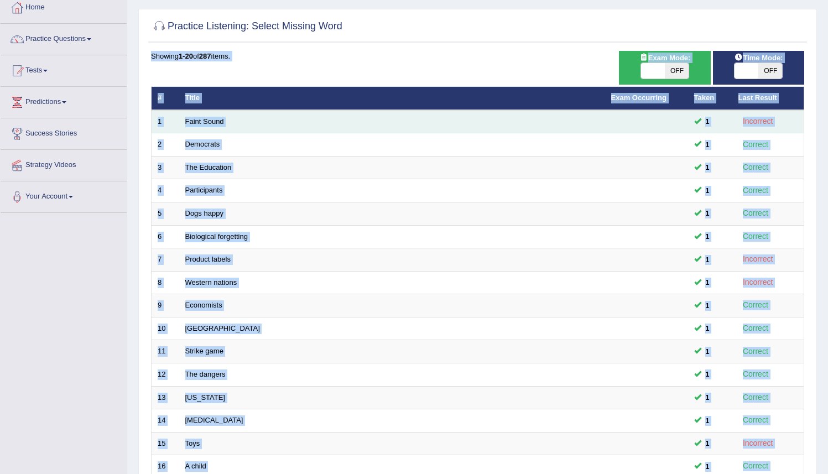
click at [759, 127] on div "Incorrect" at bounding box center [758, 121] width 39 height 13
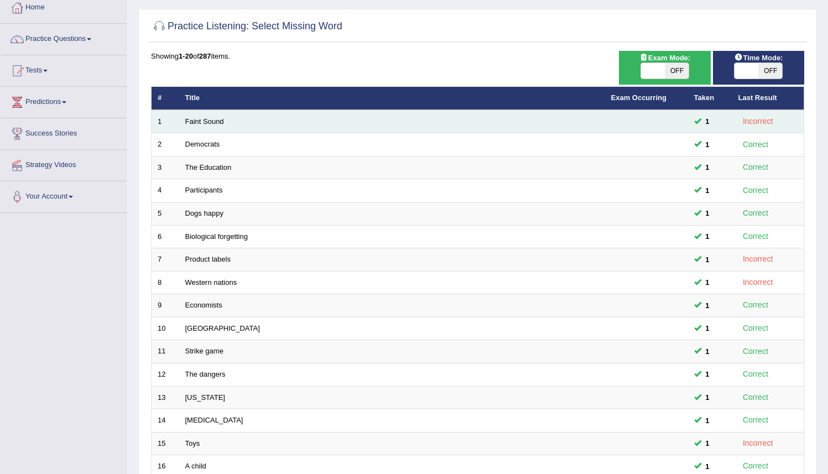
click at [765, 124] on div "Incorrect" at bounding box center [758, 121] width 39 height 13
click at [202, 117] on link "Faint Sound" at bounding box center [204, 121] width 39 height 8
click at [203, 117] on link "Faint Sound" at bounding box center [204, 121] width 39 height 8
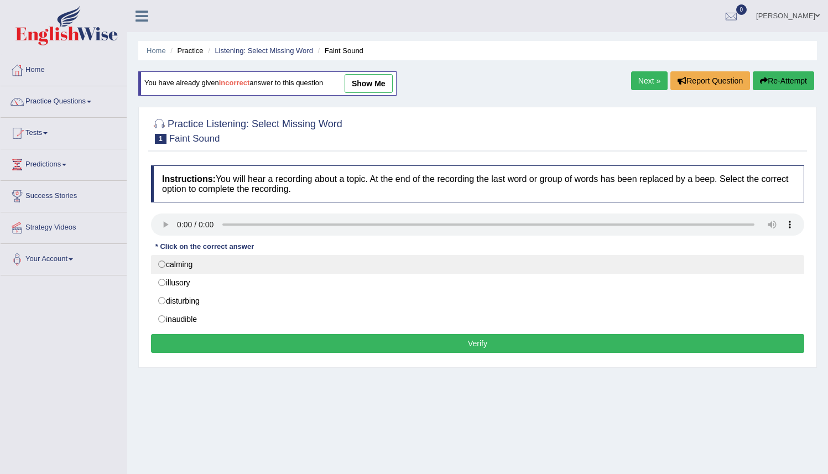
click at [162, 263] on label "calming" at bounding box center [478, 264] width 654 height 19
radio input "true"
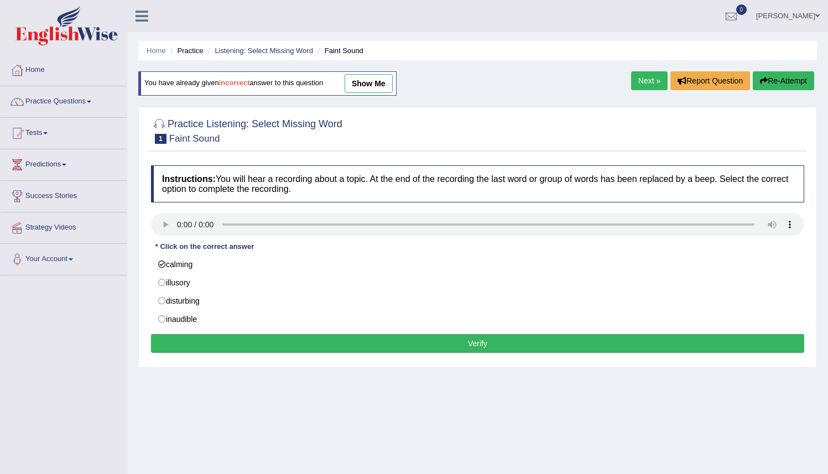
click at [444, 349] on button "Verify" at bounding box center [478, 343] width 654 height 19
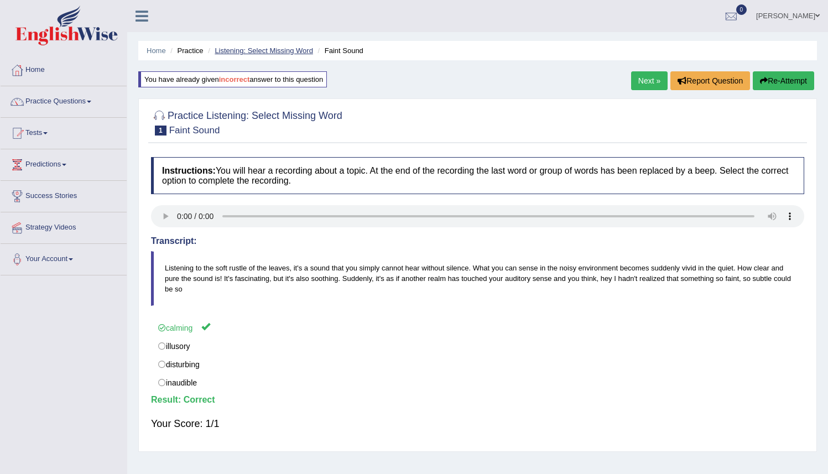
click at [263, 53] on link "Listening: Select Missing Word" at bounding box center [264, 50] width 99 height 8
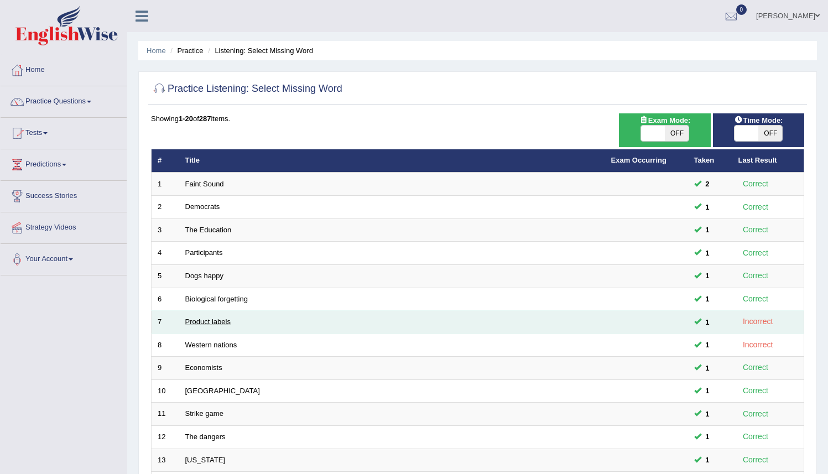
click at [195, 323] on link "Product labels" at bounding box center [207, 322] width 45 height 8
click at [195, 322] on link "Product labels" at bounding box center [207, 322] width 45 height 8
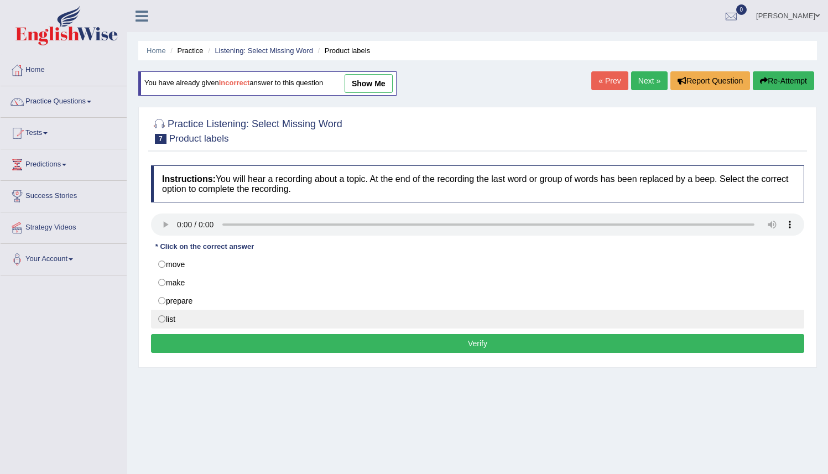
click at [170, 317] on label "list" at bounding box center [478, 319] width 654 height 19
radio input "true"
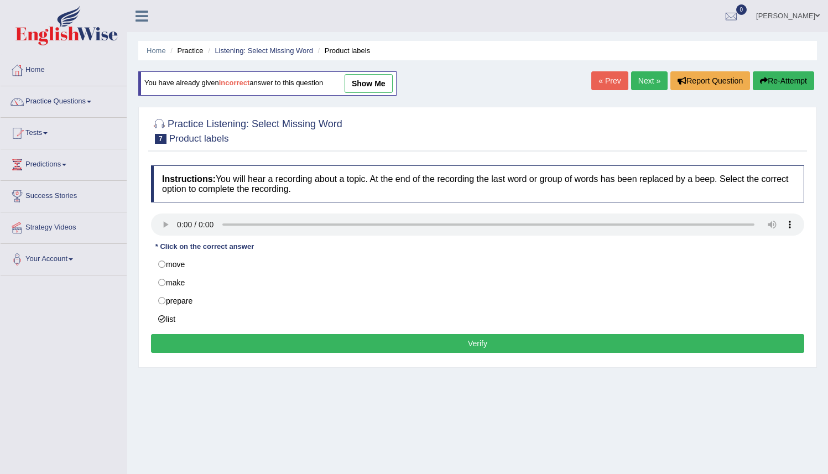
click at [484, 345] on button "Verify" at bounding box center [478, 343] width 654 height 19
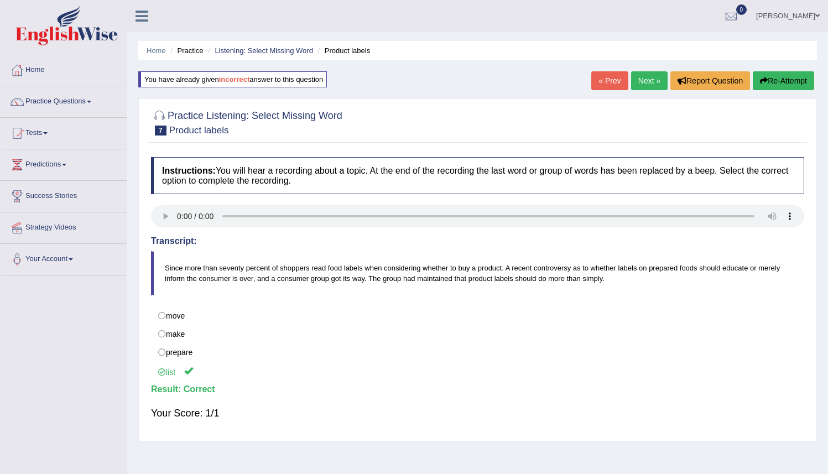
click at [641, 81] on link "Next »" at bounding box center [649, 80] width 37 height 19
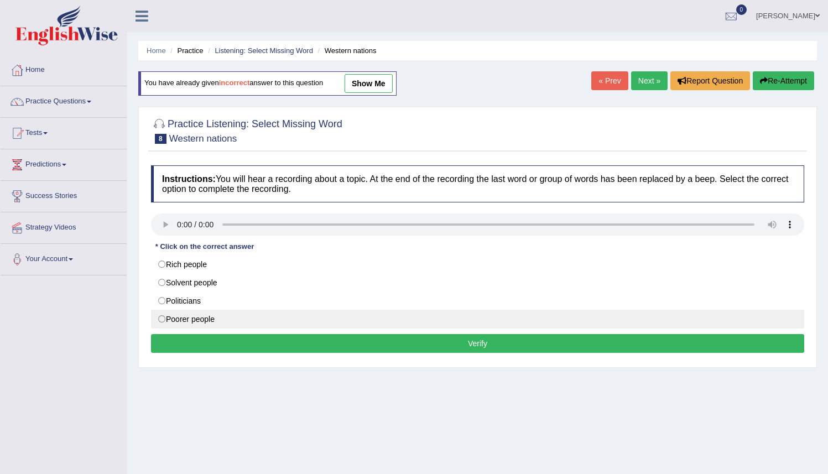
drag, startPoint x: 167, startPoint y: 318, endPoint x: 173, endPoint y: 317, distance: 5.6
click at [168, 318] on label "Poorer people" at bounding box center [478, 319] width 654 height 19
radio input "true"
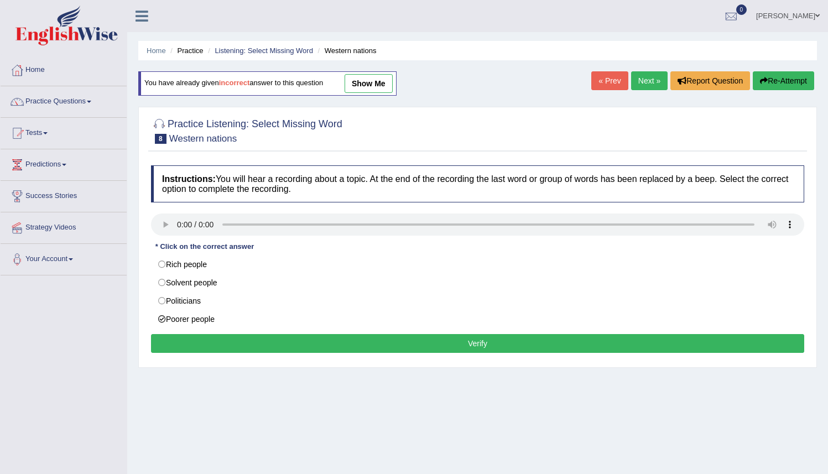
click at [486, 343] on button "Verify" at bounding box center [478, 343] width 654 height 19
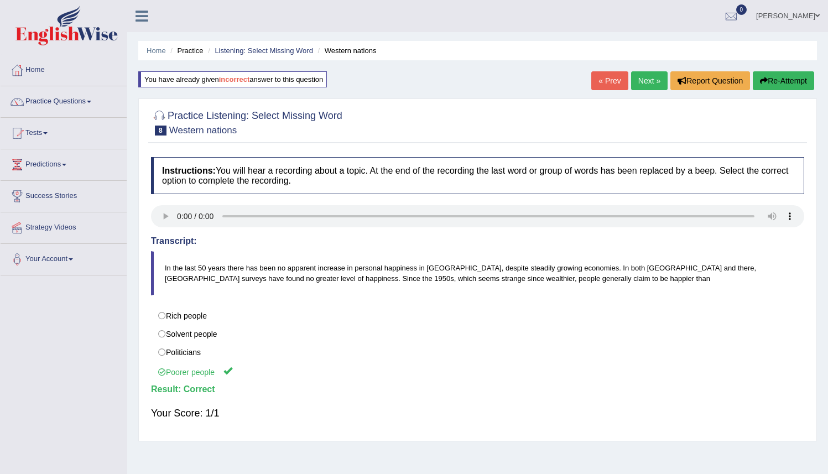
click at [634, 83] on link "Next »" at bounding box center [649, 80] width 37 height 19
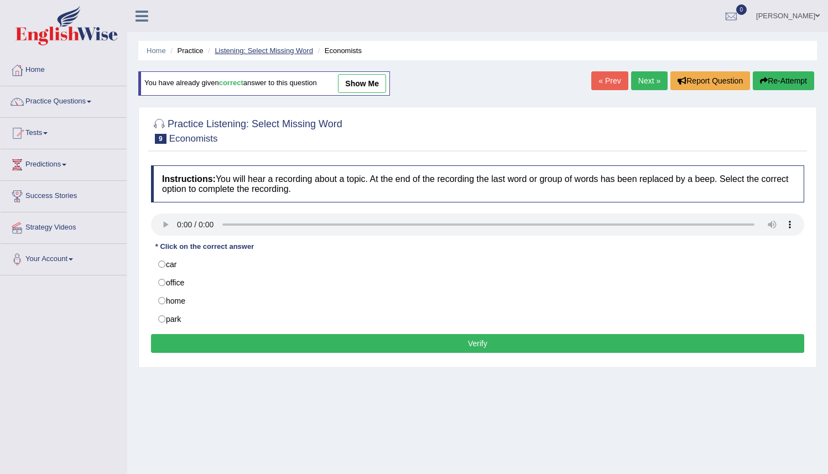
click at [272, 51] on link "Listening: Select Missing Word" at bounding box center [264, 50] width 99 height 8
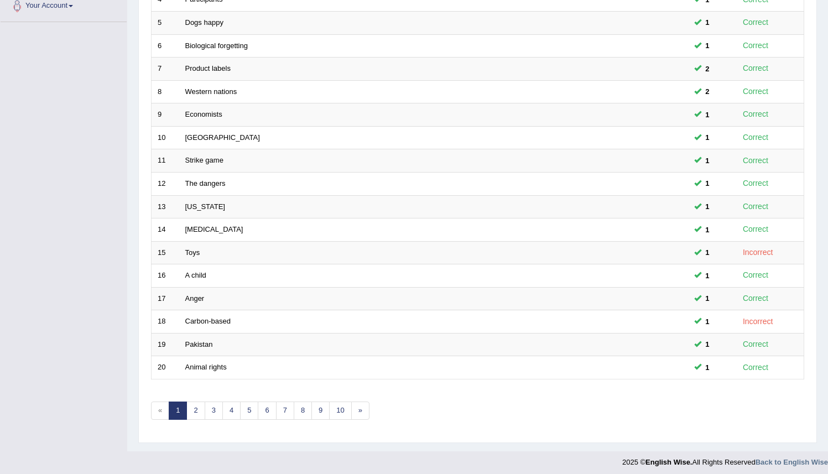
scroll to position [253, 0]
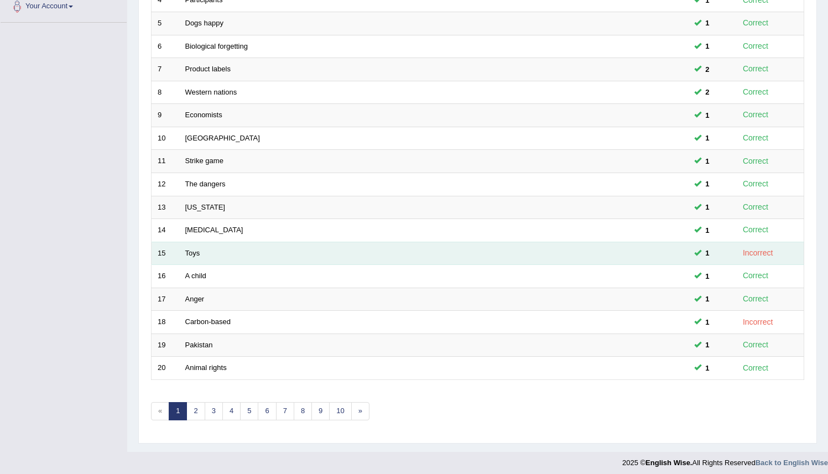
click at [180, 251] on td "Toys" at bounding box center [392, 253] width 426 height 23
click at [192, 252] on link "Toys" at bounding box center [192, 253] width 15 height 8
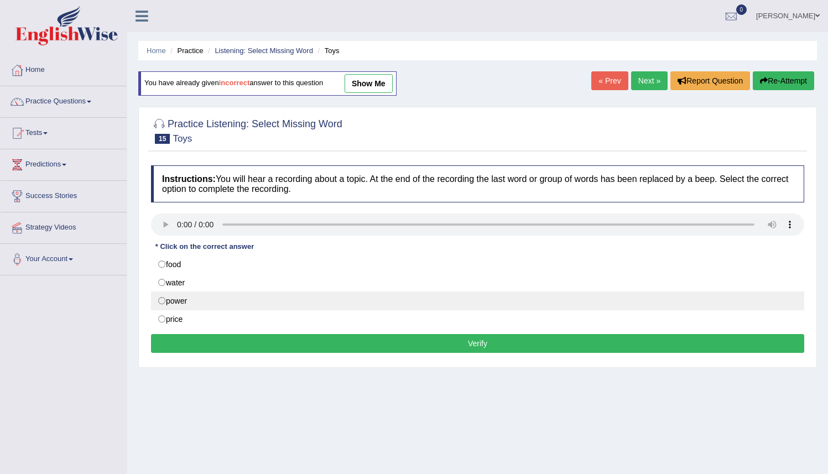
click at [176, 301] on label "power" at bounding box center [478, 301] width 654 height 19
radio input "true"
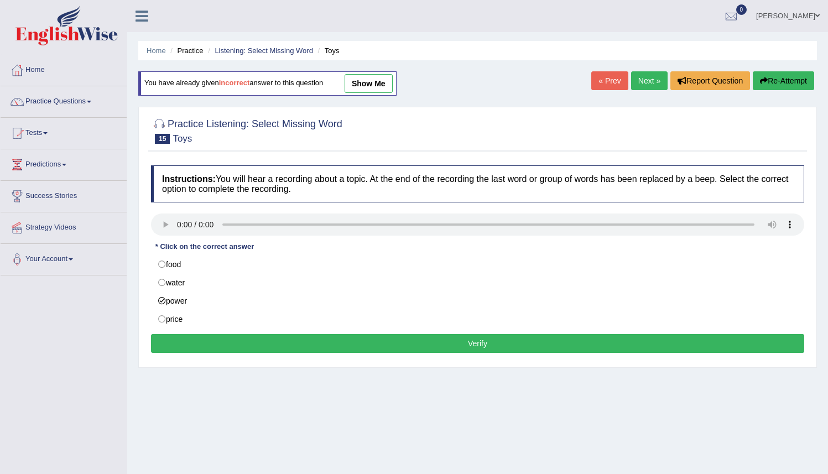
click at [469, 347] on button "Verify" at bounding box center [478, 343] width 654 height 19
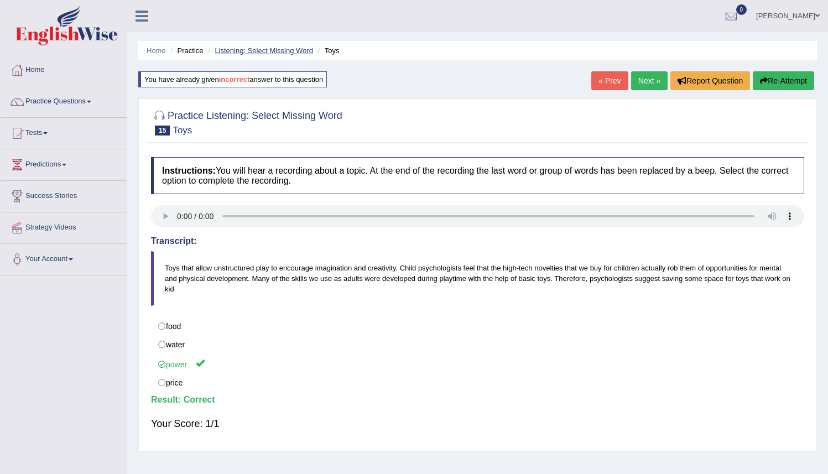
click at [237, 54] on link "Listening: Select Missing Word" at bounding box center [264, 50] width 99 height 8
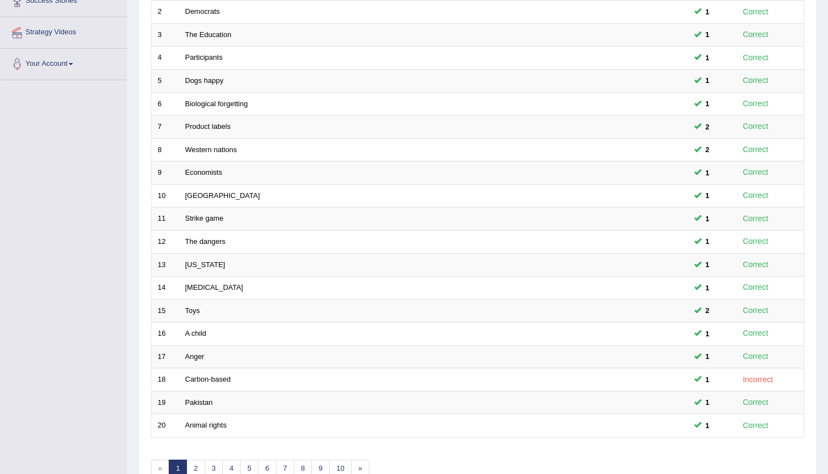
scroll to position [258, 0]
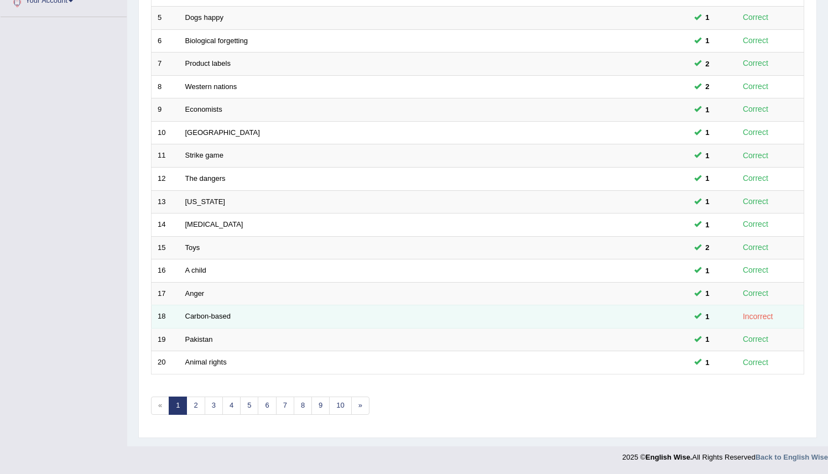
click at [745, 319] on div "Incorrect" at bounding box center [758, 316] width 39 height 13
click at [206, 315] on link "Carbon-based" at bounding box center [207, 316] width 45 height 8
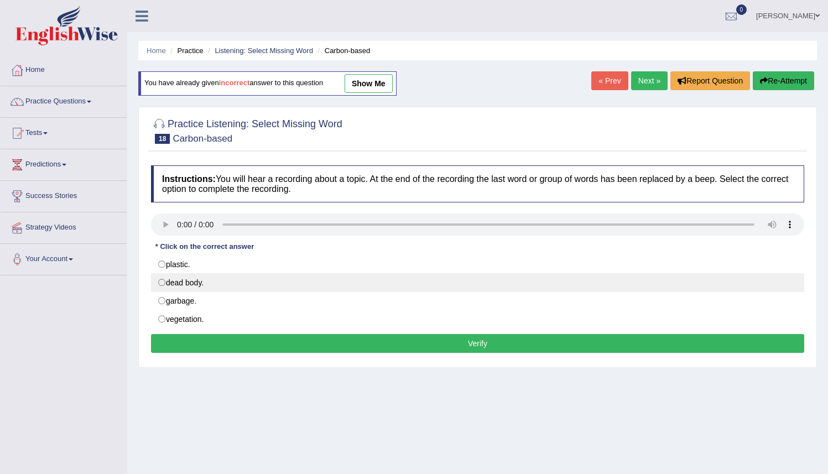
click at [183, 285] on label "dead body." at bounding box center [478, 282] width 654 height 19
radio input "true"
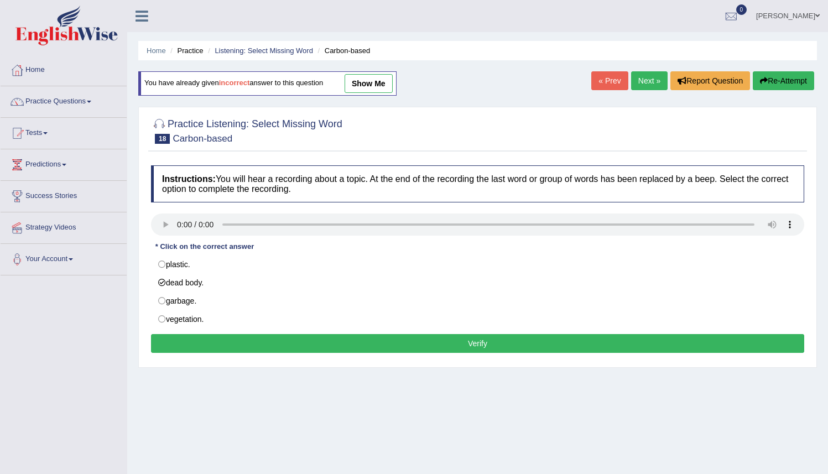
click at [479, 344] on button "Verify" at bounding box center [478, 343] width 654 height 19
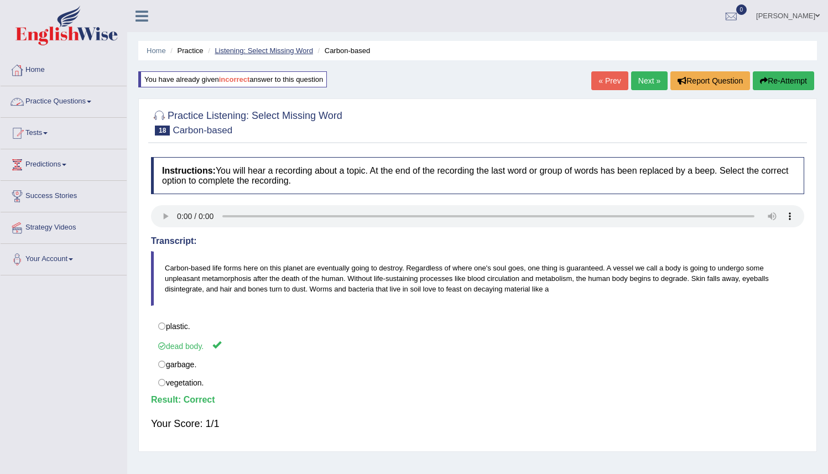
click at [284, 51] on link "Listening: Select Missing Word" at bounding box center [264, 50] width 99 height 8
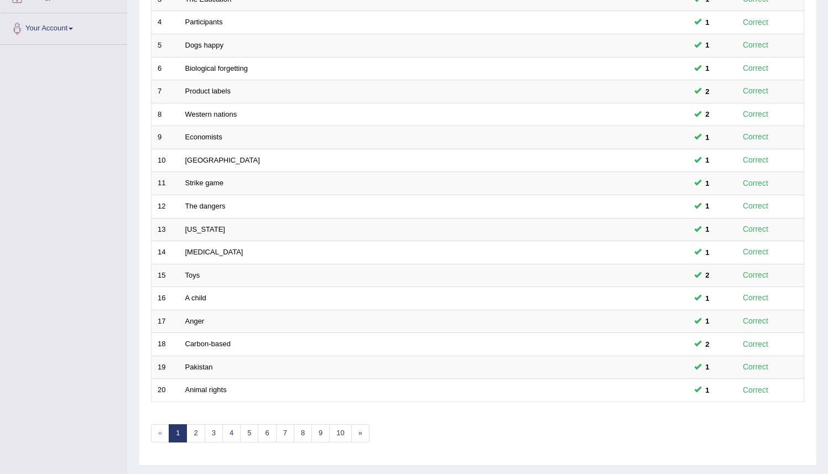
scroll to position [258, 0]
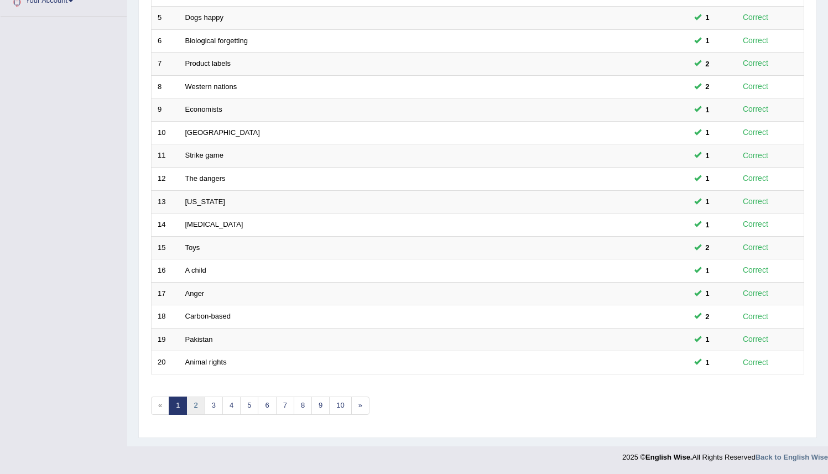
click at [199, 406] on link "2" at bounding box center [195, 406] width 18 height 18
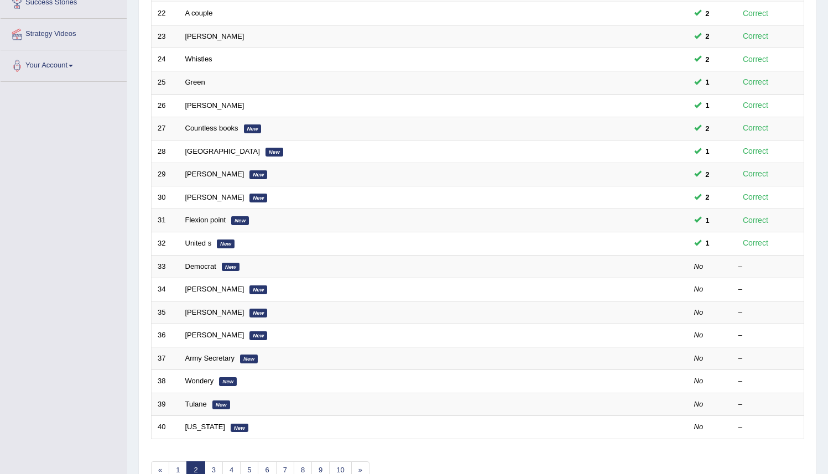
scroll to position [193, 0]
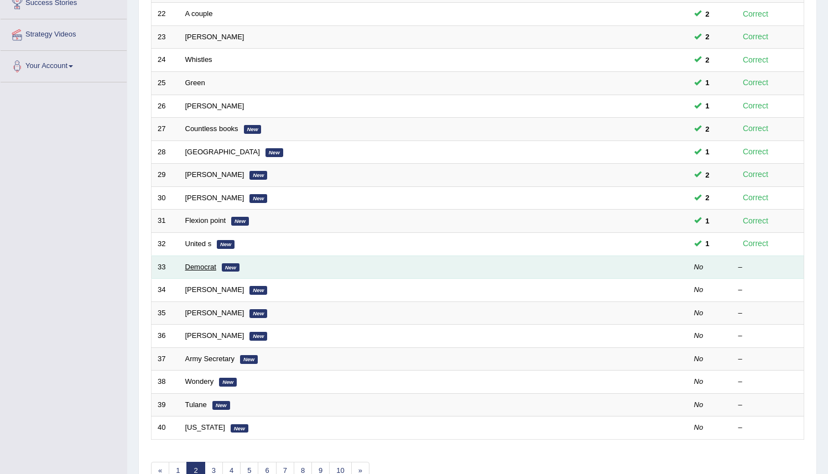
click at [186, 271] on link "Democrat" at bounding box center [200, 267] width 31 height 8
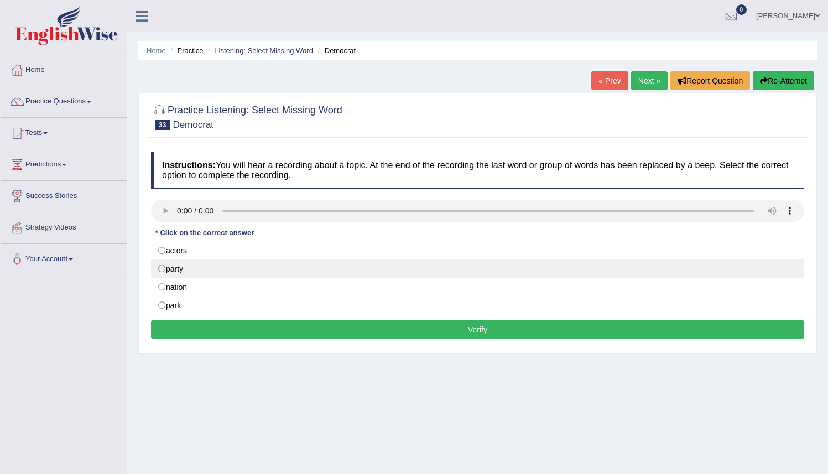
click at [190, 272] on label "party" at bounding box center [478, 269] width 654 height 19
radio input "true"
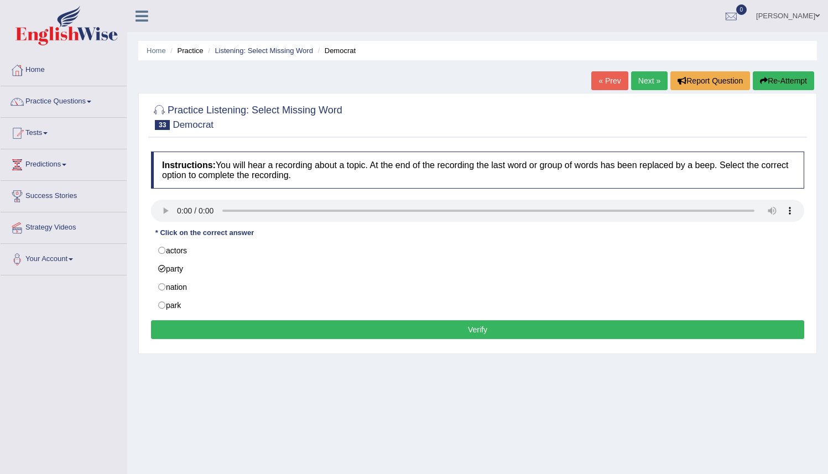
click at [273, 328] on button "Verify" at bounding box center [478, 329] width 654 height 19
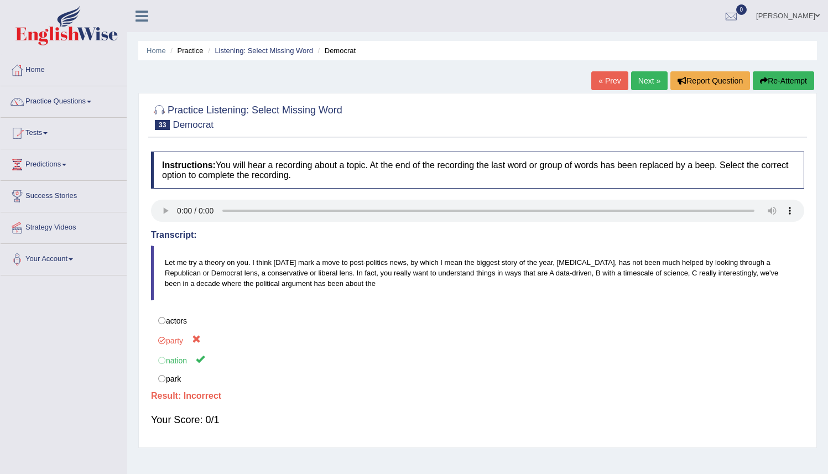
click at [775, 82] on button "Re-Attempt" at bounding box center [783, 80] width 61 height 19
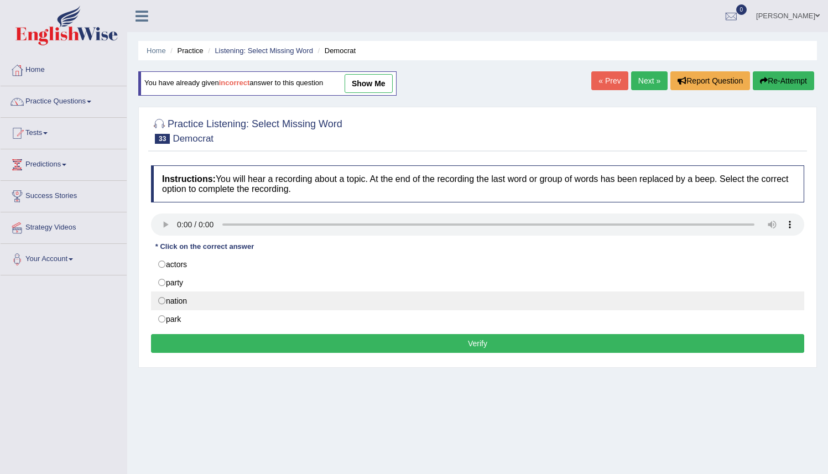
click at [198, 299] on label "nation" at bounding box center [478, 301] width 654 height 19
radio input "true"
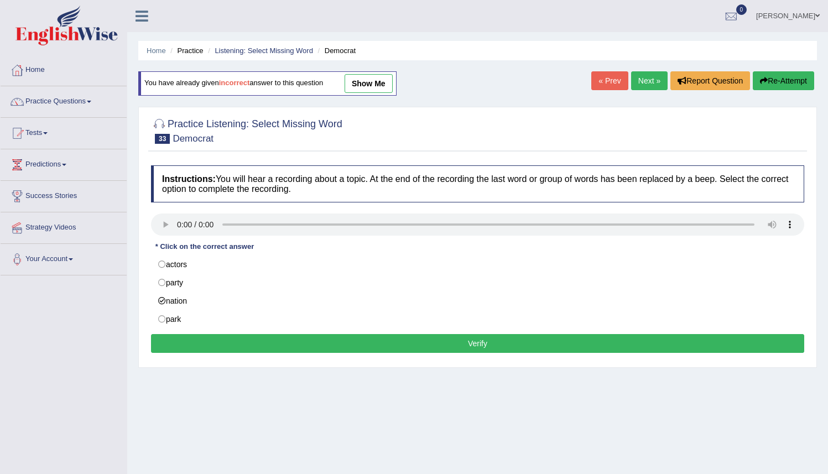
click at [494, 346] on button "Verify" at bounding box center [478, 343] width 654 height 19
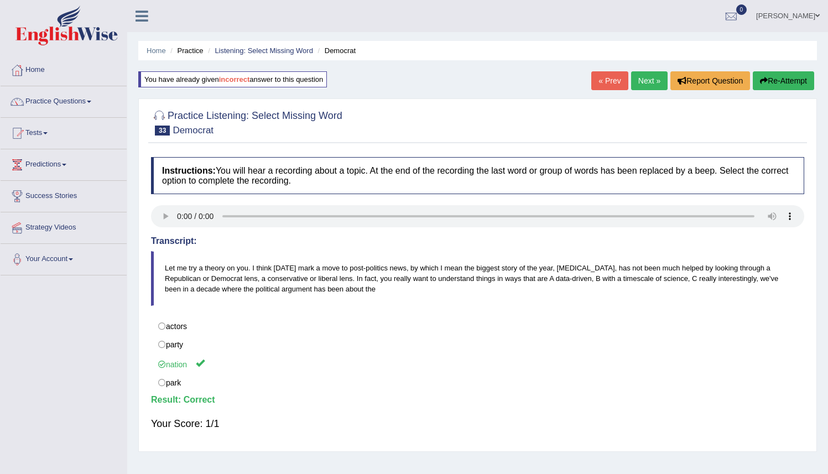
click at [635, 78] on link "Next »" at bounding box center [649, 80] width 37 height 19
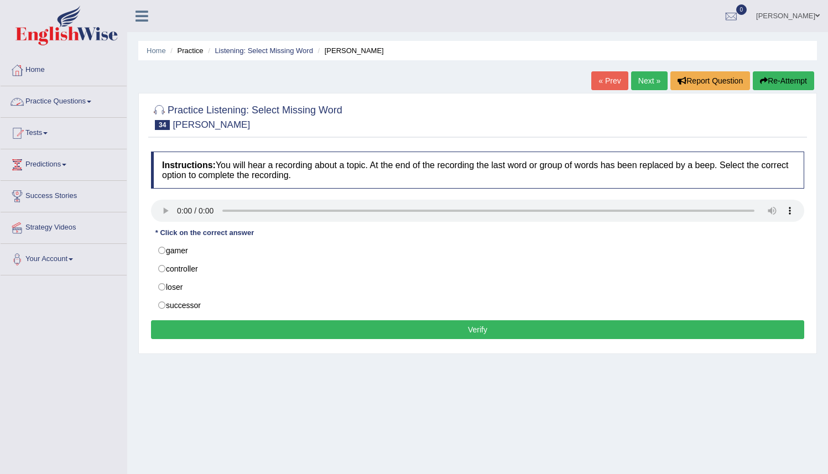
click at [87, 106] on link "Practice Questions" at bounding box center [64, 100] width 126 height 28
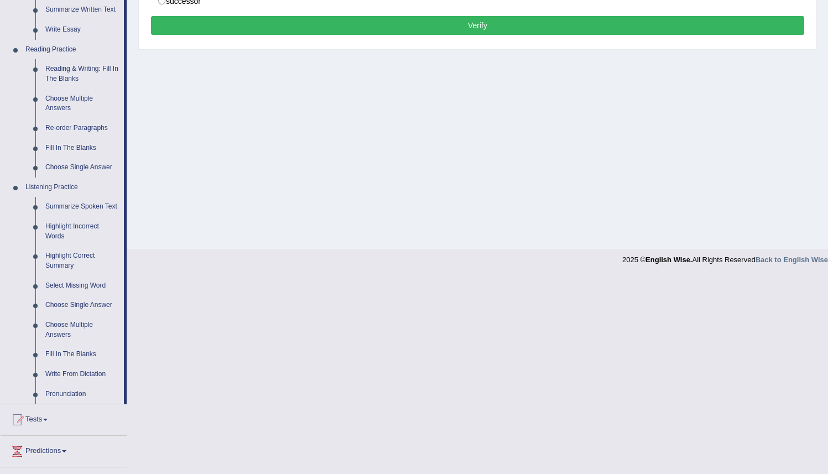
scroll to position [307, 0]
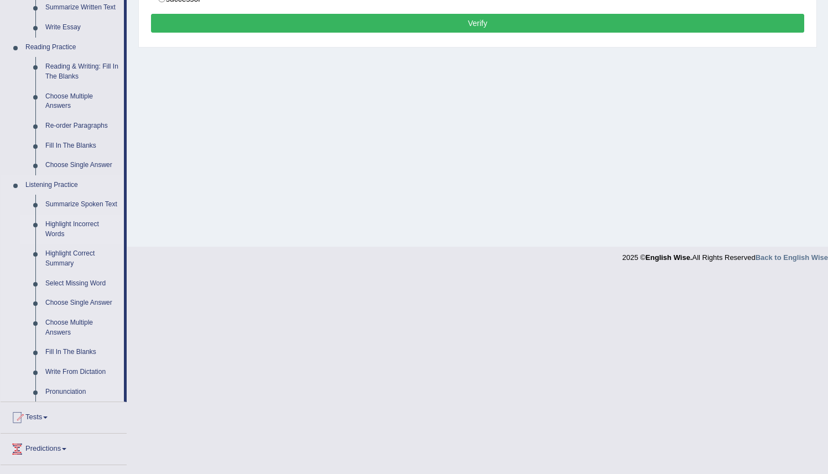
click at [53, 239] on link "Highlight Incorrect Words" at bounding box center [82, 229] width 84 height 29
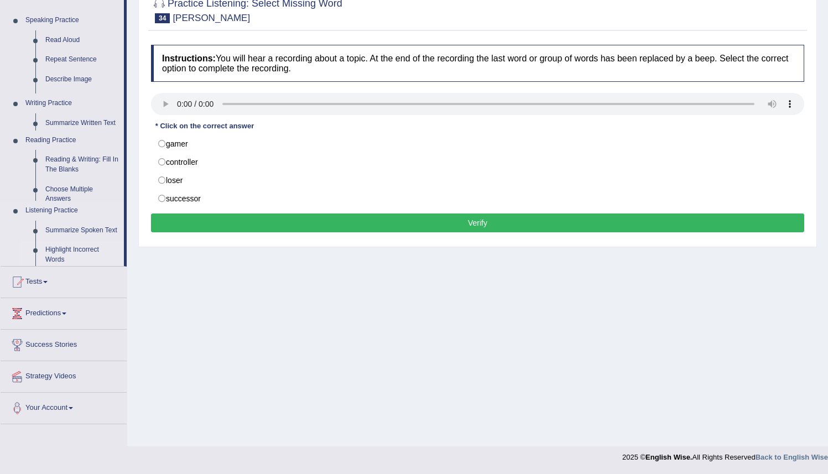
scroll to position [107, 0]
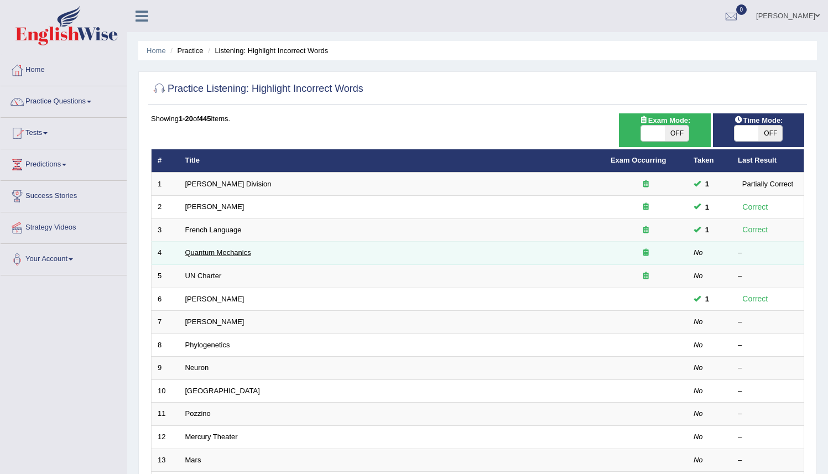
click at [229, 252] on link "Quantum Mechanics" at bounding box center [218, 252] width 66 height 8
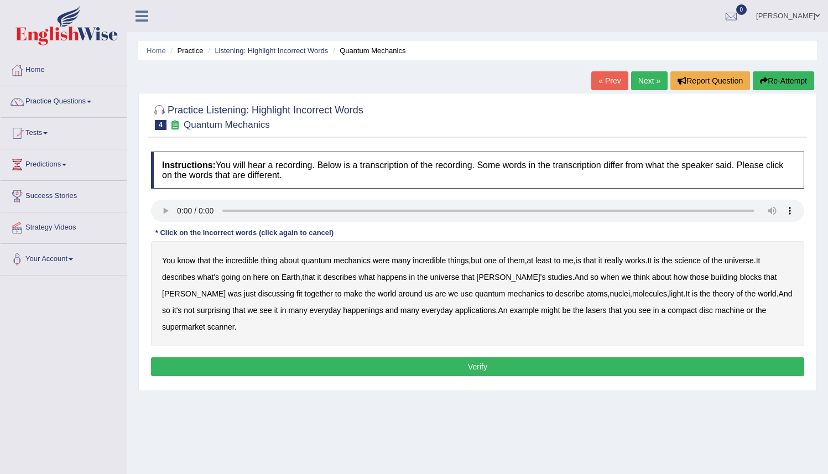
drag, startPoint x: 701, startPoint y: 262, endPoint x: 709, endPoint y: 263, distance: 8.4
click at [701, 263] on b "science" at bounding box center [688, 260] width 26 height 9
click at [258, 295] on b "discussing" at bounding box center [276, 293] width 36 height 9
click at [343, 312] on b "happenings" at bounding box center [363, 310] width 40 height 9
click at [716, 313] on b "machine" at bounding box center [730, 310] width 29 height 9
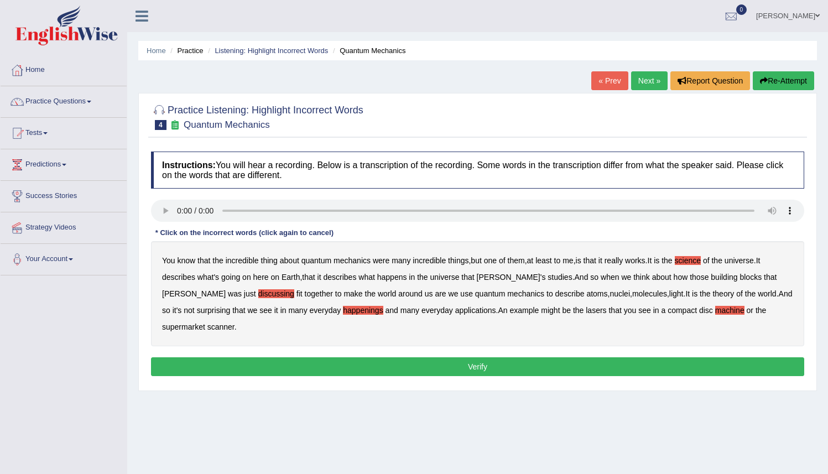
click at [478, 370] on button "Verify" at bounding box center [478, 366] width 654 height 19
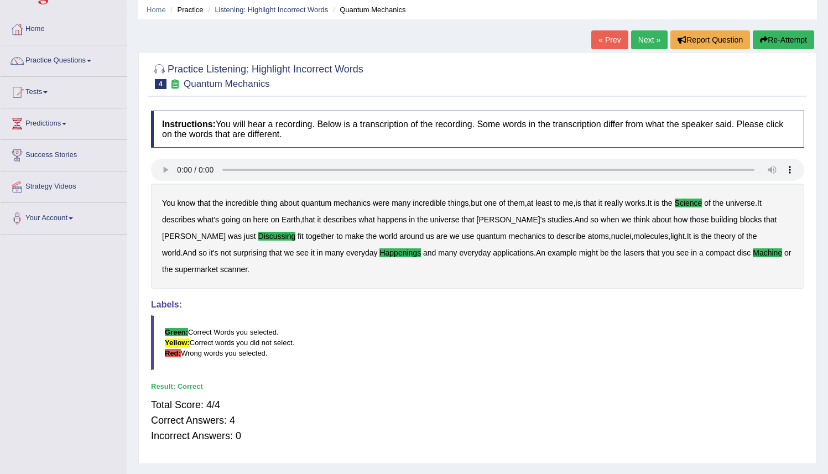
scroll to position [40, 0]
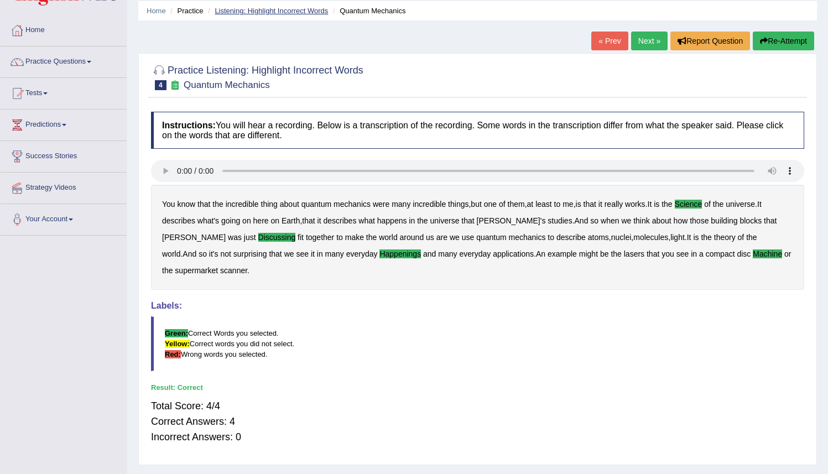
click at [276, 11] on link "Listening: Highlight Incorrect Words" at bounding box center [271, 11] width 113 height 8
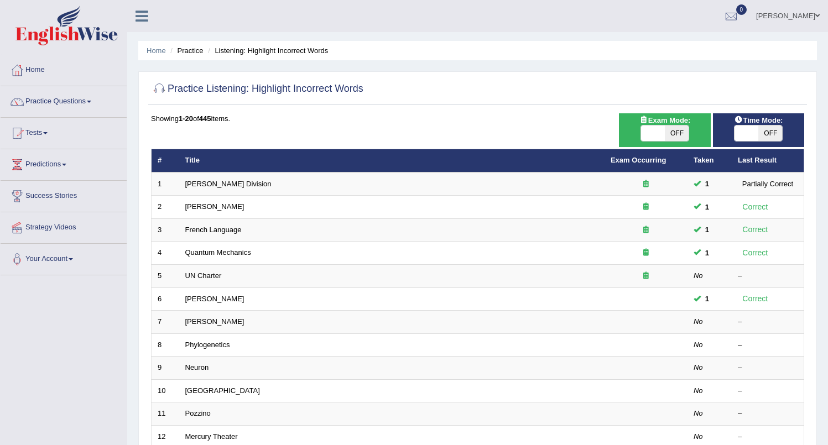
click at [75, 105] on link "Practice Questions" at bounding box center [64, 100] width 126 height 28
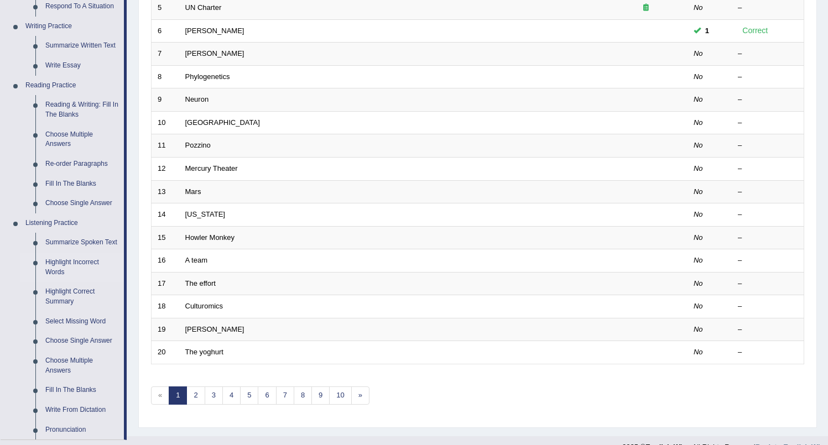
scroll to position [263, 0]
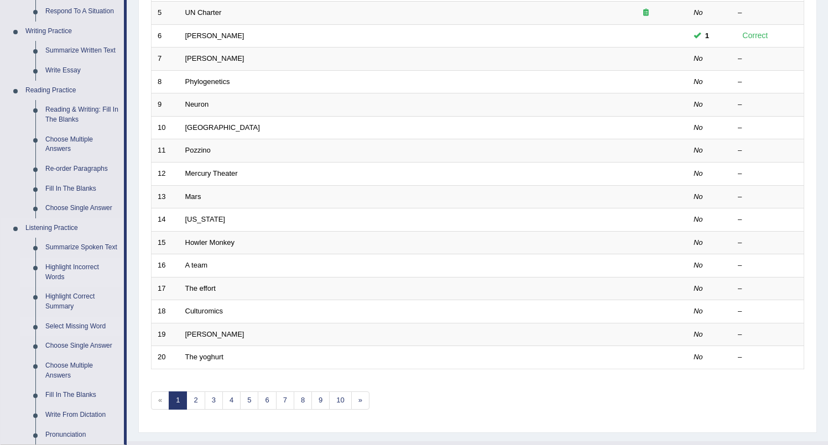
click at [74, 337] on link "Select Missing Word" at bounding box center [82, 327] width 84 height 20
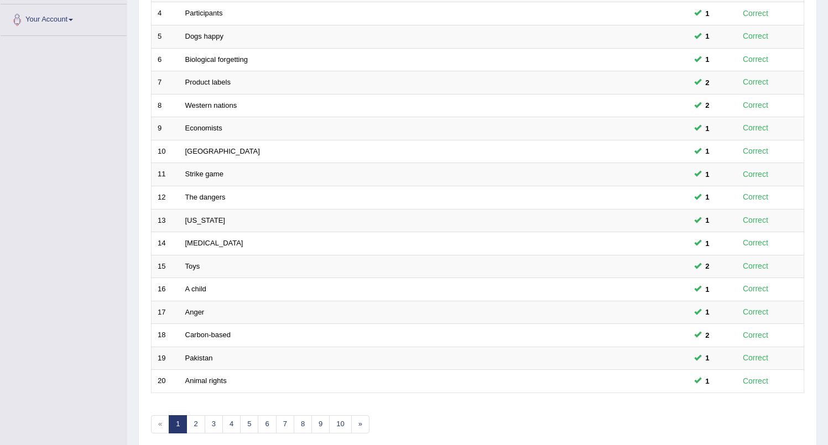
scroll to position [240, 0]
click at [193, 424] on link "2" at bounding box center [195, 425] width 18 height 18
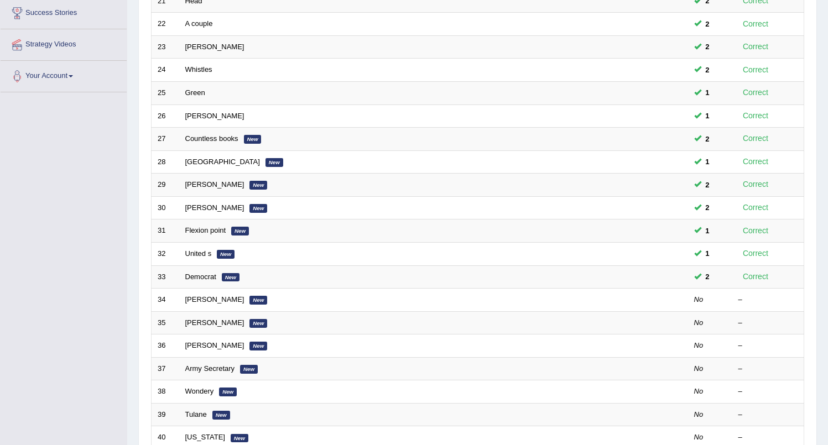
scroll to position [184, 0]
click at [828, 117] on html "Toggle navigation Home Practice Questions Speaking Practice Read Aloud Repeat S…" at bounding box center [414, 38] width 828 height 445
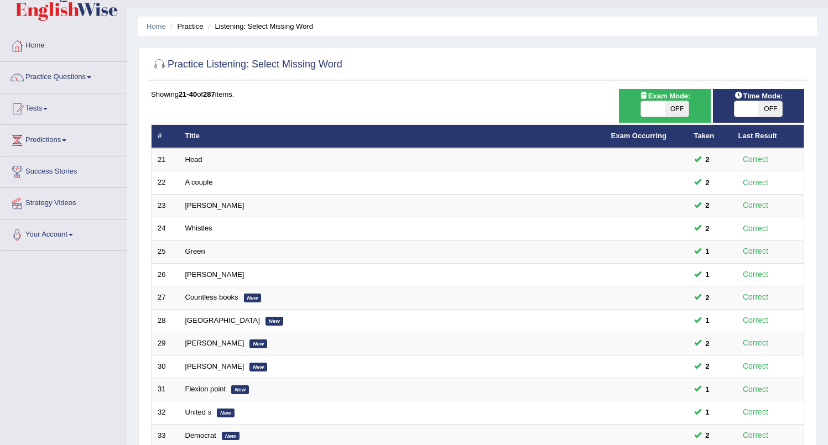
scroll to position [24, 0]
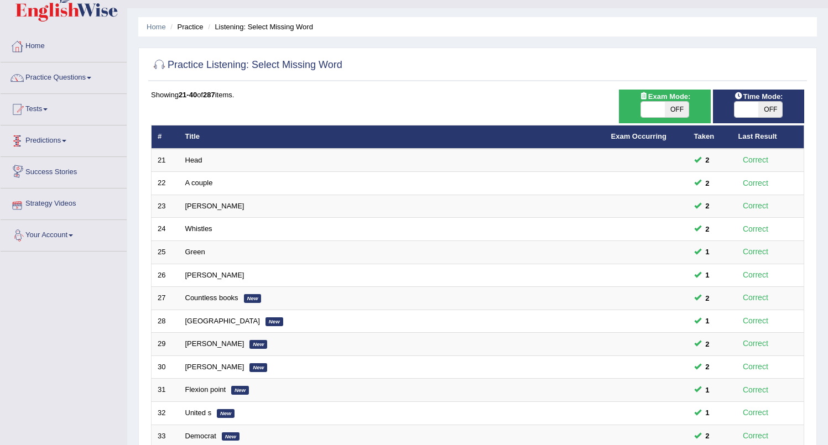
click at [68, 146] on link "Predictions" at bounding box center [64, 140] width 126 height 28
click at [63, 80] on link "Practice Questions" at bounding box center [64, 77] width 126 height 28
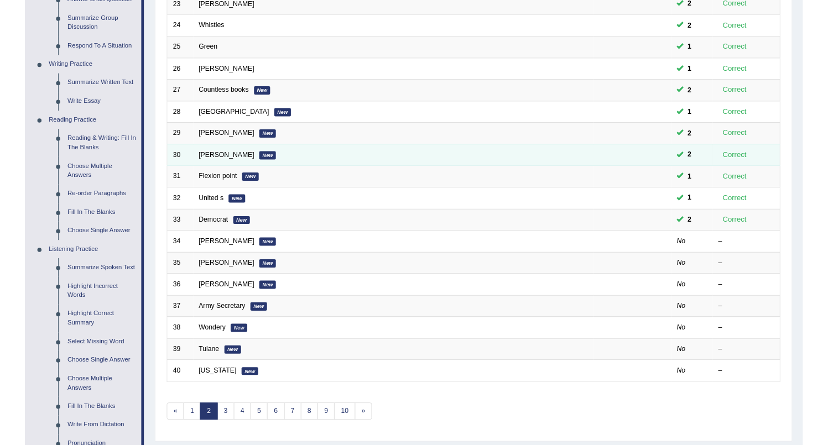
scroll to position [289, 0]
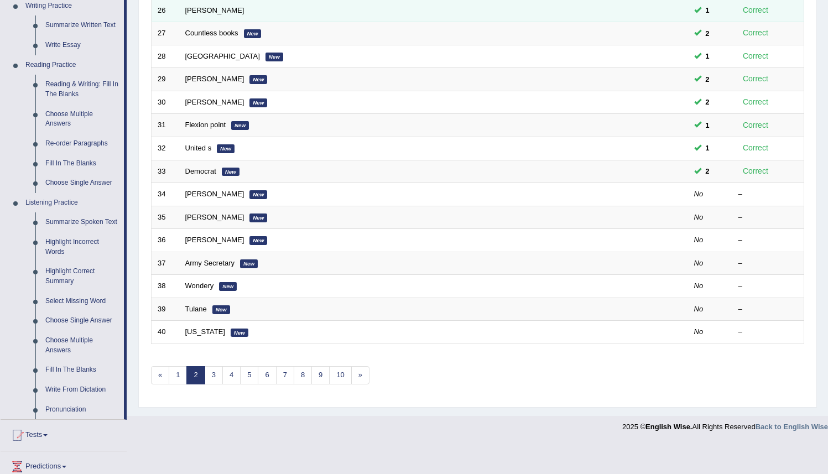
drag, startPoint x: 97, startPoint y: 57, endPoint x: 361, endPoint y: 2, distance: 270.2
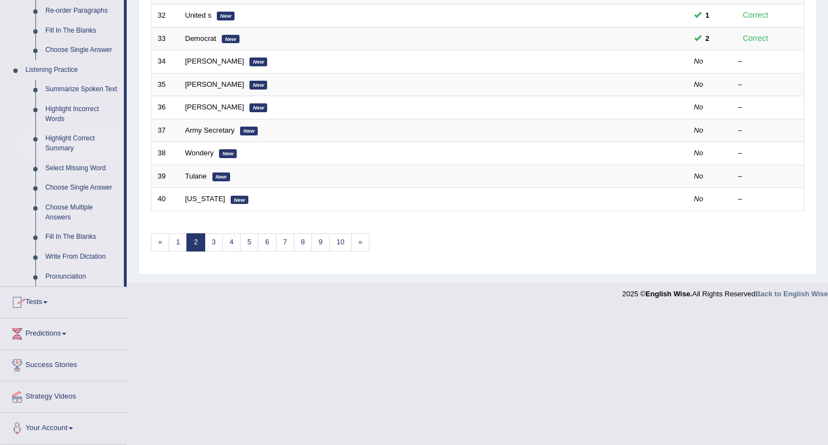
scroll to position [432, 0]
click at [56, 235] on link "Fill In The Blanks" at bounding box center [82, 237] width 84 height 20
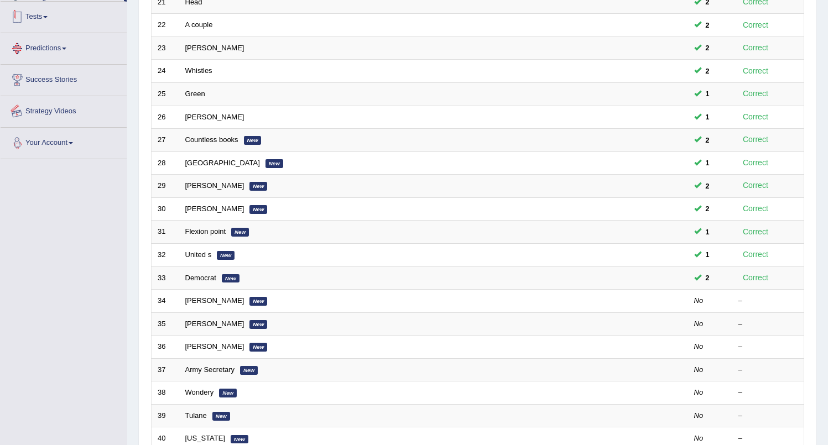
scroll to position [222, 0]
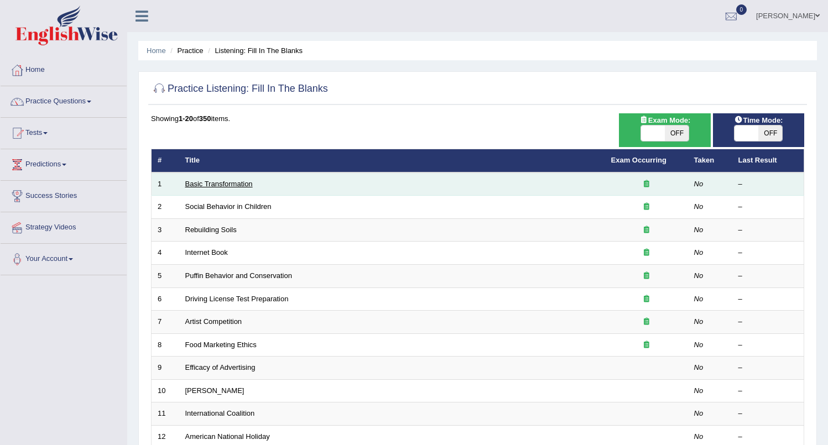
click at [192, 182] on link "Basic Transformation" at bounding box center [219, 184] width 68 height 8
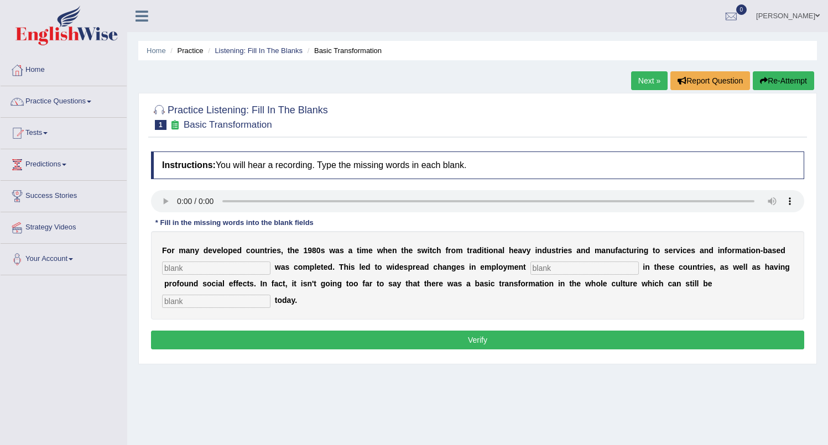
click at [173, 268] on input "text" at bounding box center [216, 268] width 108 height 13
click at [531, 271] on input "text" at bounding box center [585, 268] width 108 height 13
click at [198, 269] on input "enterprice" at bounding box center [216, 268] width 108 height 13
type input "enterprise"
click at [531, 269] on input "text" at bounding box center [585, 268] width 108 height 13
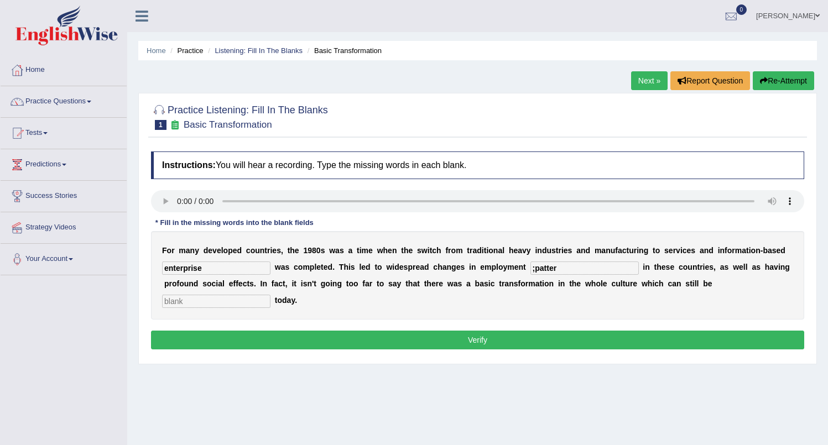
click at [531, 271] on input ";patter" at bounding box center [585, 268] width 108 height 13
type input "patter"
click at [271, 295] on input "text" at bounding box center [216, 301] width 108 height 13
type input "absorb"
click at [539, 270] on input "patter" at bounding box center [585, 268] width 108 height 13
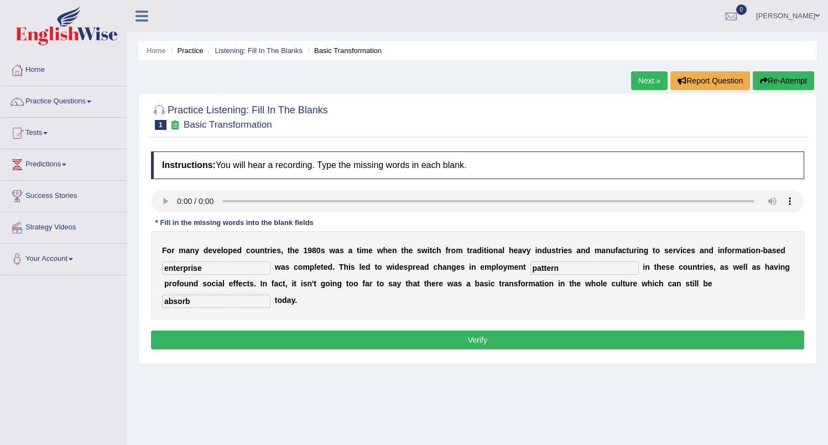
type input "pattern"
click at [271, 295] on input "absorb" at bounding box center [216, 301] width 108 height 13
type input "a"
type input "observe"
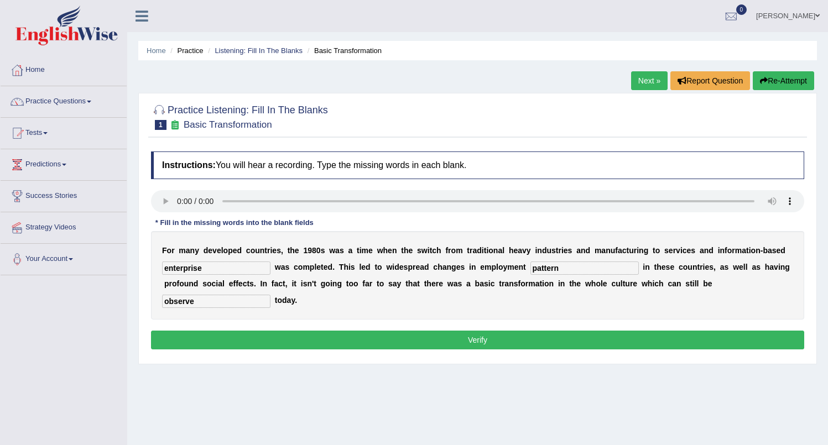
click at [546, 268] on input "pattern" at bounding box center [585, 268] width 108 height 13
type input "patterns"
click at [484, 341] on button "Verify" at bounding box center [478, 340] width 654 height 19
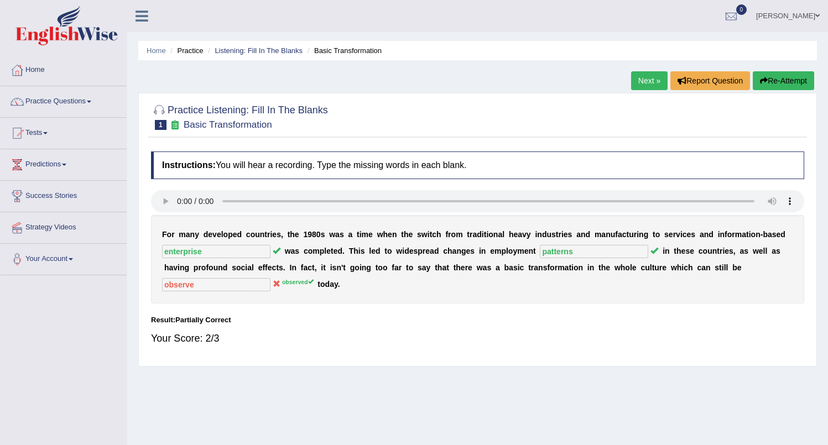
click at [637, 78] on link "Next »" at bounding box center [649, 80] width 37 height 19
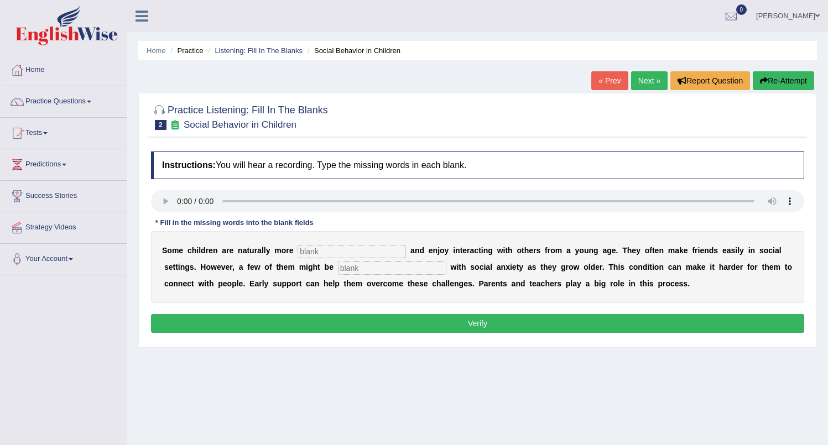
click at [309, 252] on input "text" at bounding box center [352, 251] width 108 height 13
type input "sociable"
drag, startPoint x: 364, startPoint y: 268, endPoint x: 375, endPoint y: 265, distance: 11.4
click at [364, 268] on input "text" at bounding box center [392, 268] width 108 height 13
type input "diagnosed"
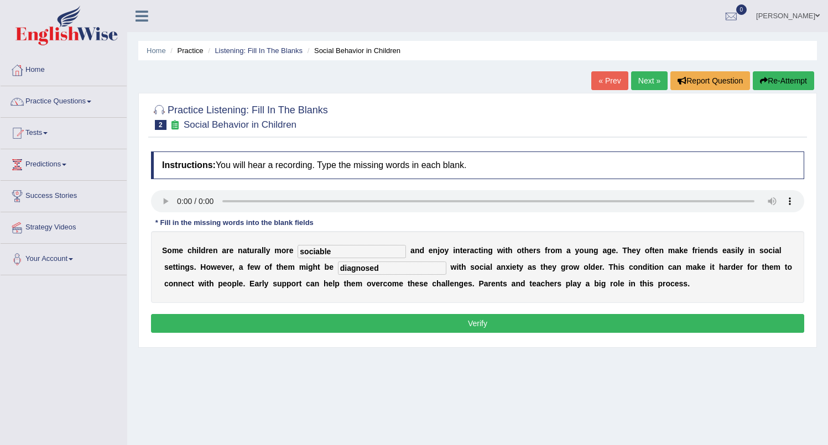
click at [448, 325] on button "Verify" at bounding box center [478, 323] width 654 height 19
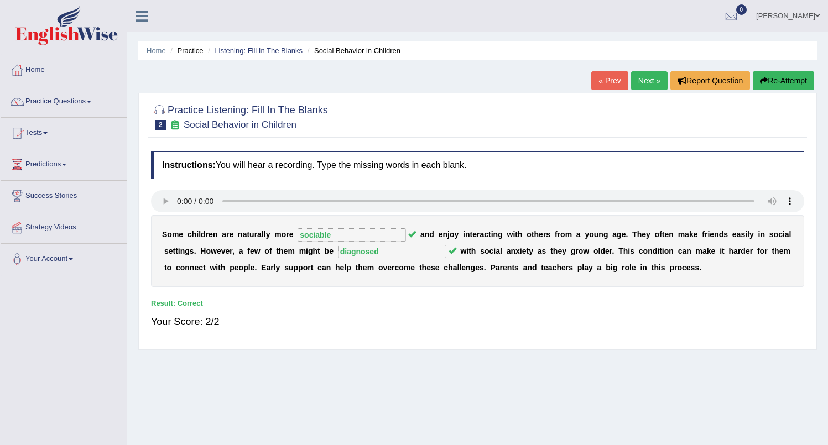
click at [263, 52] on link "Listening: Fill In The Blanks" at bounding box center [259, 50] width 88 height 8
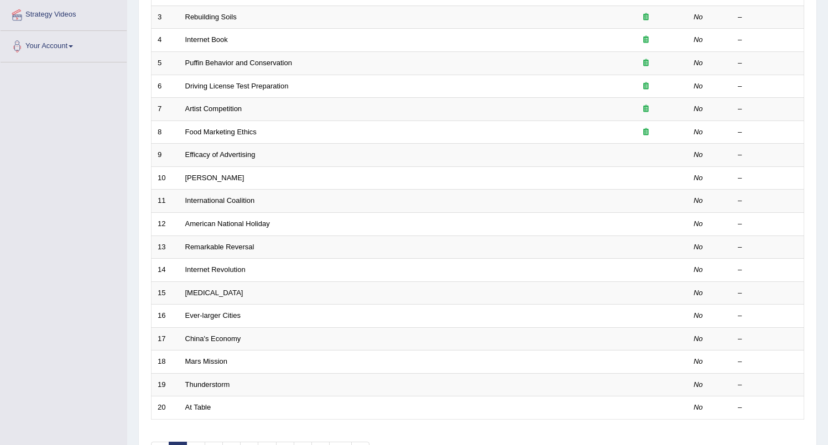
scroll to position [213, 0]
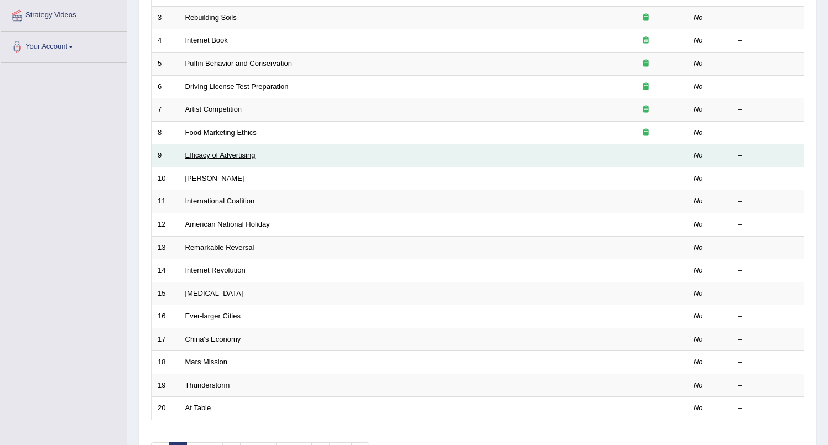
click at [220, 155] on link "Efficacy of Advertising" at bounding box center [220, 155] width 70 height 8
click at [220, 156] on link "Efficacy of Advertising" at bounding box center [220, 155] width 70 height 8
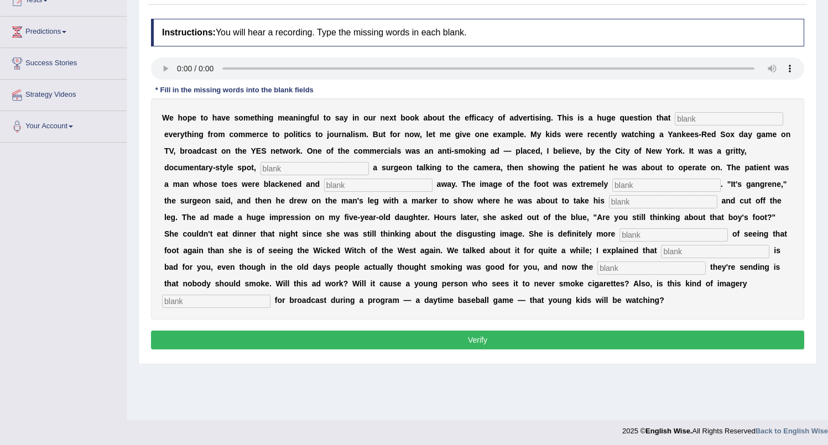
scroll to position [136, 0]
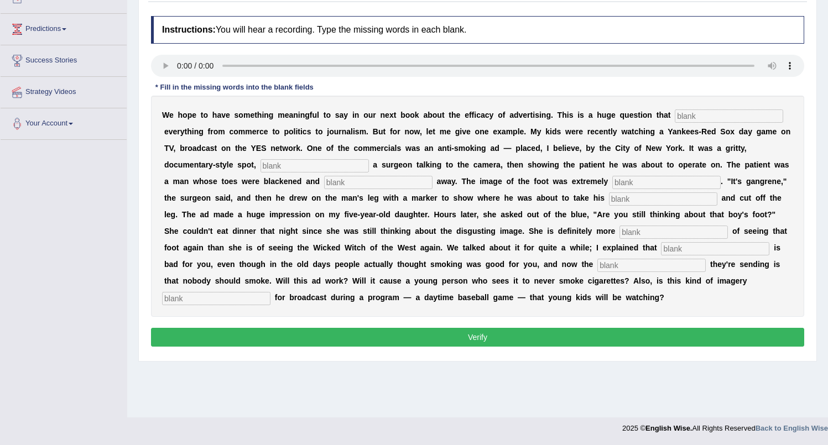
click at [701, 116] on input "text" at bounding box center [729, 116] width 108 height 13
click at [699, 116] on input "text" at bounding box center [729, 116] width 108 height 13
type input "impact"
click at [268, 168] on input "text" at bounding box center [315, 165] width 108 height 13
type input "feturing"
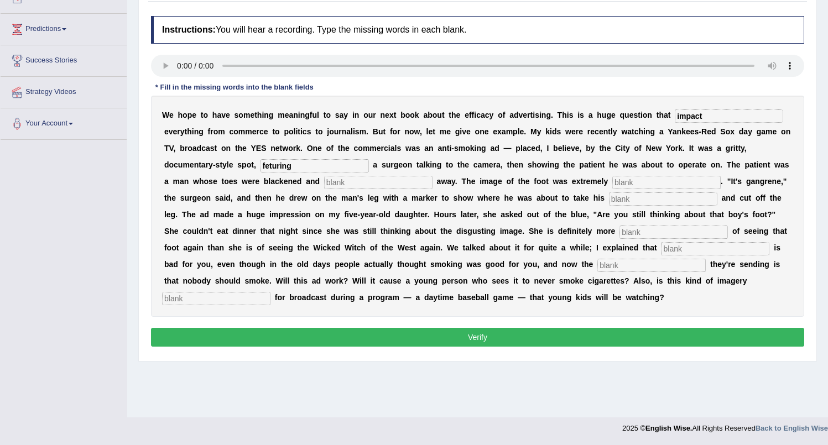
click at [328, 184] on input "text" at bounding box center [378, 182] width 108 height 13
type input "rotten"
click at [613, 183] on input "text" at bounding box center [667, 182] width 108 height 13
type input "disgusting"
click at [609, 203] on input "text" at bounding box center [663, 199] width 108 height 13
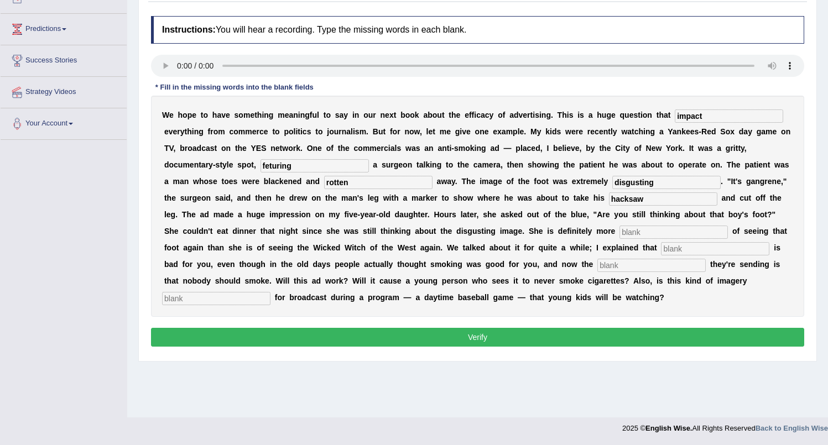
type input "hacksaw"
click at [620, 236] on input "text" at bounding box center [674, 232] width 108 height 13
type input "scared"
click at [661, 249] on input "text" at bounding box center [715, 248] width 108 height 13
type input "smoking"
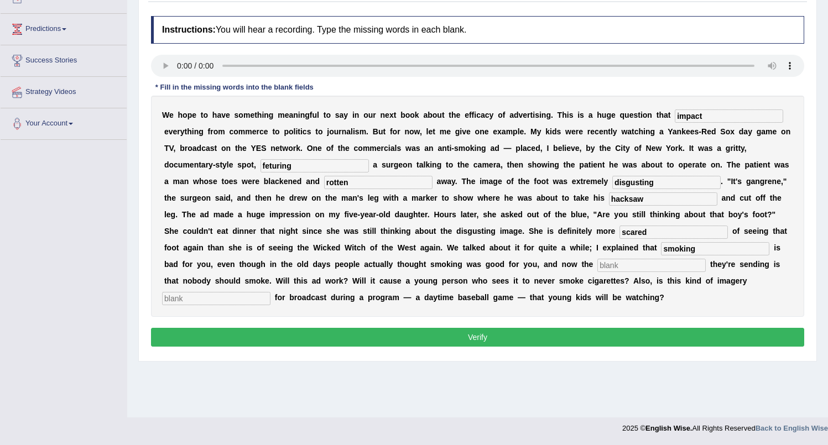
click at [598, 268] on input "text" at bounding box center [652, 265] width 108 height 13
type input "message"
click at [271, 292] on input "text" at bounding box center [216, 298] width 108 height 13
type input "appropreate"
click at [270, 168] on input "feturing" at bounding box center [315, 165] width 108 height 13
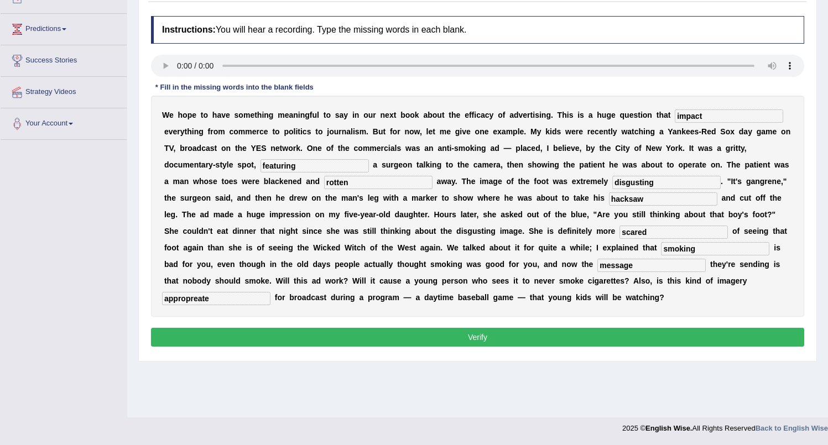
type input "featuring"
click at [772, 177] on div "W e h o p e t o h a v e s o m e t h i n g m e a n i n g f u l t o s a y i n o u…" at bounding box center [478, 206] width 654 height 221
click at [271, 292] on input "appropreate" at bounding box center [216, 298] width 108 height 13
type input "appropriate"
click at [490, 341] on button "Verify" at bounding box center [478, 337] width 654 height 19
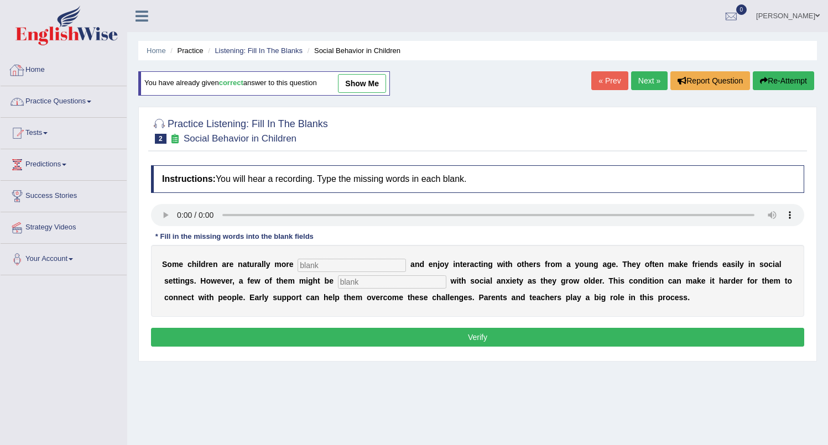
click at [66, 106] on link "Practice Questions" at bounding box center [64, 100] width 126 height 28
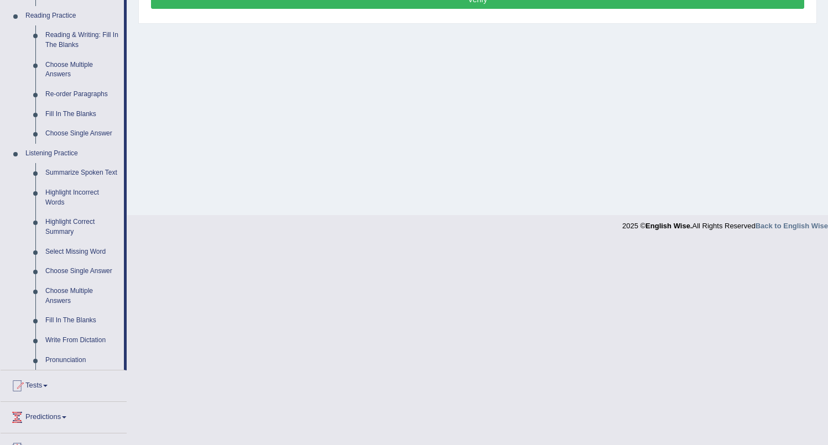
scroll to position [336, 0]
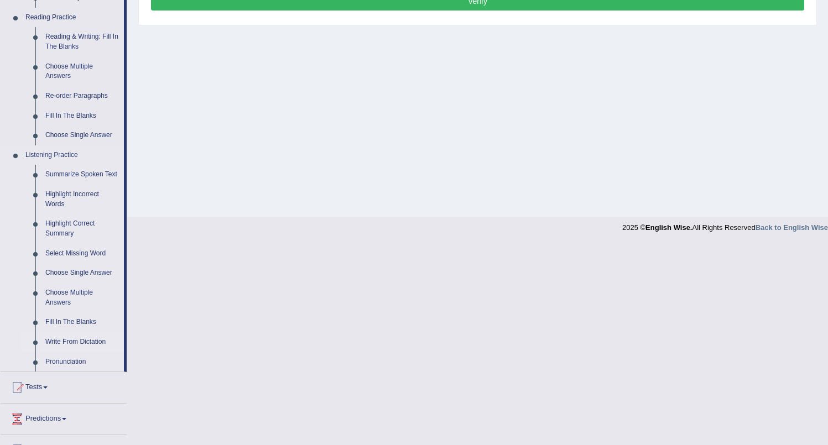
click at [61, 353] on link "Write From Dictation" at bounding box center [82, 343] width 84 height 20
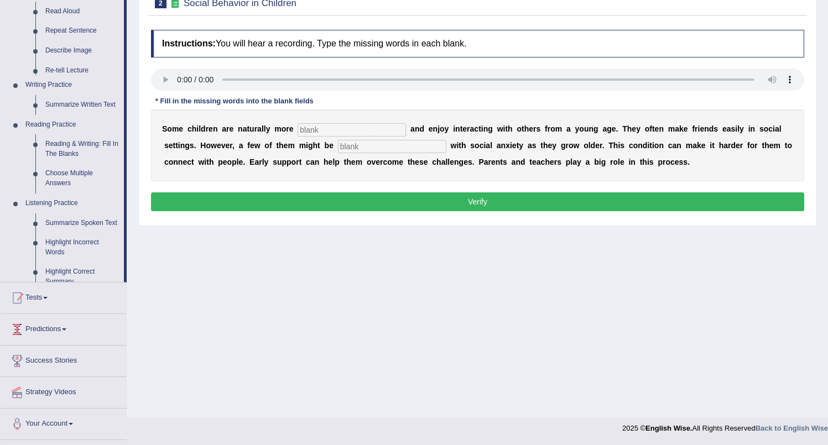
scroll to position [136, 0]
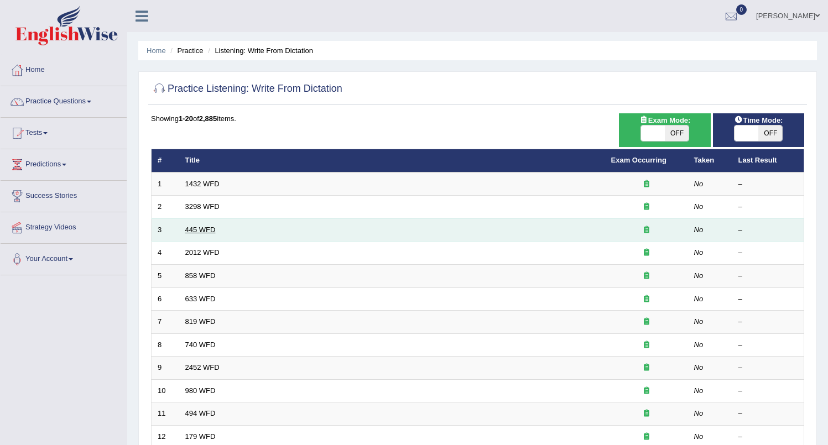
click at [204, 232] on link "445 WFD" at bounding box center [200, 230] width 30 height 8
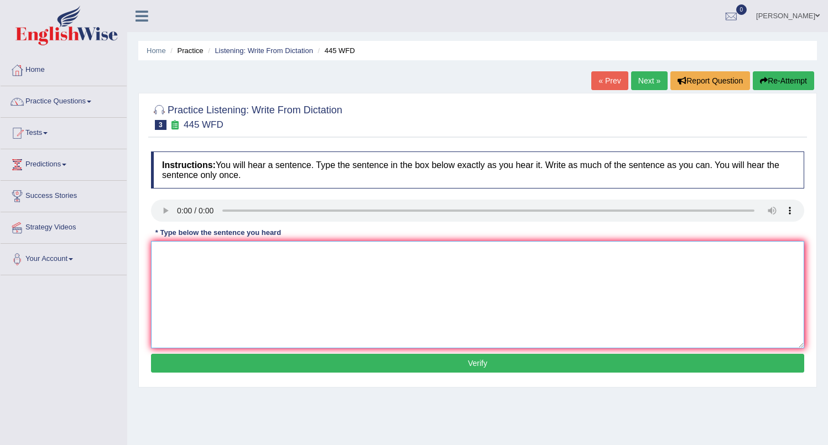
click at [167, 263] on textarea at bounding box center [478, 294] width 654 height 107
type textarea "t"
click at [378, 254] on textarea "The american astraunotes is making spaceship that can landed on mars" at bounding box center [478, 294] width 654 height 107
click at [329, 254] on textarea "The american astraunomers made a plan to land on mars" at bounding box center [478, 294] width 654 height 107
click at [411, 254] on textarea "The american astraunomers made a plan to landing a spacship on mars" at bounding box center [478, 294] width 654 height 107
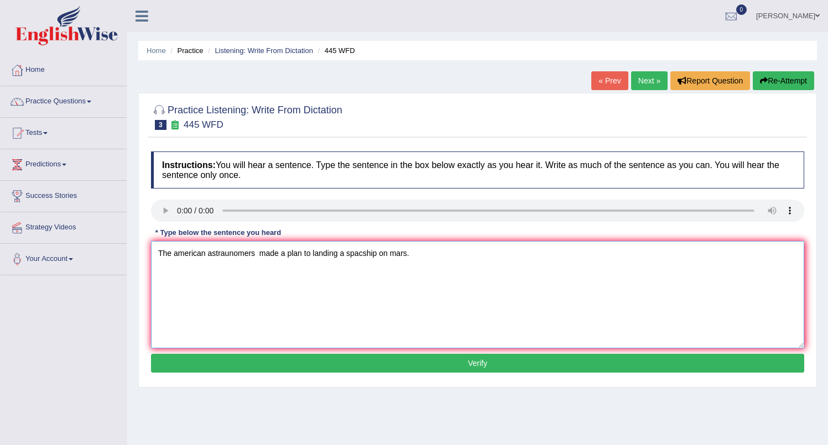
click at [311, 253] on textarea "The american astraunomers made a plan to landing a spacship on mars." at bounding box center [478, 294] width 654 height 107
click at [177, 253] on textarea "The american astraunomers made a plan for landing a spacship on mars." at bounding box center [478, 294] width 654 height 107
click at [398, 250] on textarea "The American astraunomers made a plan for landing a spacship on mars." at bounding box center [478, 294] width 654 height 107
click at [418, 255] on textarea "The American astraunomers made a plan for landing a spacship on Mars." at bounding box center [478, 294] width 654 height 107
click at [372, 253] on textarea "The American astraunomers made a plan for landing a spacship on Mars." at bounding box center [478, 294] width 654 height 107
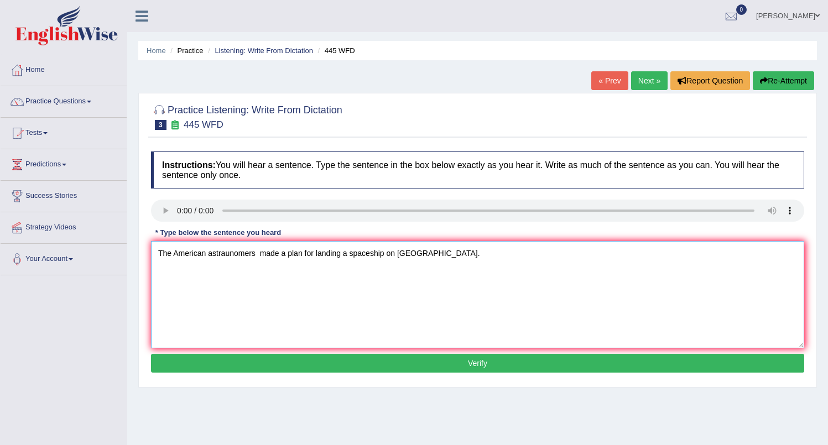
type textarea "The American astraunomers made a plan for landing a spaceship on [GEOGRAPHIC_DA…"
click at [381, 361] on button "Verify" at bounding box center [478, 363] width 654 height 19
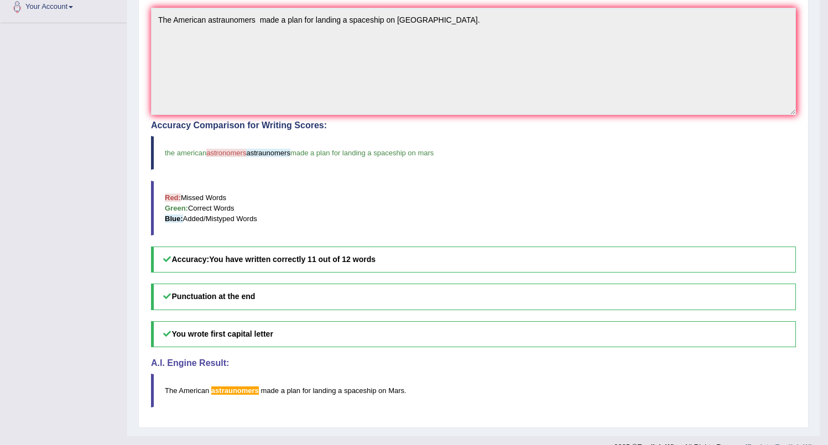
scroll to position [271, 0]
